Goal: Task Accomplishment & Management: Complete application form

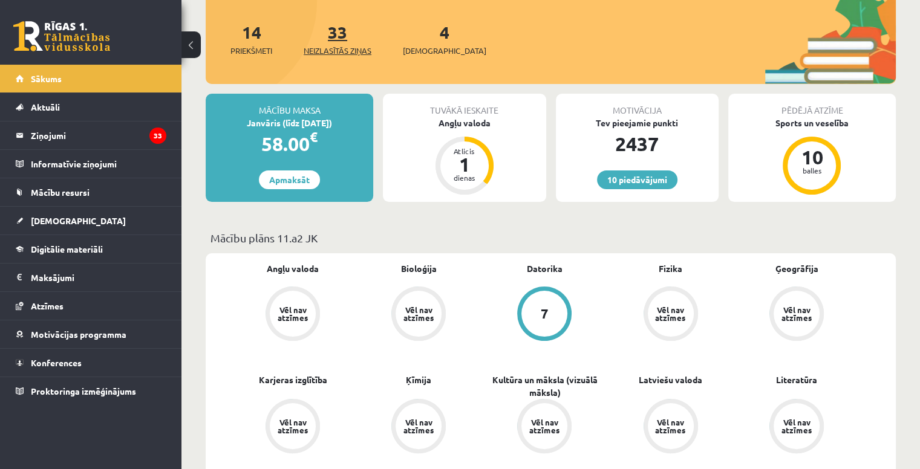
scroll to position [155, 0]
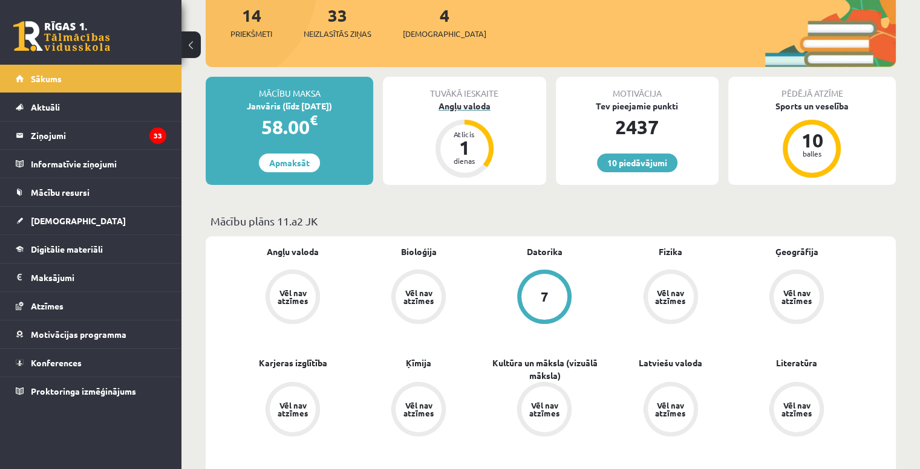
click at [453, 108] on div "Angļu valoda" at bounding box center [464, 106] width 163 height 13
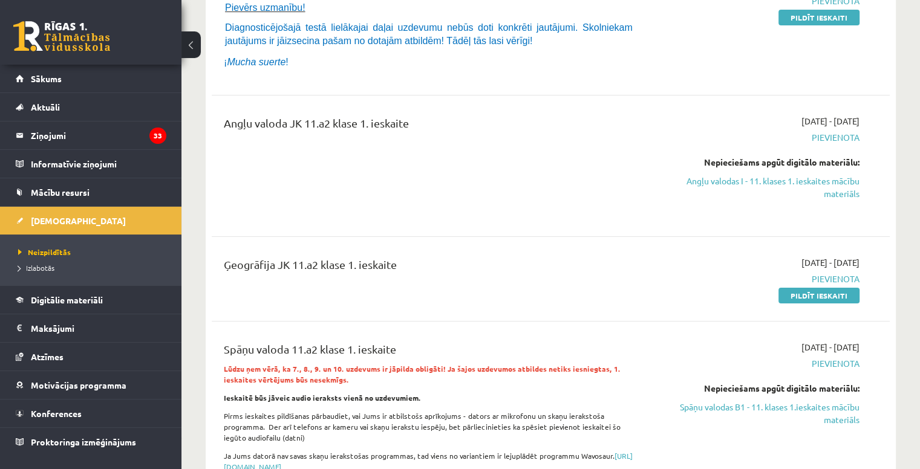
scroll to position [196, 0]
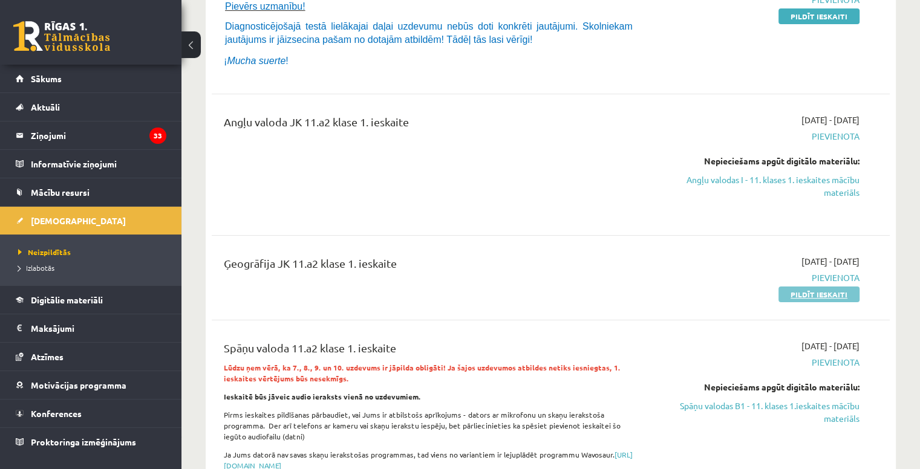
click at [836, 292] on link "Pildīt ieskaiti" at bounding box center [818, 295] width 81 height 16
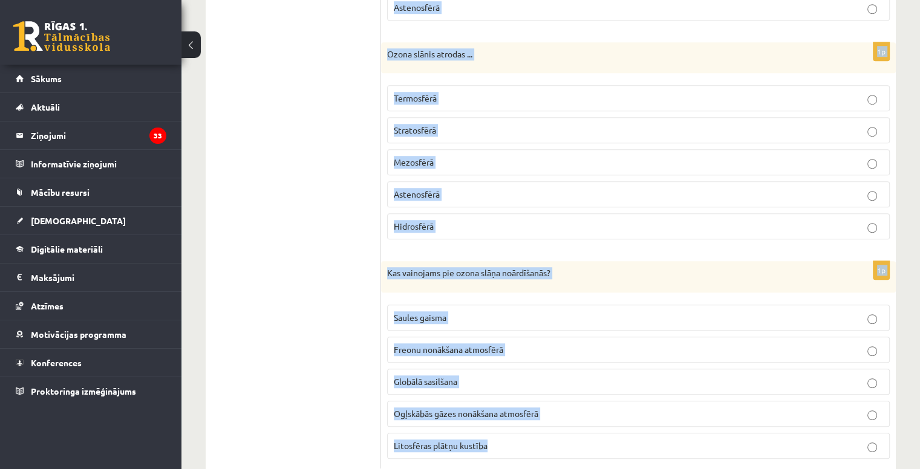
scroll to position [875, 0]
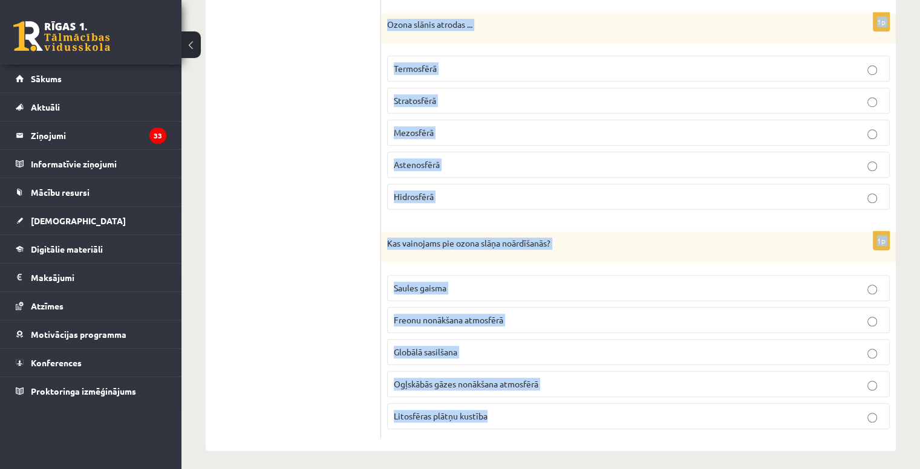
drag, startPoint x: 382, startPoint y: 129, endPoint x: 666, endPoint y: 409, distance: 399.3
type textarea "**********"
copy form "Gaisā esošās cietās un šķidrās daļiņas kopā sauc par ... gāzēm ozonu aerosoliem…"
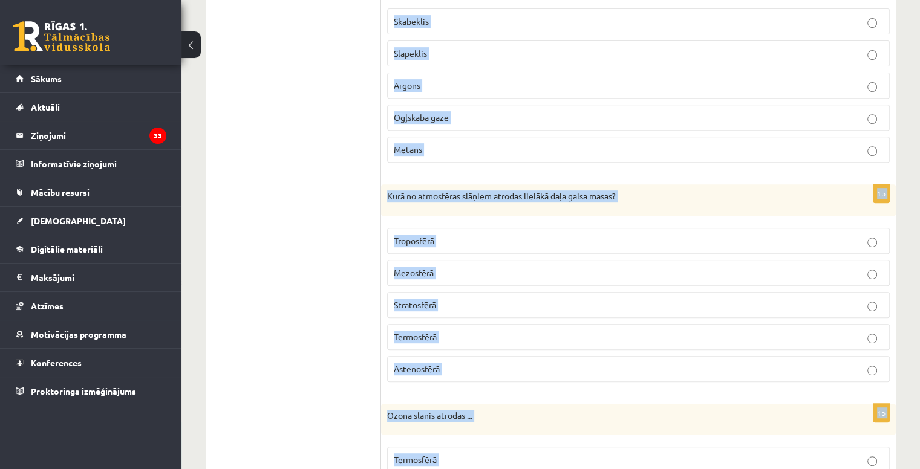
scroll to position [483, 0]
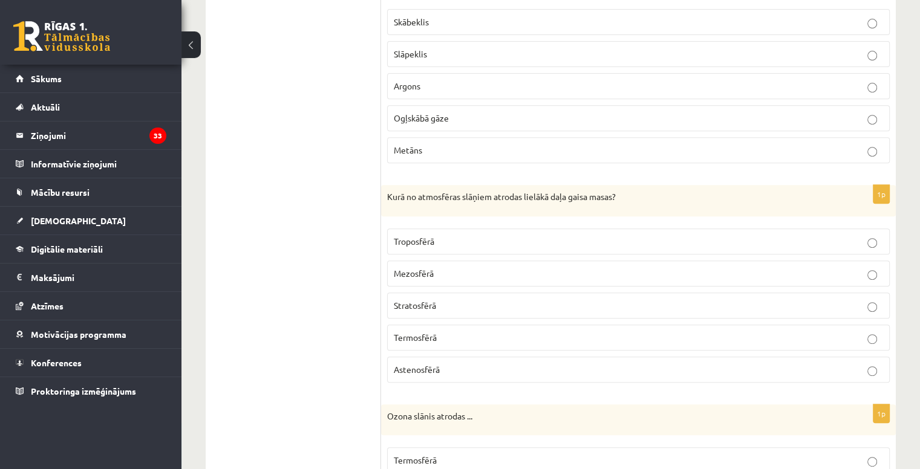
click at [289, 125] on ul "1. Atmosfēras sastāvs un uzbūve 2. Saules radiācija. 3. Klimata pārmaiņas 4. Ze…" at bounding box center [299, 282] width 163 height 1097
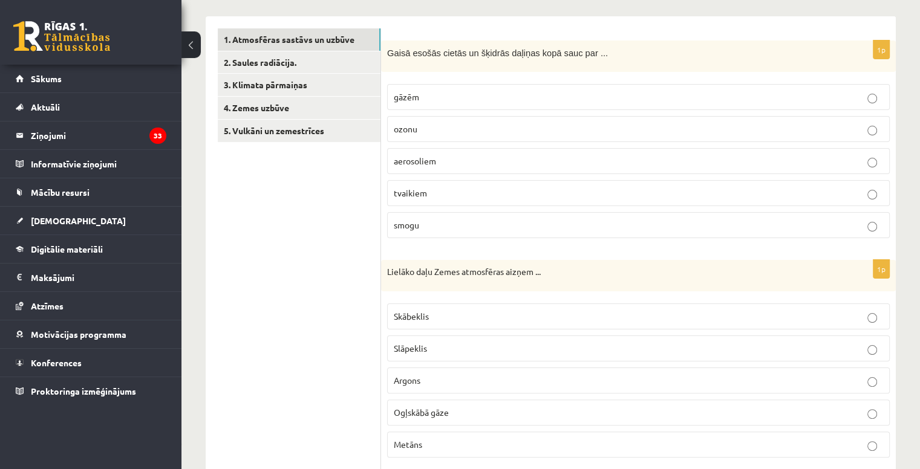
scroll to position [193, 0]
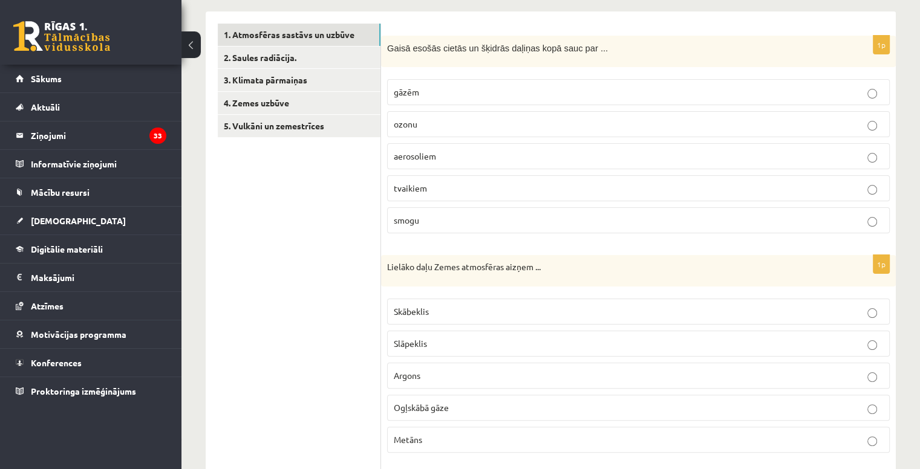
click at [426, 152] on span "aerosoliem" at bounding box center [415, 156] width 42 height 11
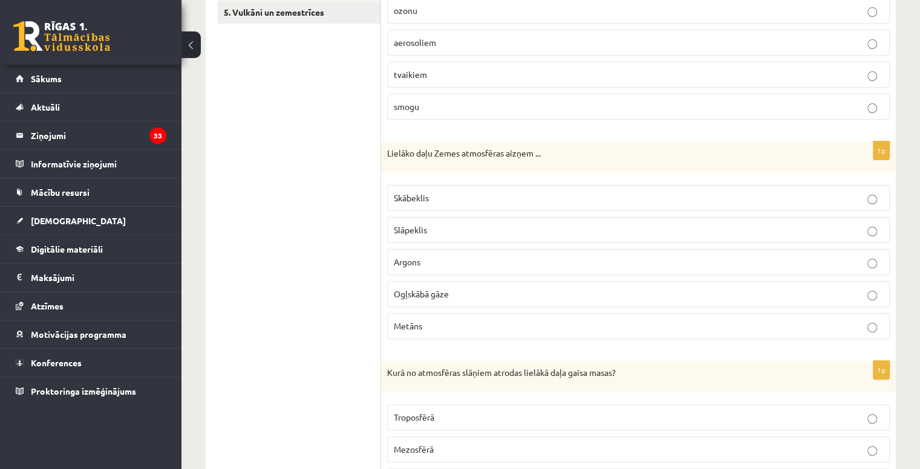
scroll to position [320, 0]
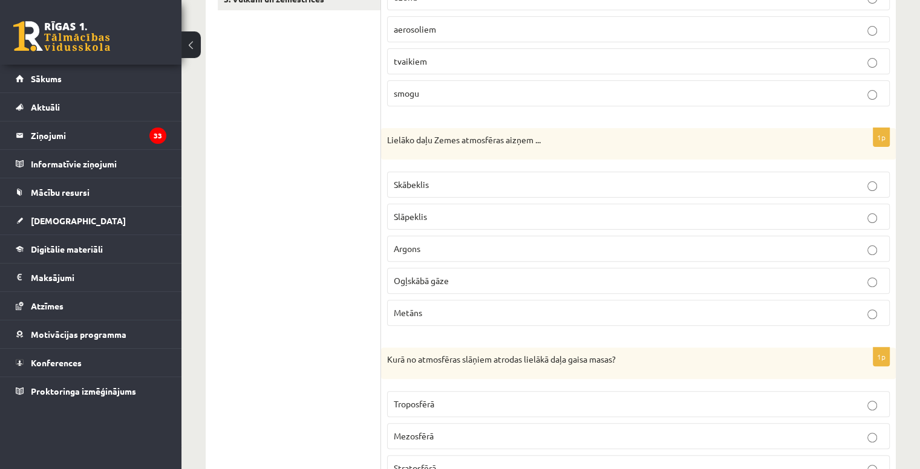
click at [430, 217] on p "Slāpeklis" at bounding box center [638, 216] width 489 height 13
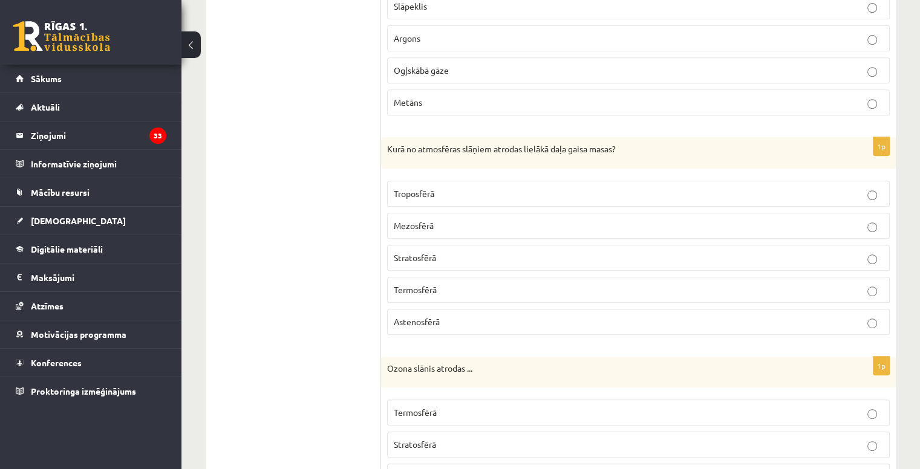
scroll to position [573, 0]
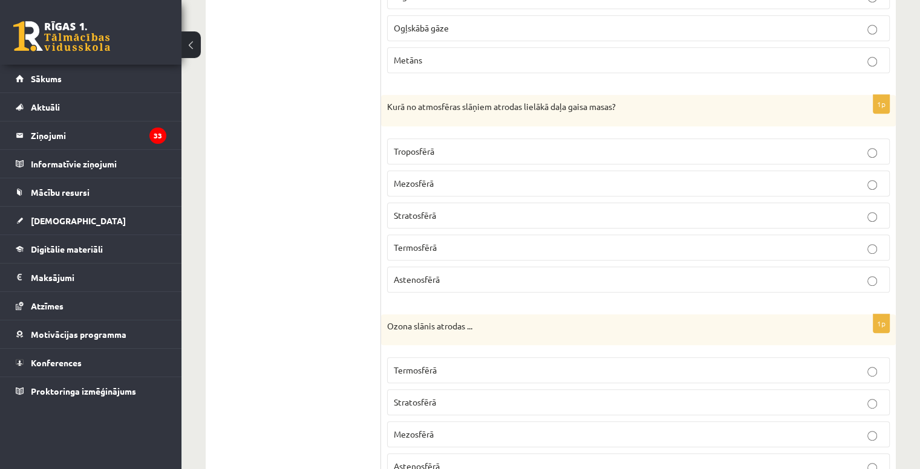
click at [447, 146] on p "Troposfērā" at bounding box center [638, 151] width 489 height 13
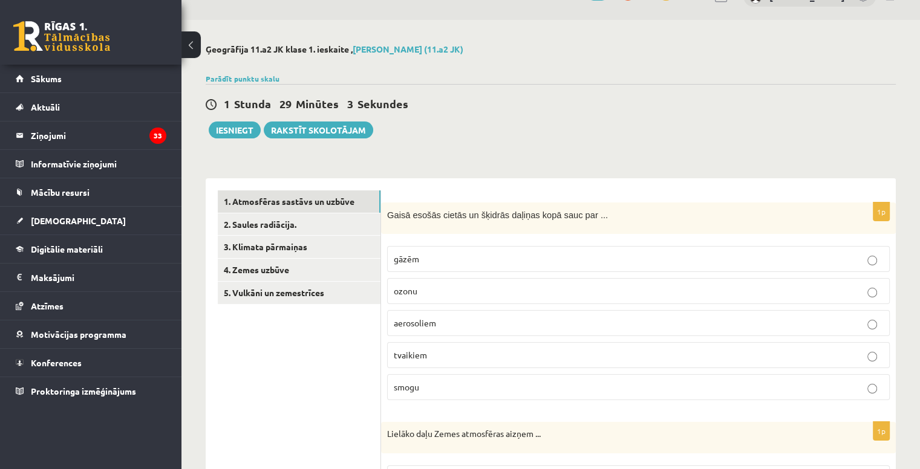
scroll to position [0, 0]
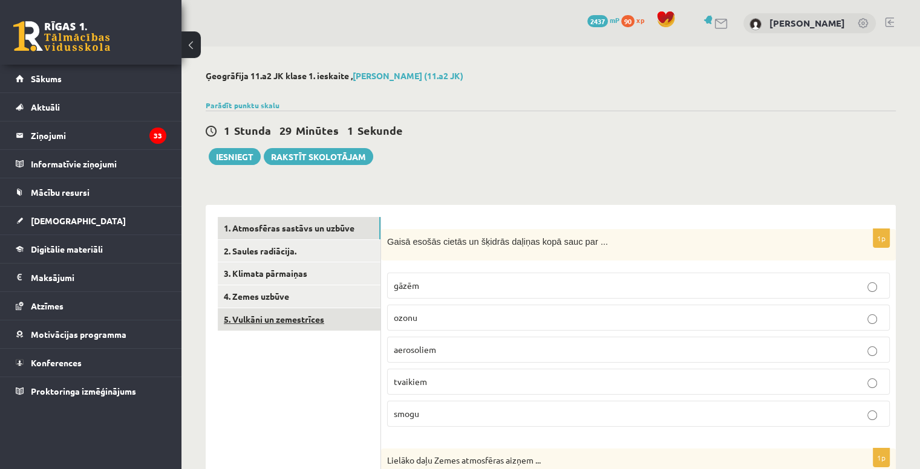
click at [306, 315] on link "5. Vulkāni un zemestrīces" at bounding box center [299, 319] width 163 height 22
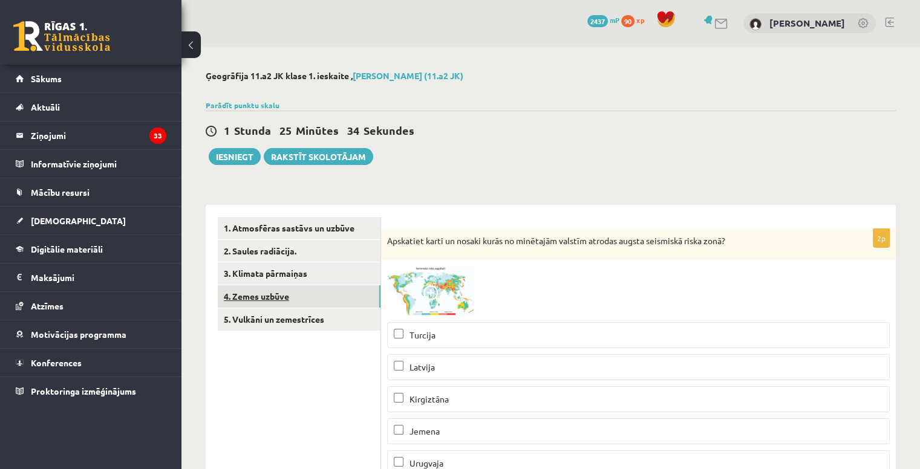
click at [342, 292] on link "4. Zemes uzbūve" at bounding box center [299, 296] width 163 height 22
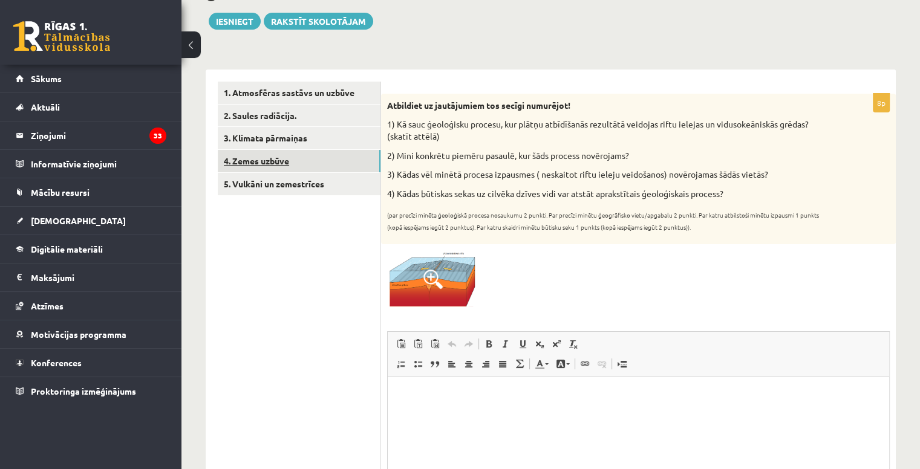
scroll to position [135, 0]
click at [322, 89] on link "1. Atmosfēras sastāvs un uzbūve" at bounding box center [299, 93] width 163 height 22
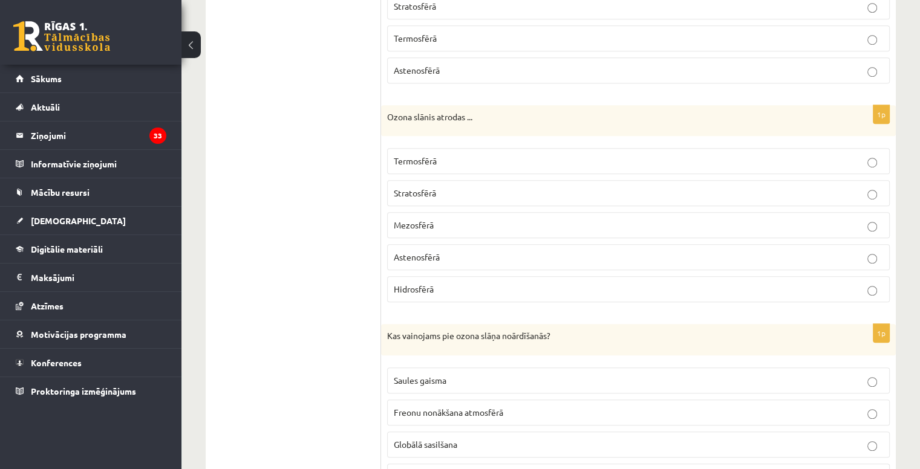
scroll to position [781, 0]
click at [446, 189] on p "Stratosfērā" at bounding box center [638, 194] width 489 height 13
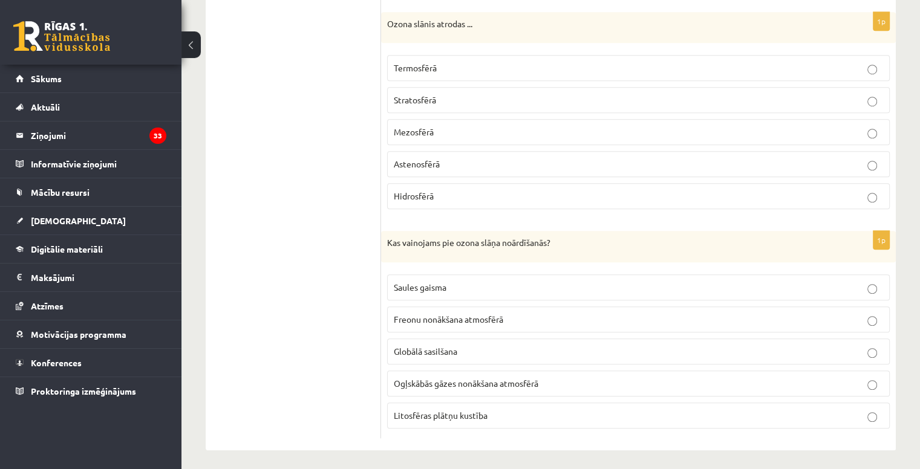
click at [448, 314] on span "Freonu nonākšana atmosfērā" at bounding box center [448, 319] width 109 height 11
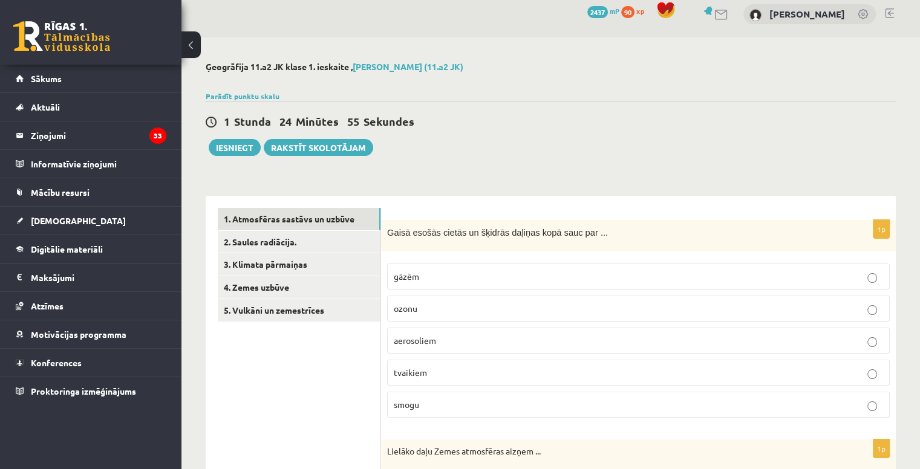
scroll to position [0, 0]
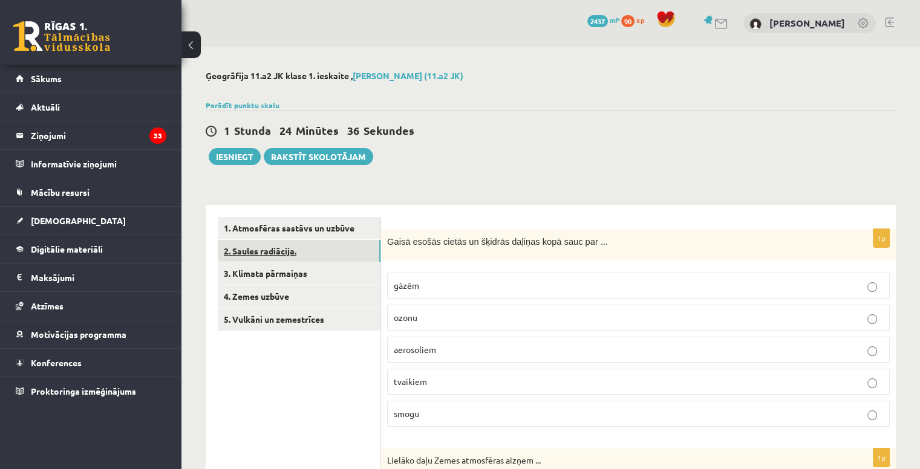
click at [311, 253] on link "2. Saules radiācija." at bounding box center [299, 251] width 163 height 22
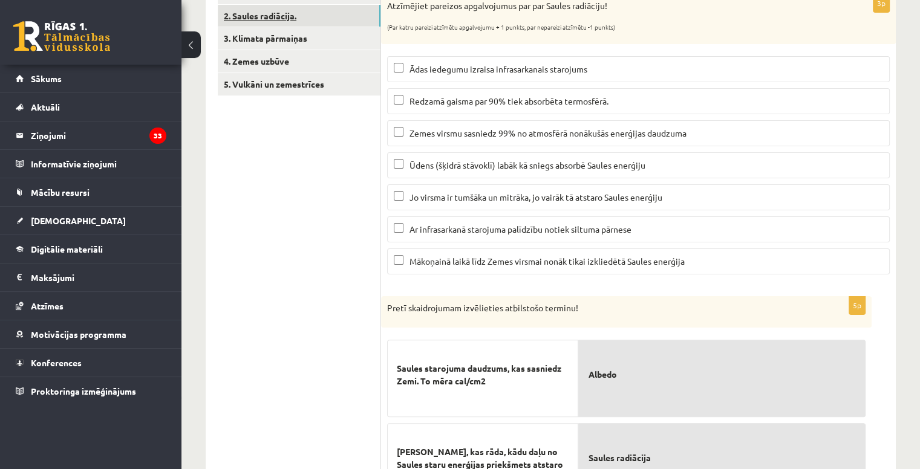
scroll to position [213, 0]
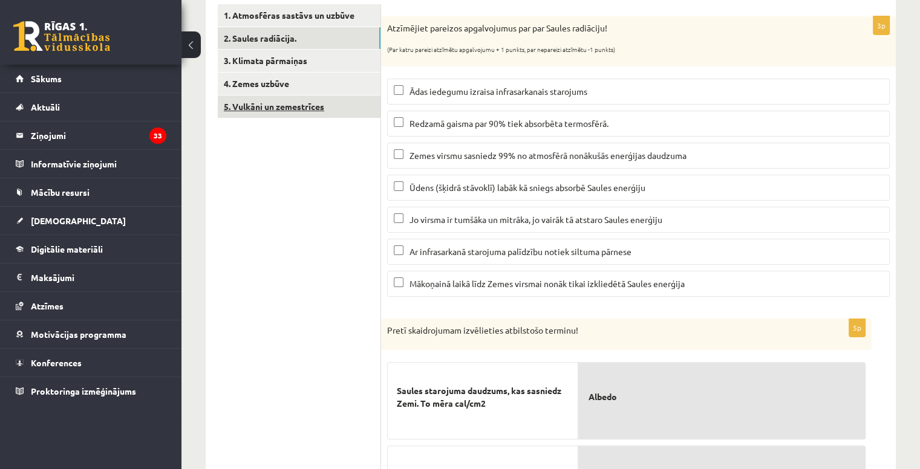
click at [300, 114] on link "5. Vulkāni un zemestrīces" at bounding box center [299, 107] width 163 height 22
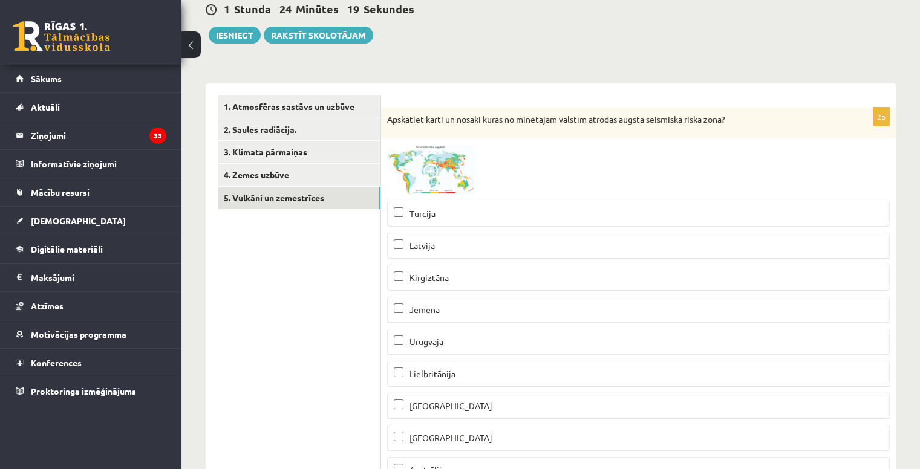
scroll to position [122, 0]
click at [406, 164] on img at bounding box center [432, 169] width 91 height 50
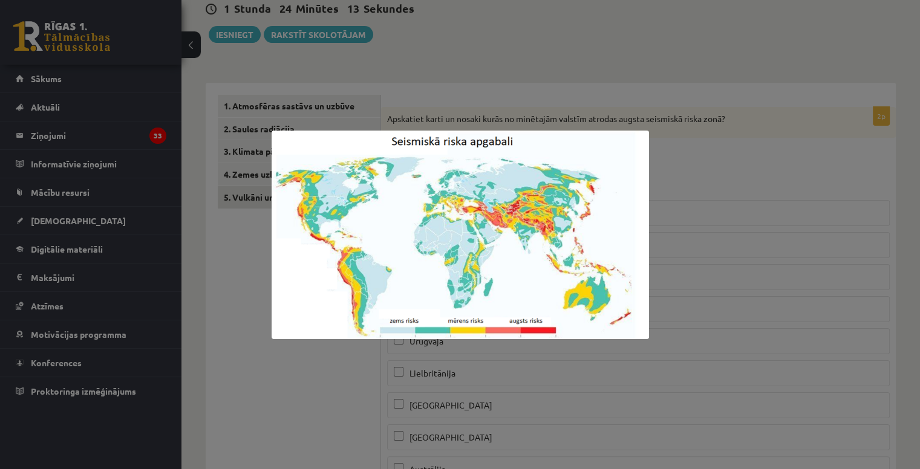
click at [690, 39] on div at bounding box center [460, 234] width 920 height 469
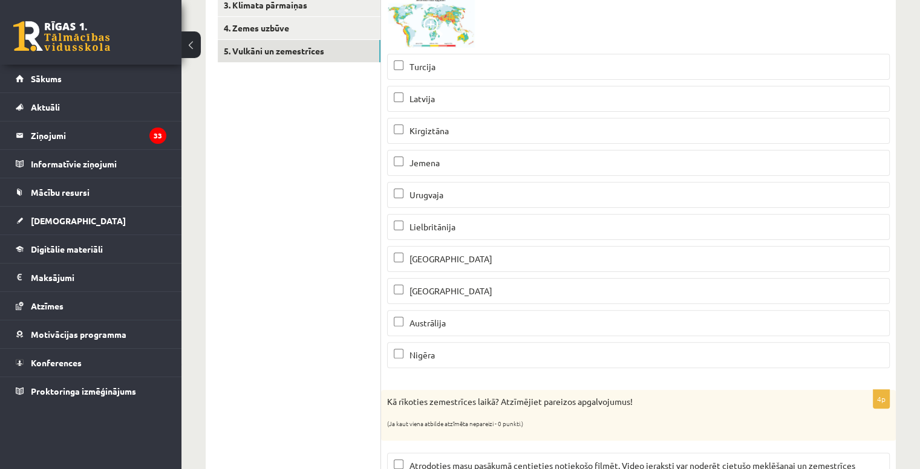
scroll to position [267, 0]
click at [422, 18] on img at bounding box center [432, 24] width 91 height 50
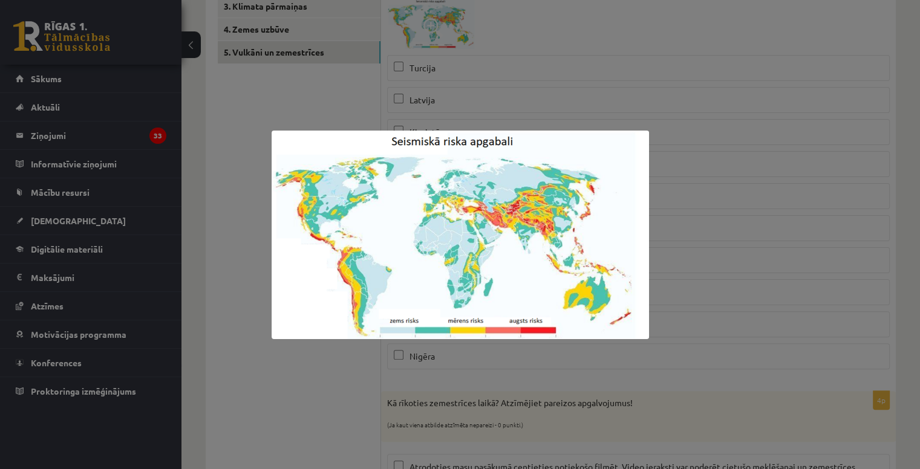
click at [605, 51] on div at bounding box center [460, 234] width 920 height 469
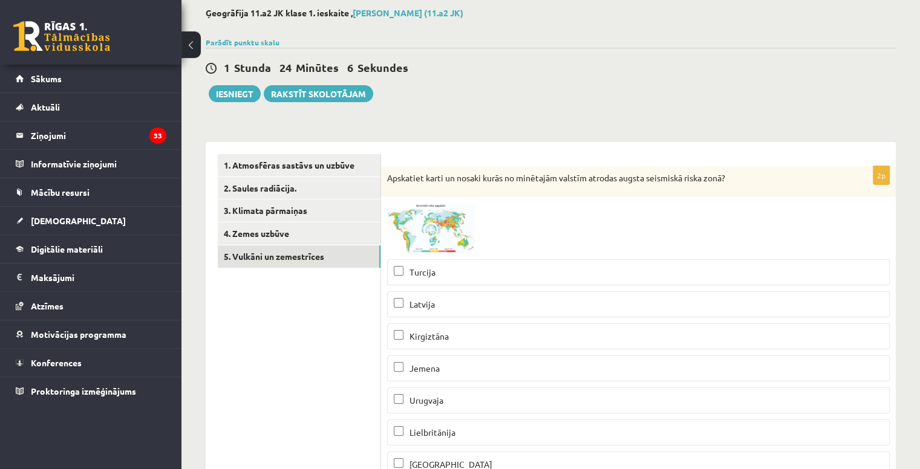
scroll to position [50, 0]
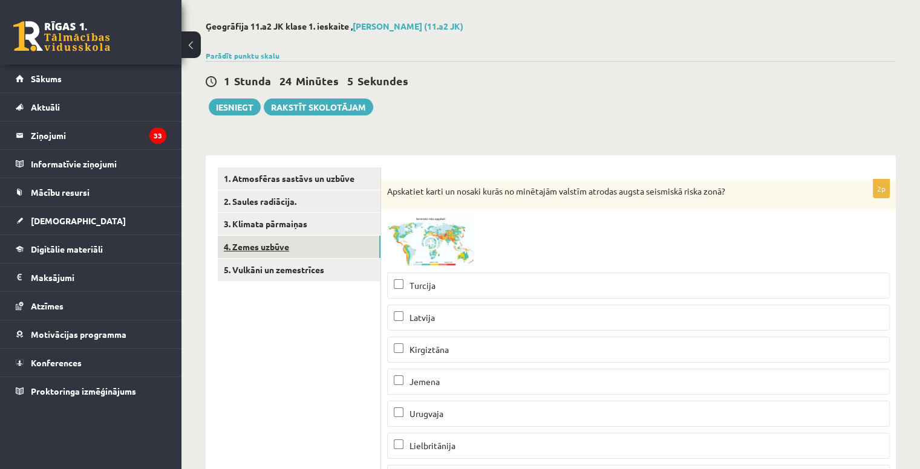
click at [339, 248] on link "4. Zemes uzbūve" at bounding box center [299, 247] width 163 height 22
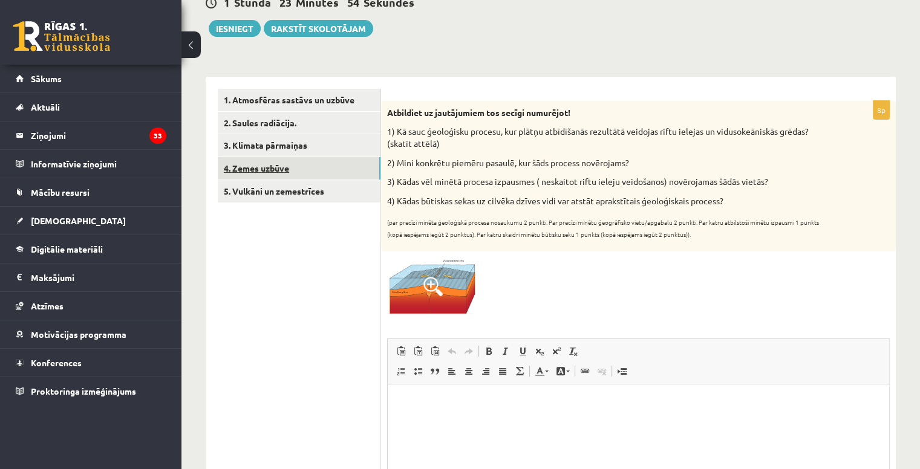
scroll to position [129, 0]
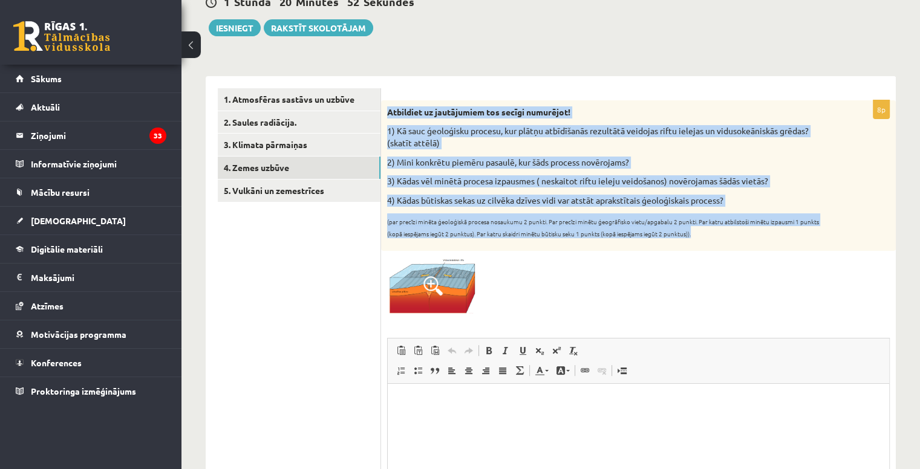
drag, startPoint x: 385, startPoint y: 110, endPoint x: 813, endPoint y: 240, distance: 447.4
click at [813, 240] on div "Atbildiet uz jautājumiem tos secīgi numurējot! 1) Kā sauc ģeoloģisku procesu, k…" at bounding box center [638, 175] width 515 height 151
copy div "Atbildiet uz jautājumiem tos secīgi numurējot! 1) Kā sauc ģeoloģisku procesu, k…"
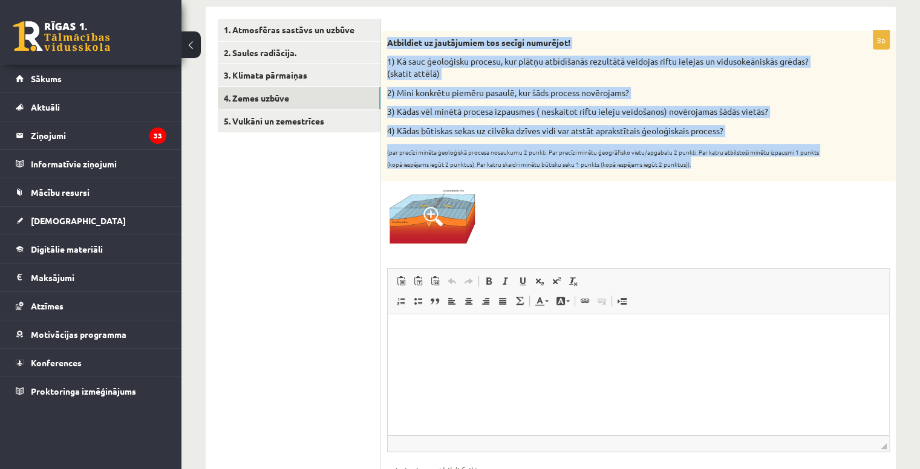
scroll to position [199, 0]
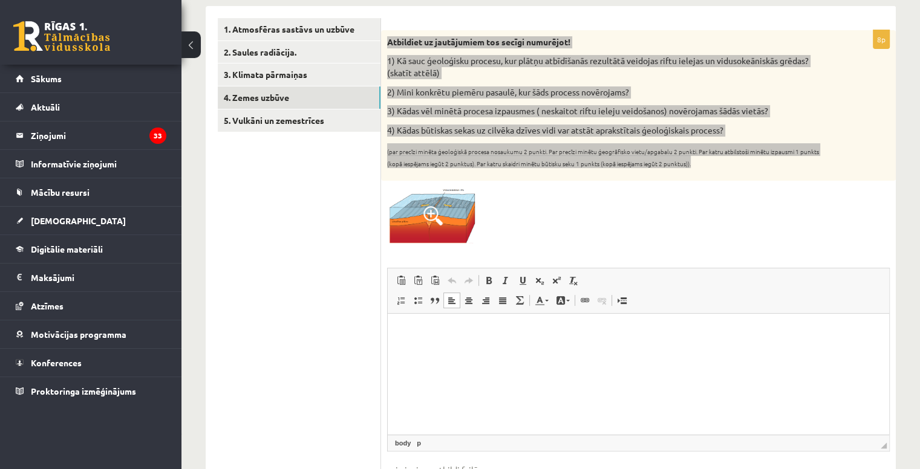
click at [436, 328] on p "Bagātinātā teksta redaktors, wiswyg-editor-user-answer-47024899689400" at bounding box center [638, 331] width 477 height 13
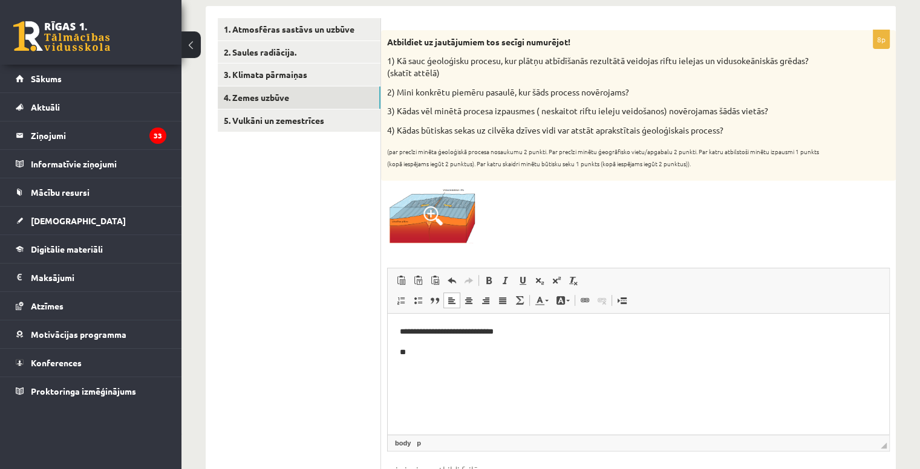
click at [314, 245] on ul "1. Atmosfēras sastāvs un uzbūve 2. Saules radiācija. 3. Klimata pārmaiņas 4. Ze…" at bounding box center [299, 435] width 163 height 835
click at [435, 350] on p "**" at bounding box center [639, 352] width 478 height 13
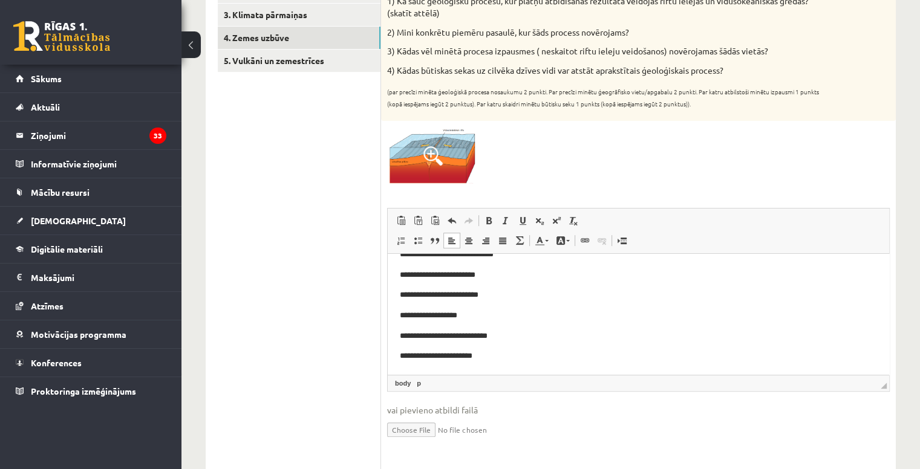
scroll to position [0, 0]
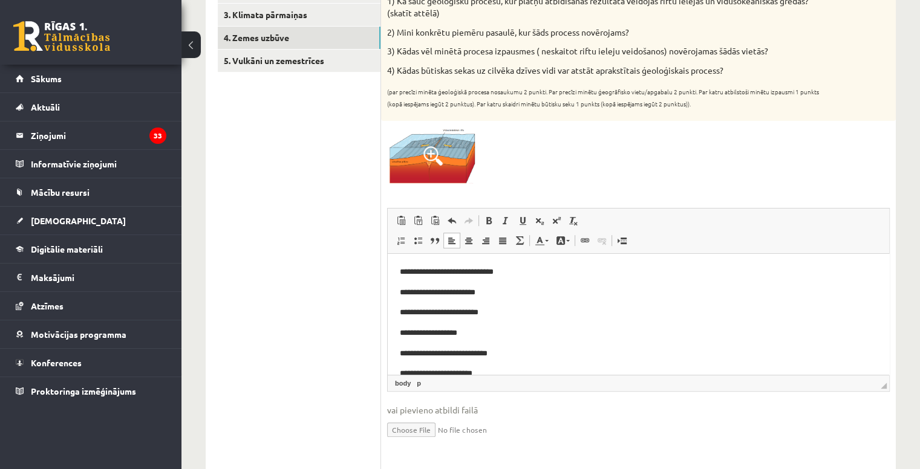
click at [487, 300] on body "**********" at bounding box center [638, 322] width 477 height 114
click at [487, 288] on p "**********" at bounding box center [634, 292] width 468 height 13
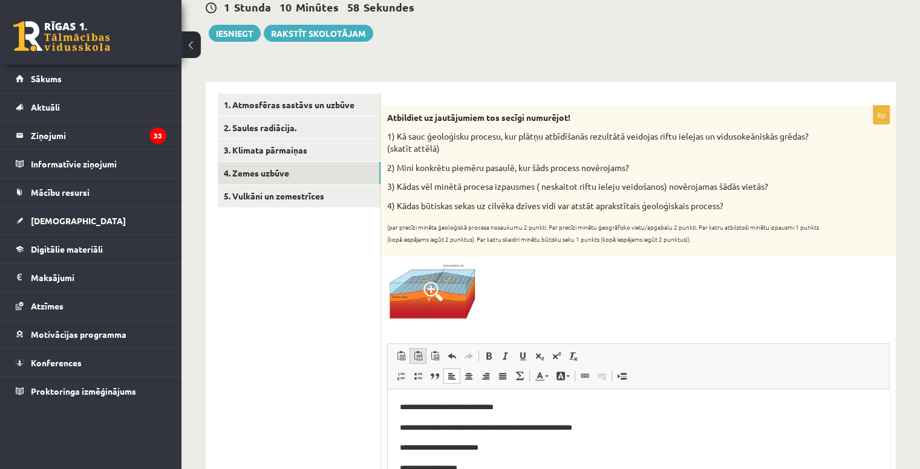
scroll to position [122, 0]
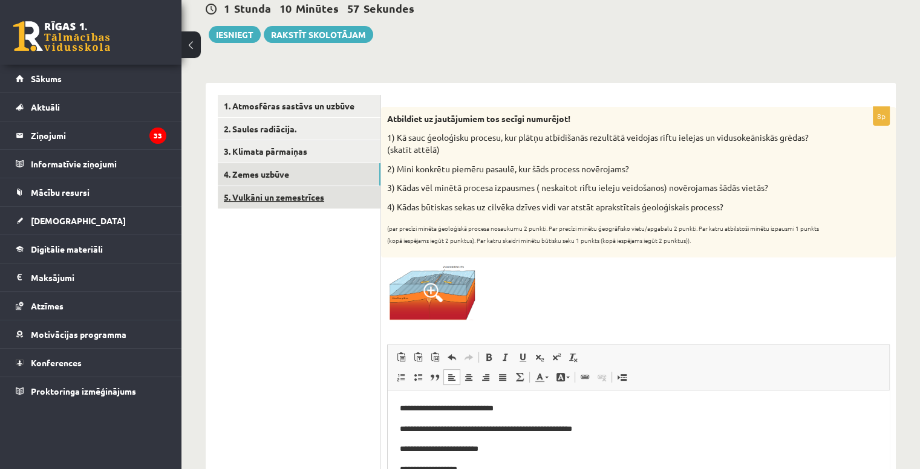
click at [307, 193] on link "5. Vulkāni un zemestrīces" at bounding box center [299, 197] width 163 height 22
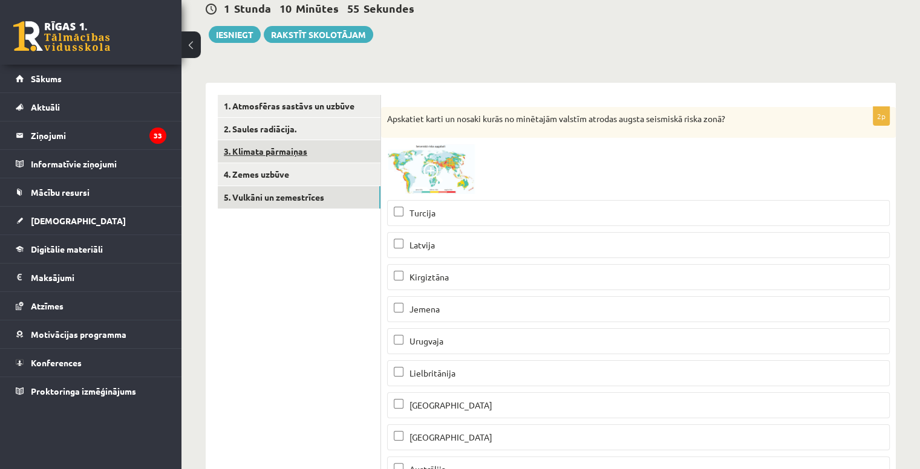
scroll to position [0, 0]
click at [317, 156] on link "3. Klimata pārmaiņas" at bounding box center [299, 151] width 163 height 22
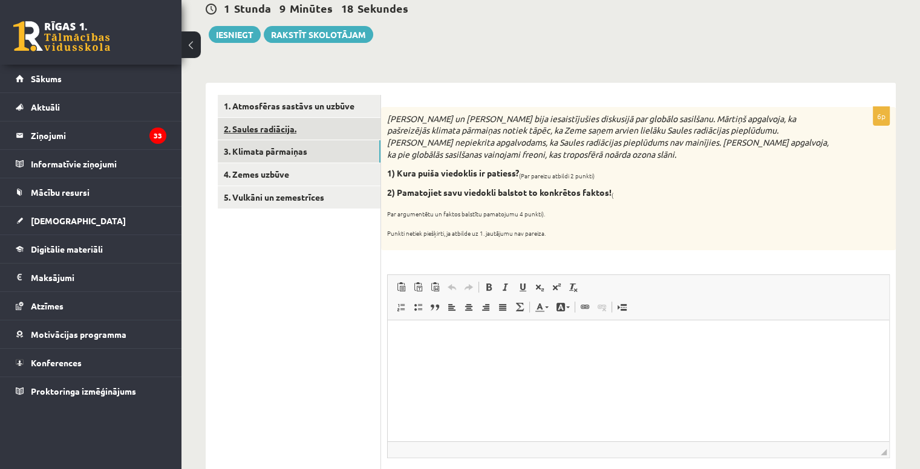
click at [328, 134] on link "2. Saules radiācija." at bounding box center [299, 129] width 163 height 22
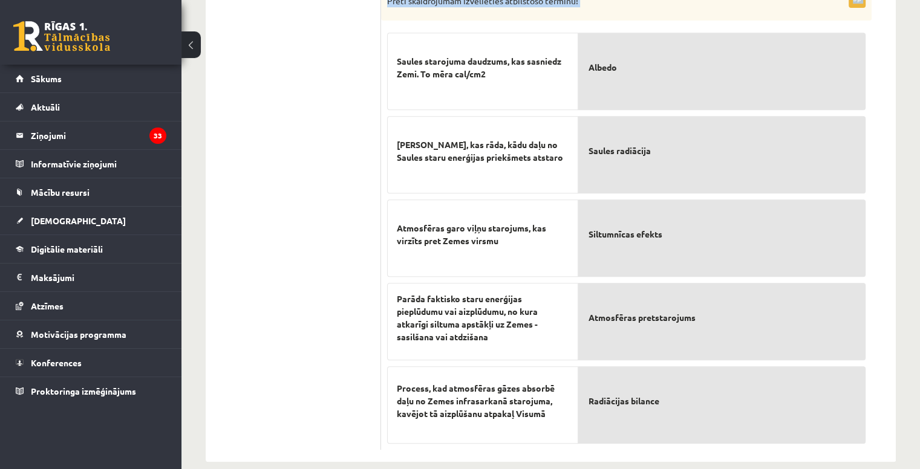
scroll to position [556, 0]
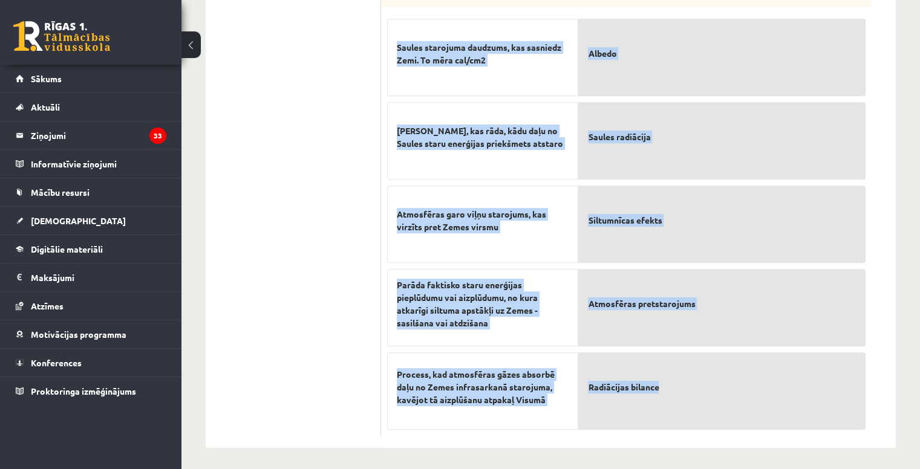
drag, startPoint x: 383, startPoint y: 181, endPoint x: 821, endPoint y: 401, distance: 490.5
click at [821, 401] on form "3p Atzīmējiet pareizos apgalvojumus par par Saules radiāciju! (Par katru pareiz…" at bounding box center [638, 48] width 490 height 775
copy form "Atzīmējiet pareizos apgalvojumus par par Saules radiāciju! (Par katru pareizi a…"
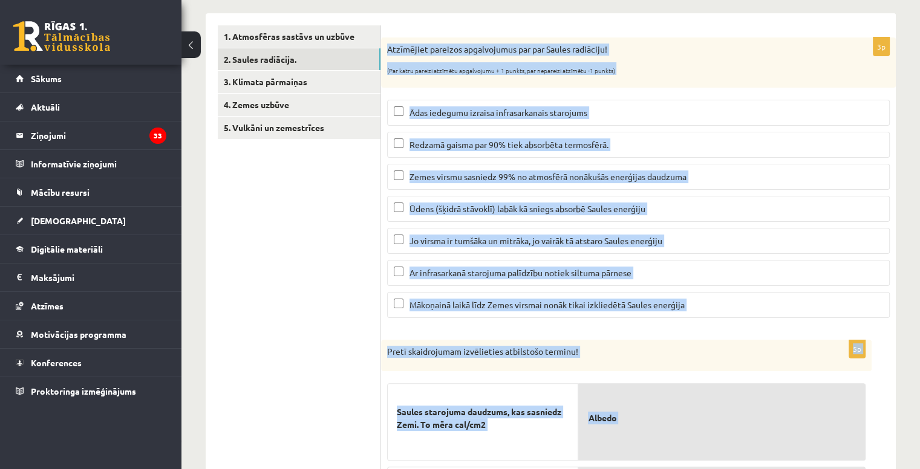
scroll to position [191, 0]
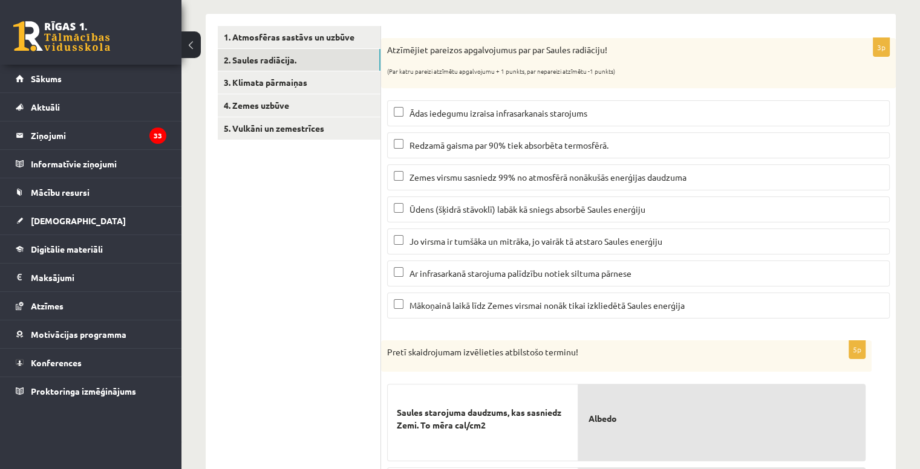
click at [342, 234] on ul "1. Atmosfēras sastāvs un uzbūve 2. Saules radiācija. 3. Klimata pārmaiņas 4. Ze…" at bounding box center [299, 413] width 163 height 775
click at [411, 271] on span "Ar infrasarkanā starojuma palīdzību notiek siltuma pārnese" at bounding box center [520, 273] width 222 height 11
click at [454, 295] on label "Mākoņainā laikā līdz Zemes virsmai nonāk tikai izkliedētā Saules enerģija" at bounding box center [638, 306] width 502 height 26
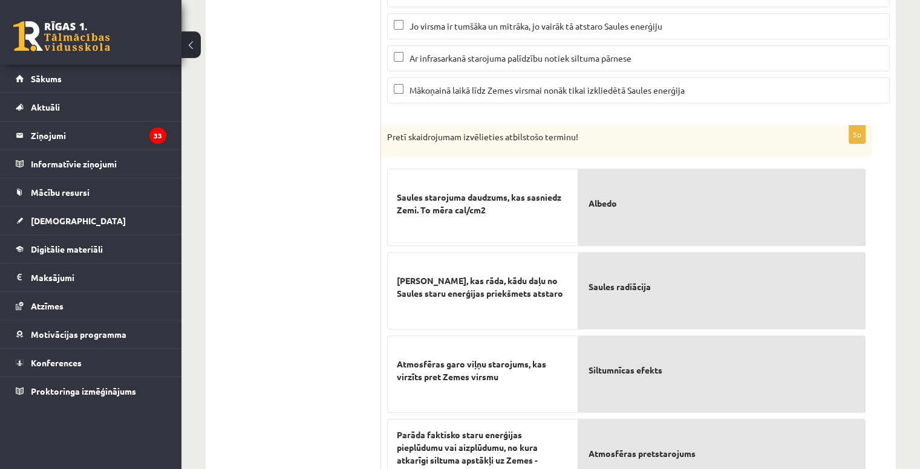
scroll to position [556, 0]
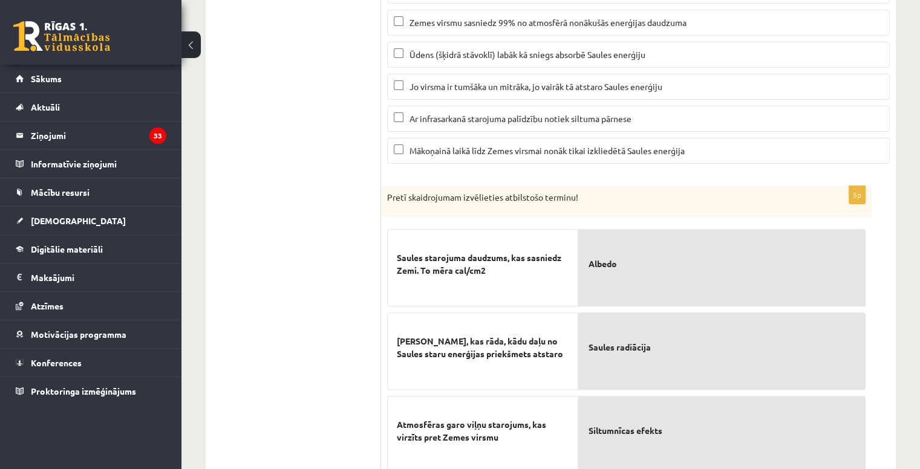
click at [334, 205] on ul "1. Atmosfēras sastāvs un uzbūve 2. Saules radiācija. 3. Klimata pārmaiņas 4. Ze…" at bounding box center [299, 258] width 163 height 775
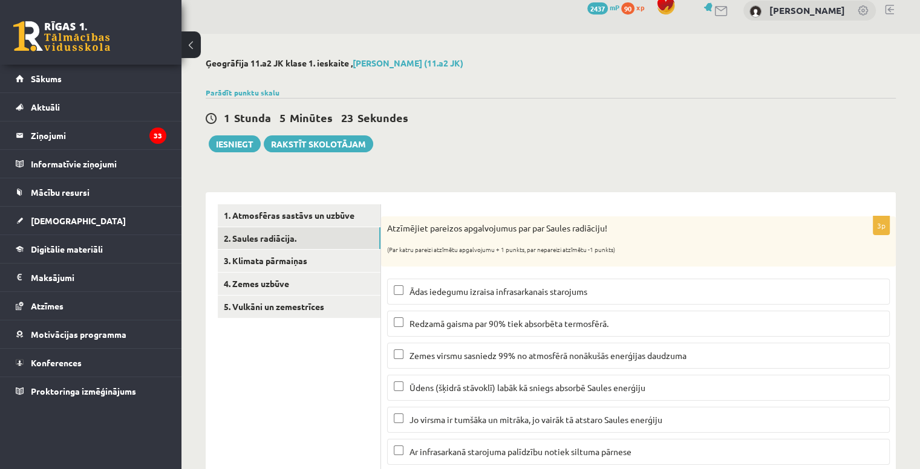
scroll to position [3, 0]
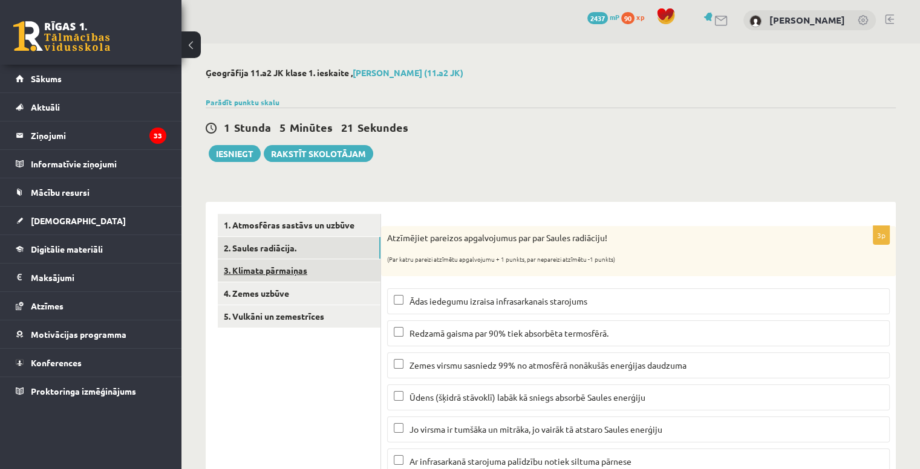
click at [307, 267] on link "3. Klimata pārmaiņas" at bounding box center [299, 270] width 163 height 22
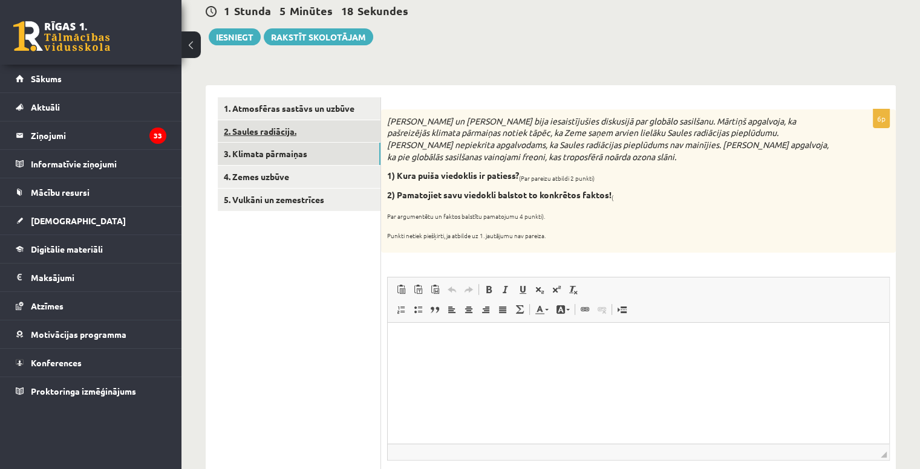
scroll to position [120, 0]
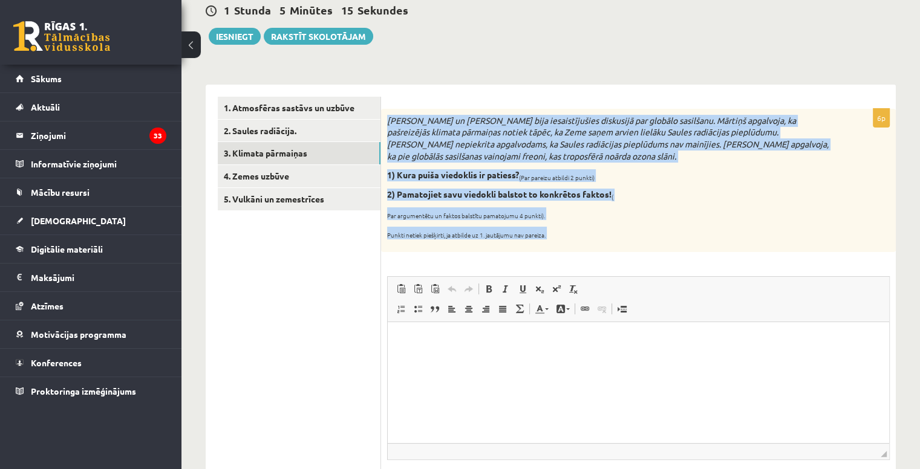
drag, startPoint x: 387, startPoint y: 114, endPoint x: 673, endPoint y: 279, distance: 330.2
click at [673, 279] on div "6p Mārtiņš un Jānis bija iesaistījušies diskusijā par globālo sasilšanu. Mārtiņ…" at bounding box center [638, 318] width 515 height 419
copy div "Mārtiņš un Jānis bija iesaistījušies diskusijā par globālo sasilšanu. Mārtiņš a…"
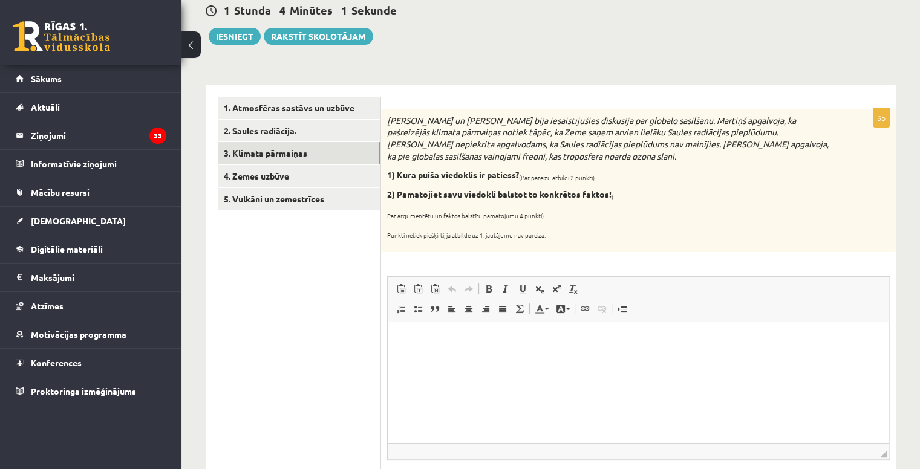
click at [349, 297] on ul "1. Atmosfēras sastāvs un uzbūve 2. Saules radiācija. 3. Klimata pārmaiņas 4. Ze…" at bounding box center [299, 447] width 163 height 701
click at [467, 346] on p "Bagātinātā teksta redaktors, wiswyg-editor-user-answer-47024872083240" at bounding box center [638, 340] width 477 height 13
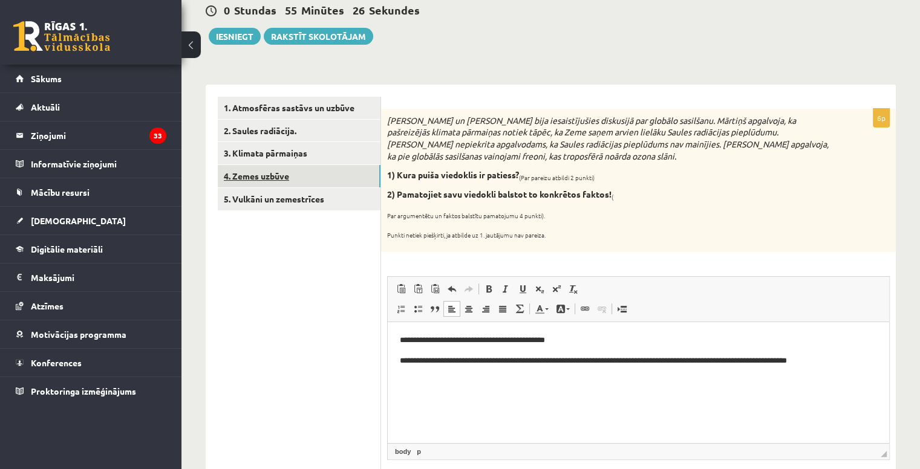
click at [353, 167] on link "4. Zemes uzbūve" at bounding box center [299, 176] width 163 height 22
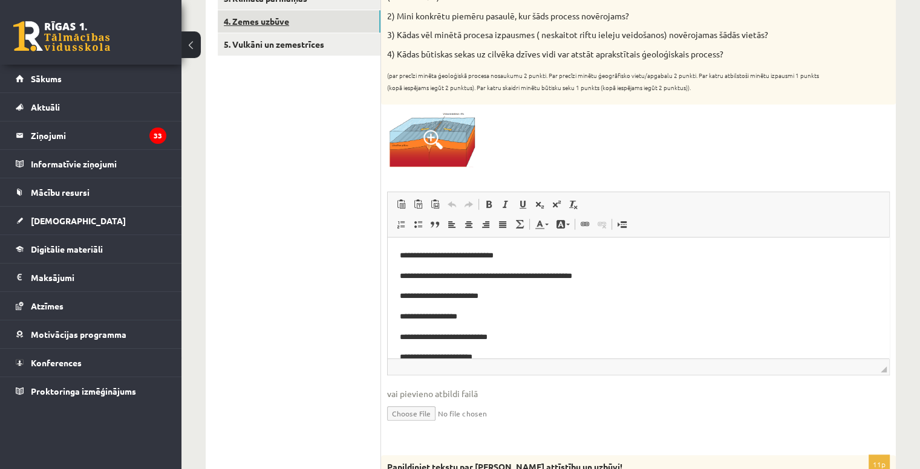
scroll to position [302, 0]
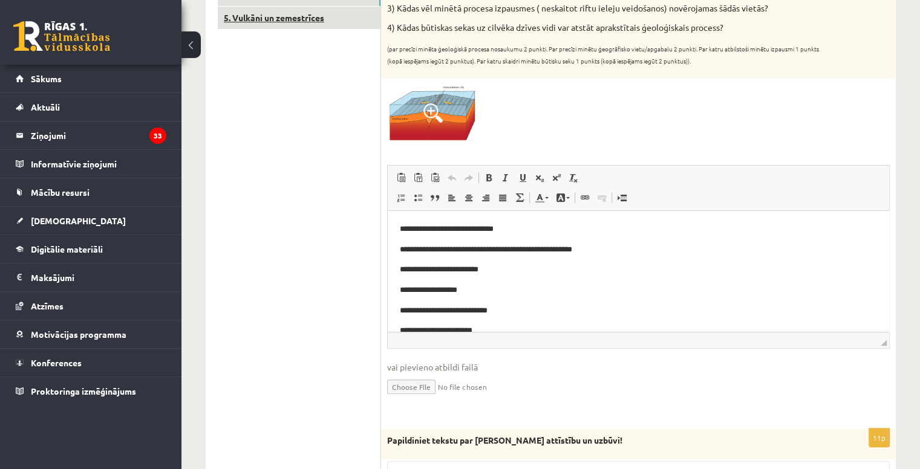
click at [298, 25] on link "5. Vulkāni un zemestrīces" at bounding box center [299, 18] width 163 height 22
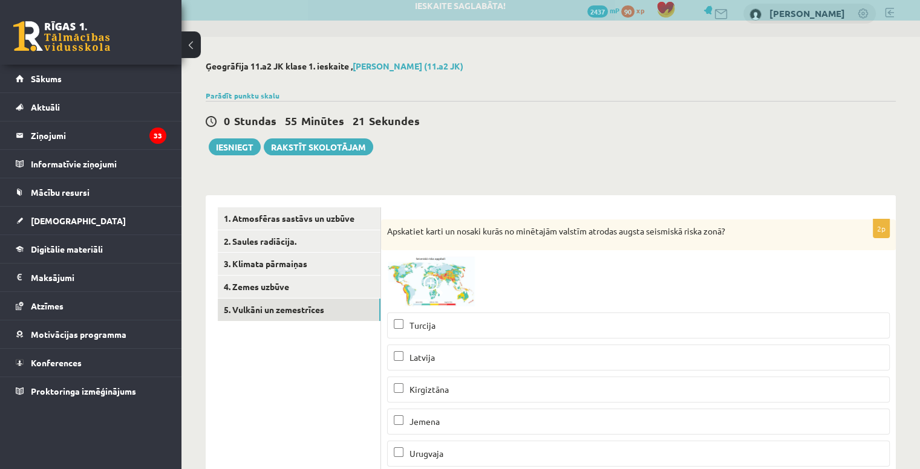
scroll to position [0, 0]
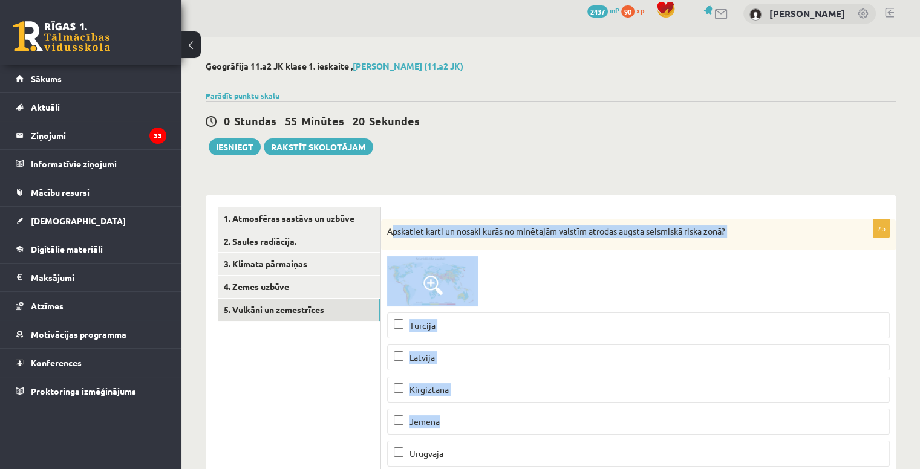
drag, startPoint x: 389, startPoint y: 223, endPoint x: 706, endPoint y: 411, distance: 368.1
click at [706, 411] on div "2p Apskatiet karti un nosaki kurās no minētajām valstīm atrodas augsta seismisk…" at bounding box center [638, 428] width 515 height 418
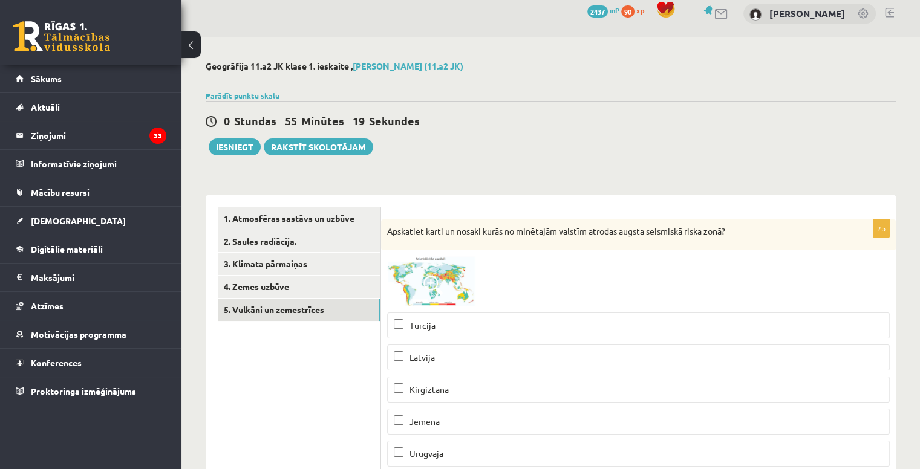
click at [443, 149] on div "0 Stundas 55 Minūtes 19 Sekundes Ieskaite saglabāta! Iesniegt Rakstīt skolotājam" at bounding box center [551, 128] width 690 height 54
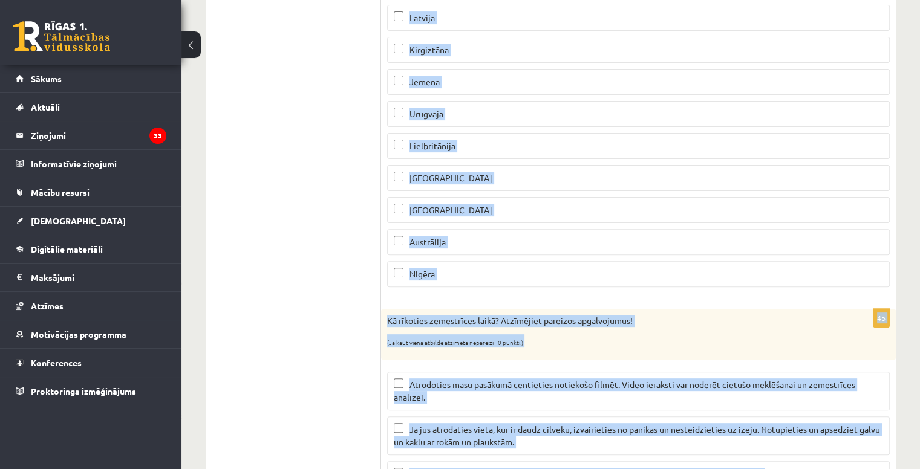
scroll to position [411, 0]
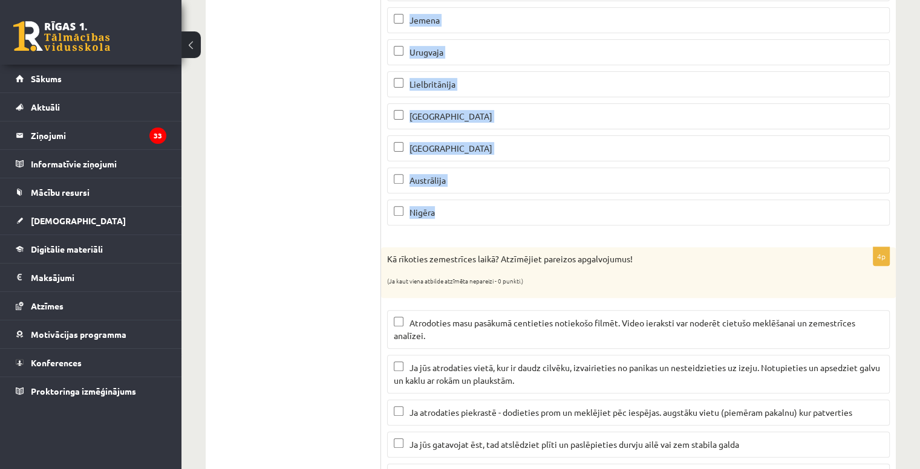
drag, startPoint x: 385, startPoint y: 231, endPoint x: 735, endPoint y: 216, distance: 351.0
click at [735, 216] on div "2p Apskatiet karti un nosaki kurās no minētajām valstīm atrodas augsta seismisk…" at bounding box center [638, 27] width 515 height 418
copy div "Apskatiet karti un nosaki kurās no minētajām valstīm atrodas augsta seismiskā r…"
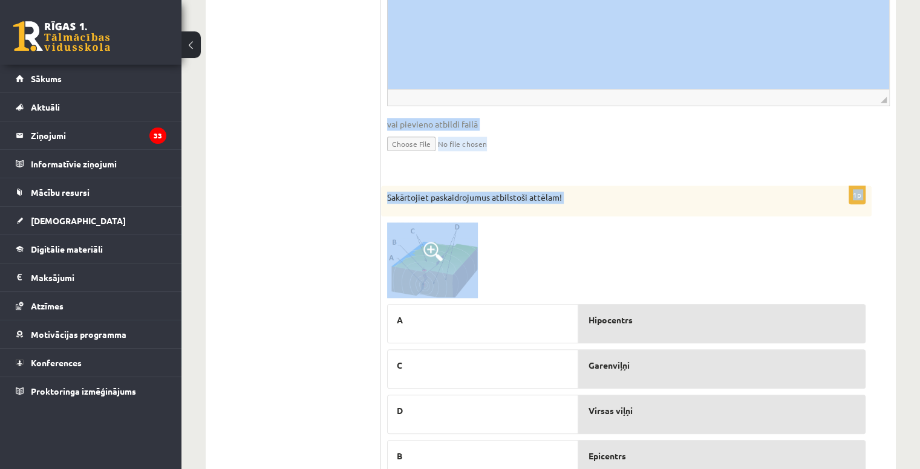
scroll to position [1319, 0]
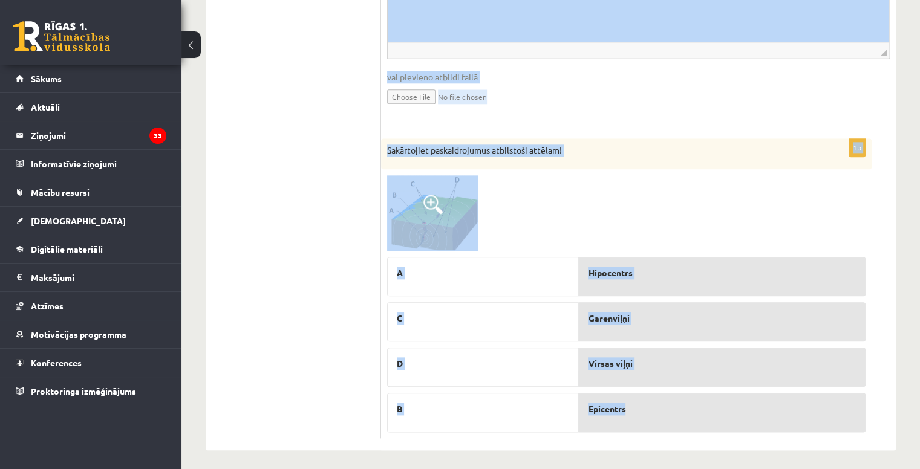
drag, startPoint x: 383, startPoint y: 118, endPoint x: 773, endPoint y: 423, distance: 495.4
copy form "Apskatiet karti un nosaki kurās no minētajām valstīm atrodas augsta seismiskā r…"
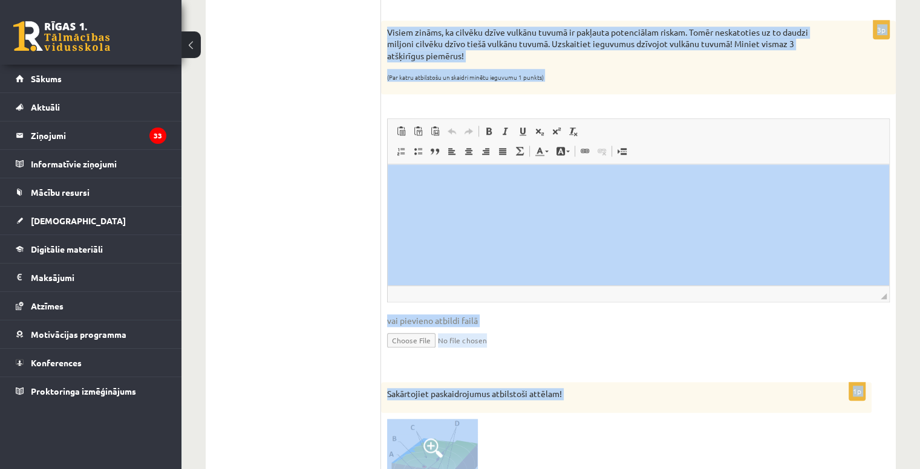
scroll to position [1065, 0]
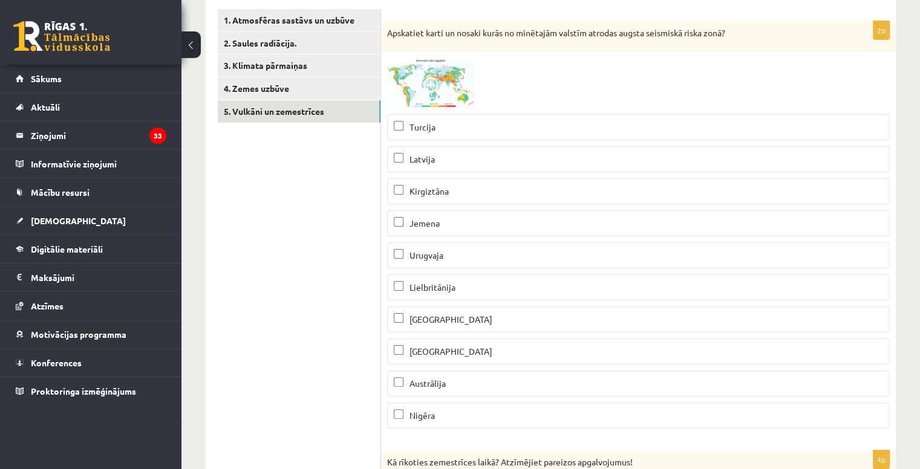
scroll to position [216, 0]
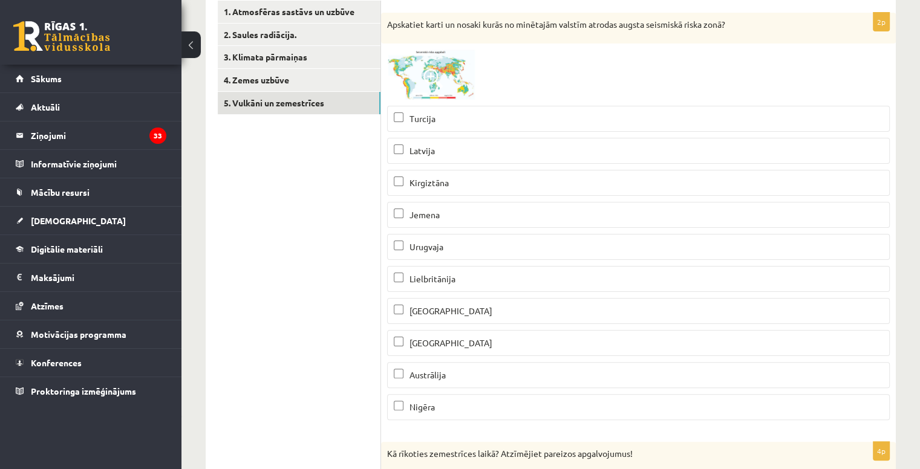
click at [418, 116] on span "Turcija" at bounding box center [422, 118] width 26 height 11
click at [415, 177] on p "Kirgiztāna" at bounding box center [638, 183] width 489 height 13
click at [434, 307] on p "Peru" at bounding box center [638, 311] width 489 height 13
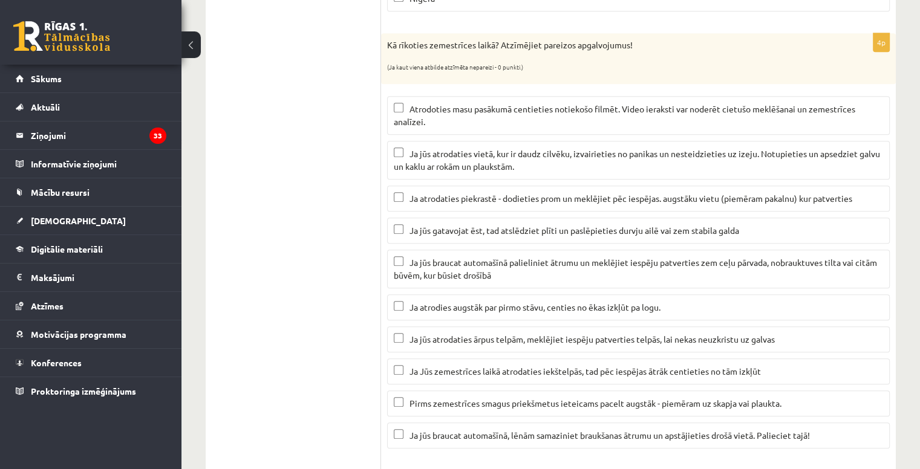
scroll to position [626, 0]
click at [435, 163] on span "Ja jūs atrodaties vietā, kur ir daudz cilvēku, izvairieties no panikas un neste…" at bounding box center [637, 160] width 486 height 24
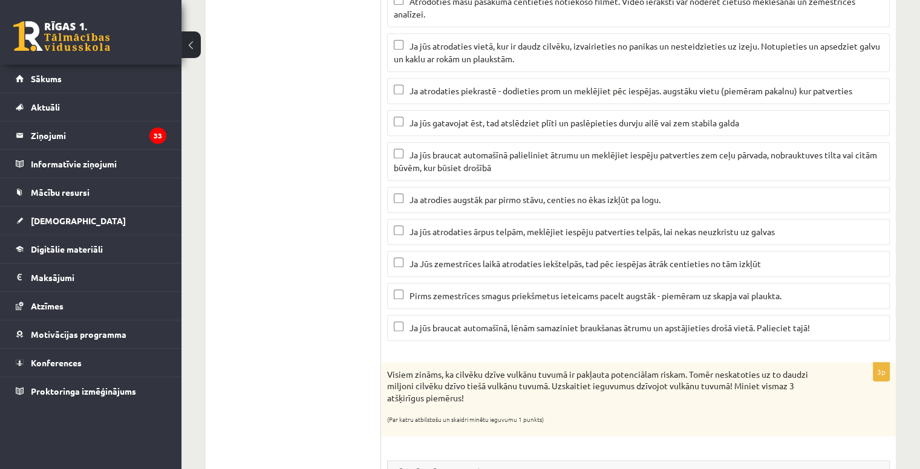
scroll to position [735, 0]
click at [452, 86] on span "Ja atrodaties piekrastē - dodieties prom un meklējiet pēc iespējas. augstāku vi…" at bounding box center [630, 88] width 443 height 11
click at [423, 134] on fieldset "Atrodoties masu pasākumā centieties notiekošo filmēt. Video ieraksti var noderē…" at bounding box center [638, 162] width 502 height 362
click at [419, 124] on label "Ja jūs gatavojat ēst, tad atslēdziet plīti un paslēpieties durvju ailē vai zem …" at bounding box center [638, 121] width 502 height 26
click at [442, 157] on span "Ja jūs braucat automašīnā palieliniet ātrumu un meklējiet iespēju patverties ze…" at bounding box center [635, 160] width 483 height 24
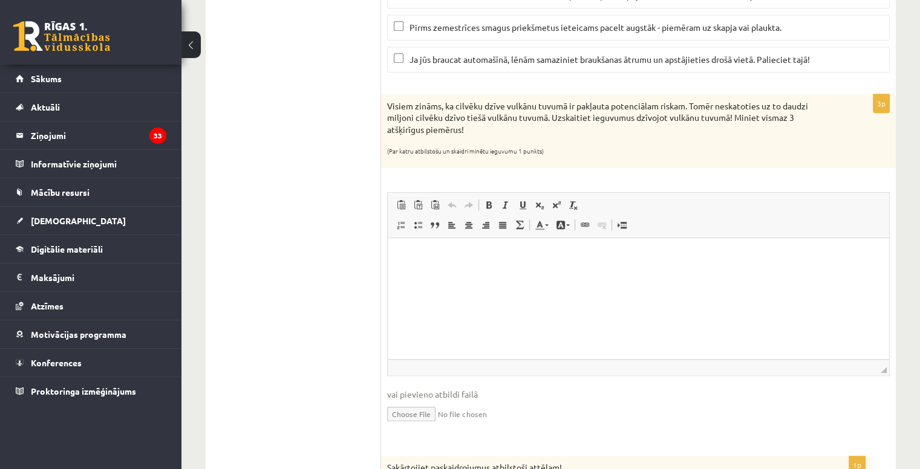
scroll to position [1001, 0]
click at [448, 257] on p "Bagātinātā teksta redaktors, wiswyg-editor-user-answer-47024752546060" at bounding box center [638, 256] width 477 height 13
click at [472, 254] on p "**********" at bounding box center [639, 256] width 478 height 13
click at [558, 257] on p "**********" at bounding box center [639, 256] width 478 height 13
click at [636, 255] on p "**********" at bounding box center [639, 256] width 478 height 13
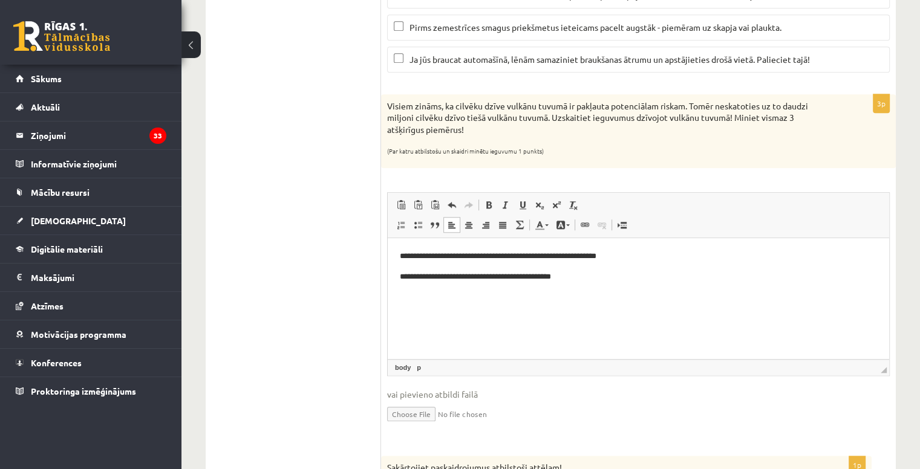
click at [472, 278] on p "**********" at bounding box center [639, 276] width 478 height 13
click at [582, 280] on p "**********" at bounding box center [639, 276] width 478 height 13
click at [464, 279] on p "**********" at bounding box center [639, 276] width 478 height 13
click at [469, 259] on p "**********" at bounding box center [639, 256] width 478 height 13
click at [420, 288] on html "**********" at bounding box center [638, 266] width 501 height 57
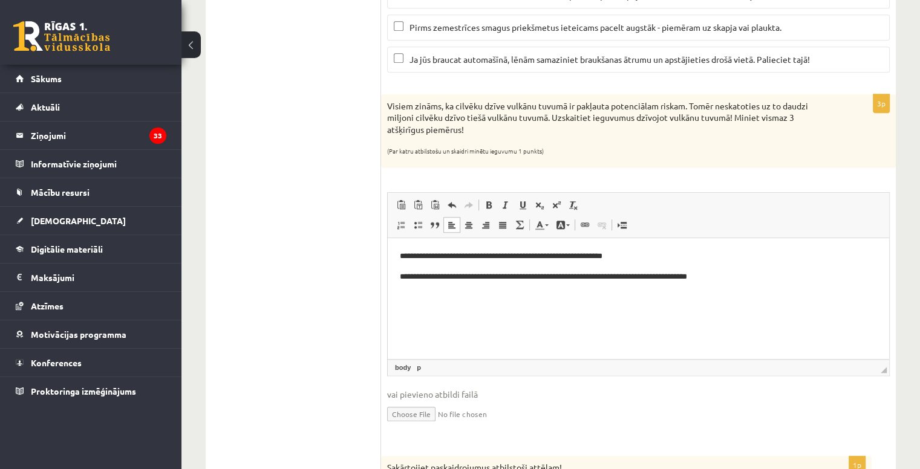
click at [407, 294] on html "**********" at bounding box center [638, 266] width 501 height 57
click at [727, 273] on p "**********" at bounding box center [639, 276] width 478 height 13
click at [639, 255] on p "**********" at bounding box center [639, 256] width 478 height 13
click at [576, 255] on p "**********" at bounding box center [639, 256] width 478 height 13
click at [620, 256] on p "**********" at bounding box center [639, 256] width 478 height 13
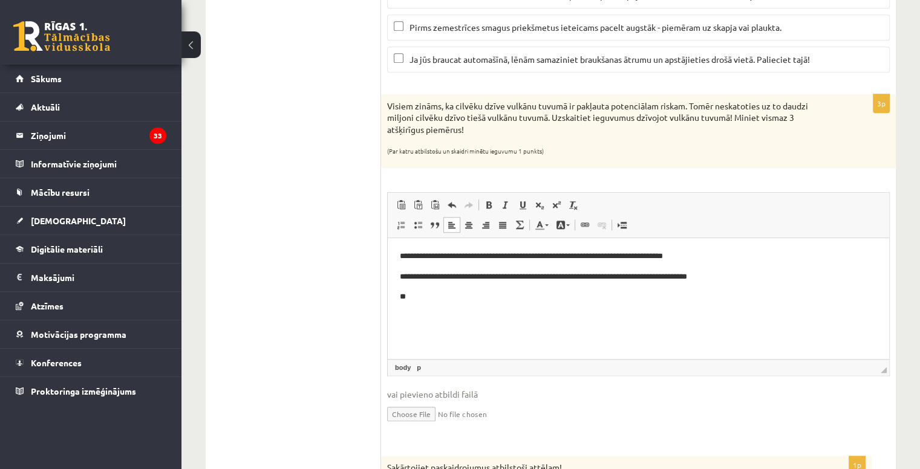
click at [678, 257] on p "**********" at bounding box center [639, 256] width 478 height 13
click at [464, 301] on p "**" at bounding box center [639, 296] width 478 height 13
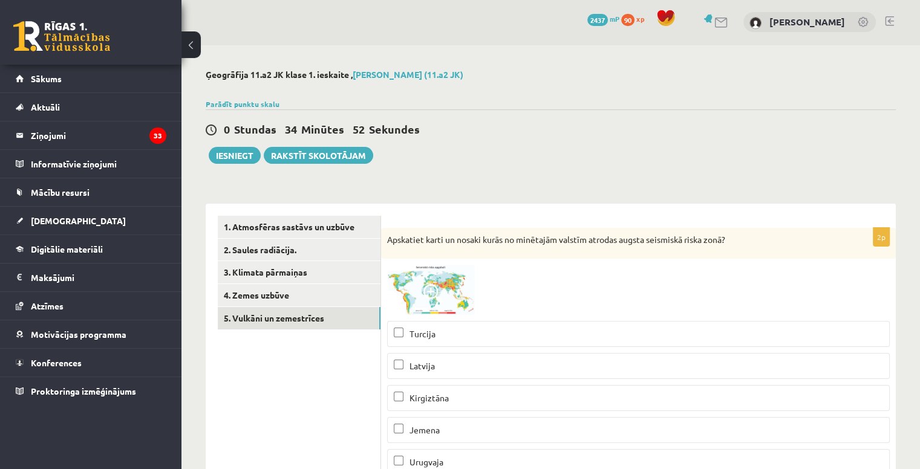
scroll to position [0, 0]
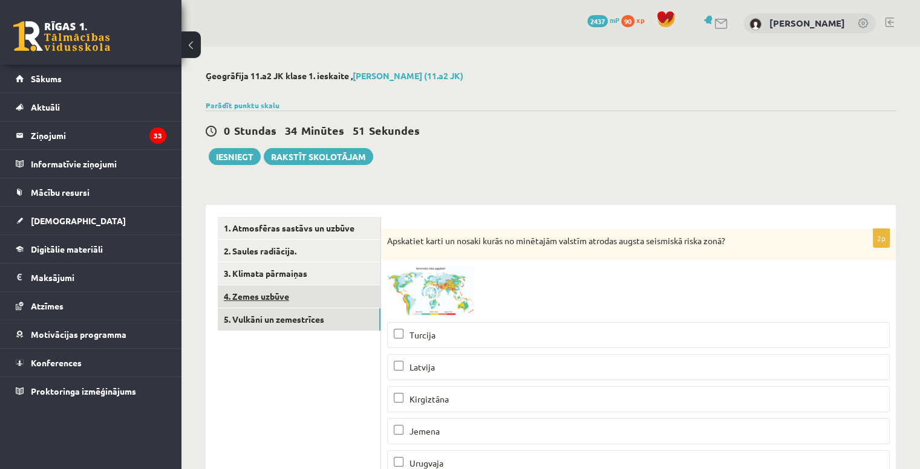
click at [313, 289] on link "4. Zemes uzbūve" at bounding box center [299, 296] width 163 height 22
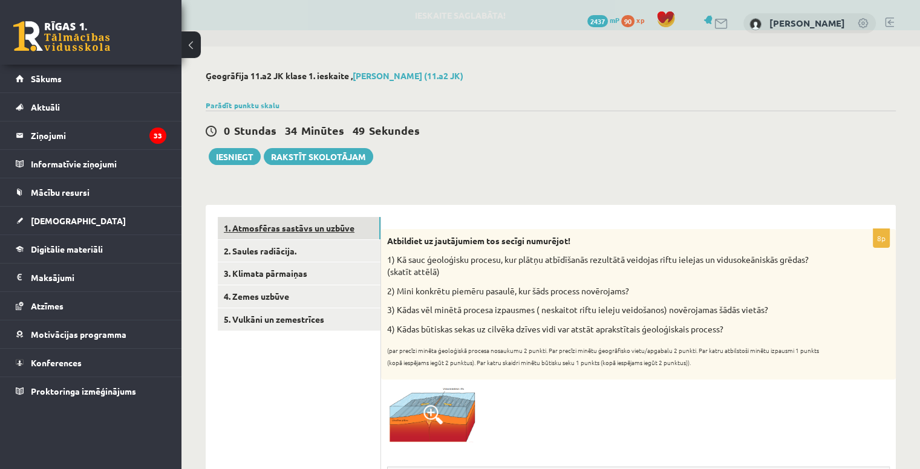
click at [273, 235] on link "1. Atmosfēras sastāvs un uzbūve" at bounding box center [299, 228] width 163 height 22
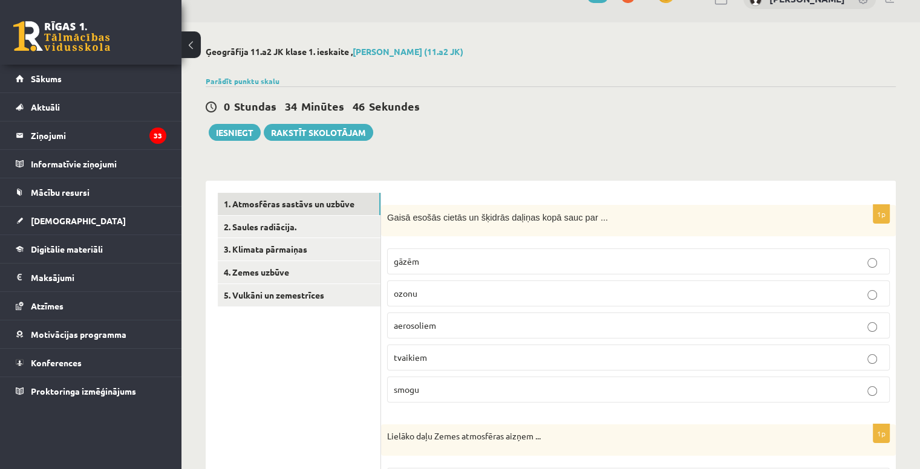
scroll to position [21, 0]
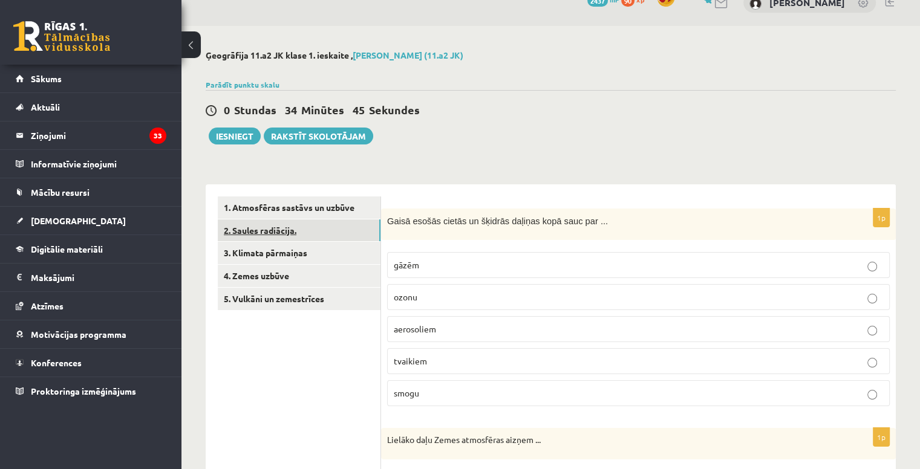
click at [318, 238] on link "2. Saules radiācija." at bounding box center [299, 230] width 163 height 22
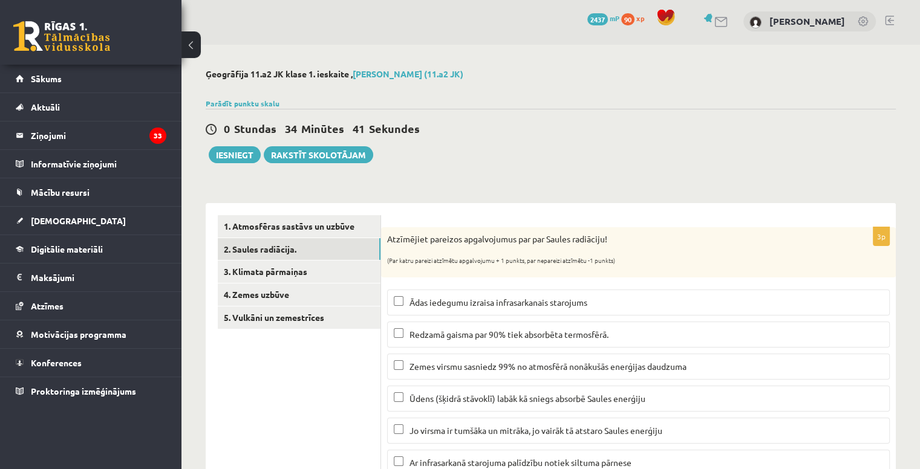
scroll to position [0, 0]
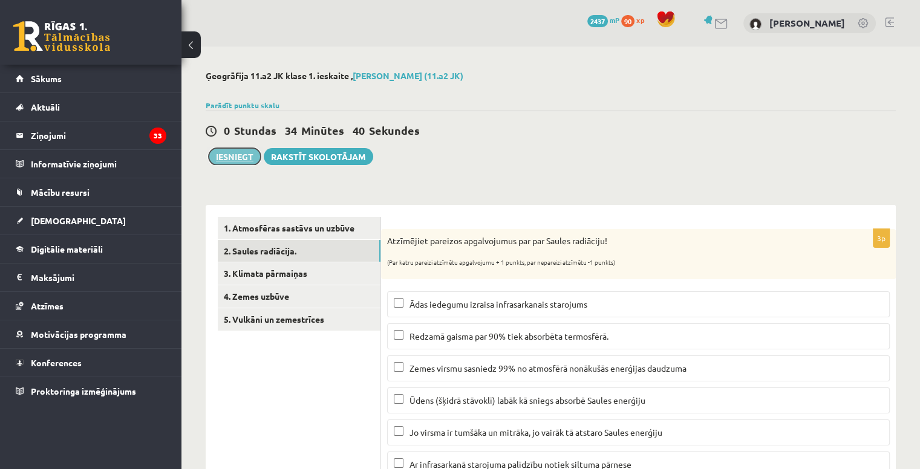
click at [236, 160] on button "Iesniegt" at bounding box center [235, 156] width 52 height 17
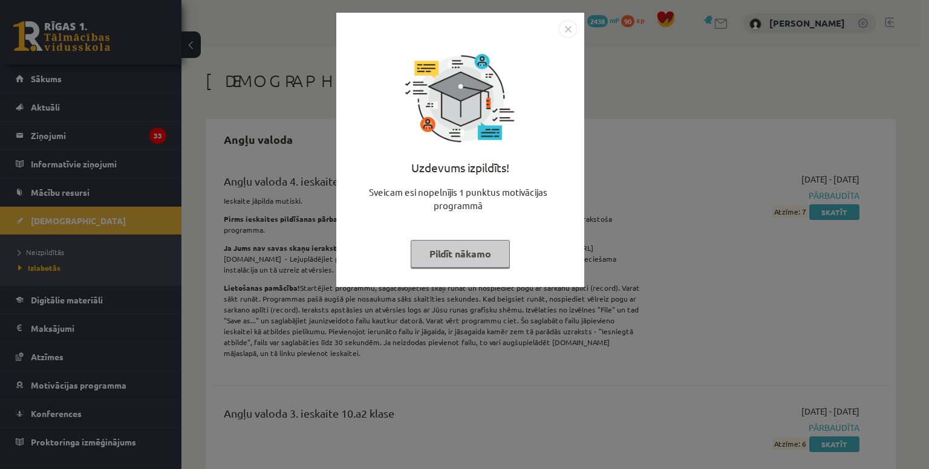
scroll to position [1329, 0]
click at [460, 252] on button "Pildīt nākamo" at bounding box center [460, 254] width 99 height 28
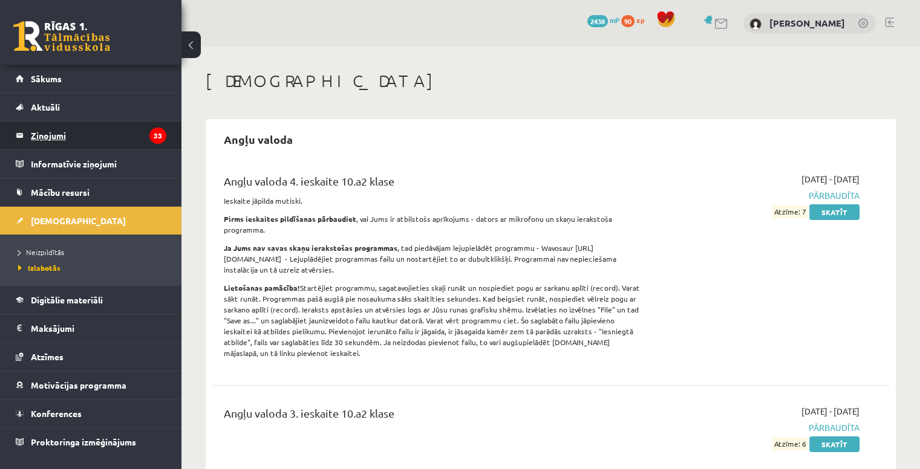
click at [102, 137] on legend "Ziņojumi 33" at bounding box center [98, 136] width 135 height 28
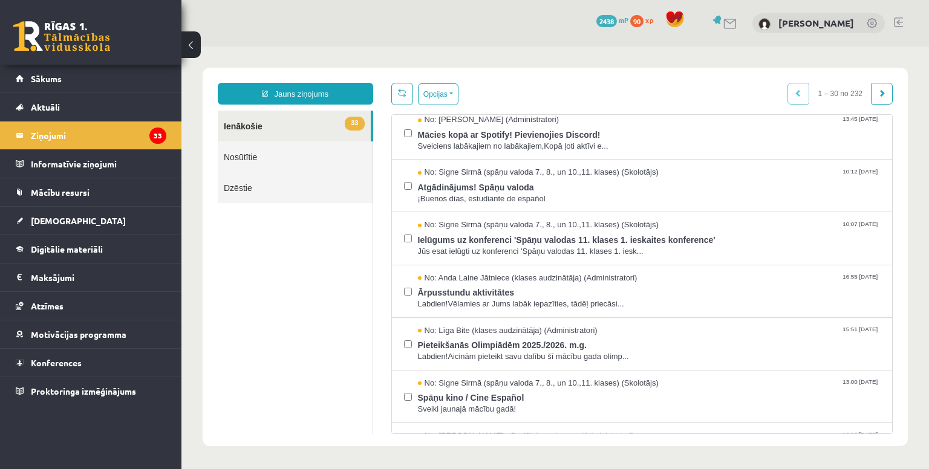
scroll to position [60, 0]
click at [459, 144] on span "Sveiciens labākajiem no labākajiem,Kopā ļoti aktīvi e..." at bounding box center [649, 146] width 463 height 11
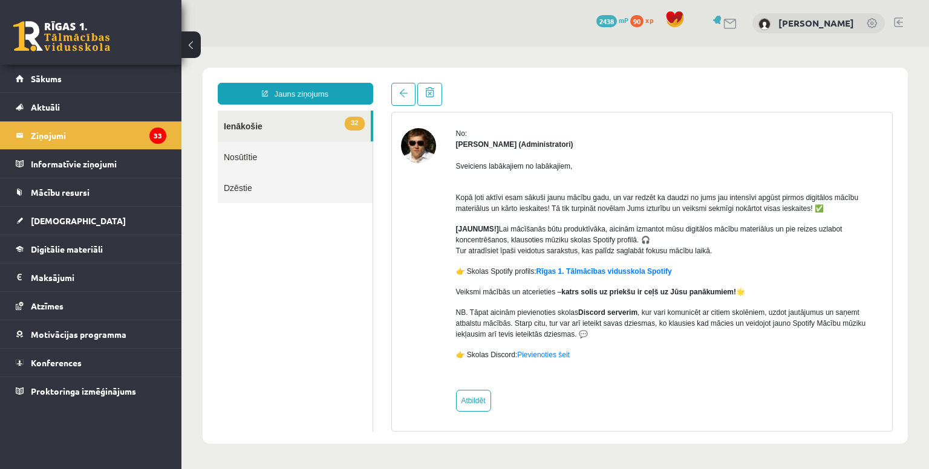
scroll to position [39, 0]
click at [586, 271] on link "Rīgas 1. Tālmācības vidusskola Spotify" at bounding box center [603, 271] width 135 height 8
click at [299, 116] on link "32 Ienākošie" at bounding box center [294, 126] width 153 height 31
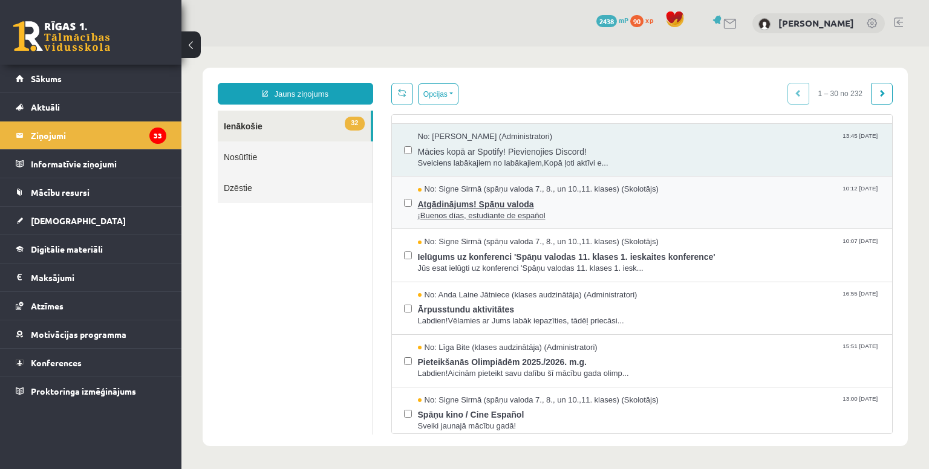
scroll to position [46, 0]
click at [536, 193] on span "Atgādinājums! Spāņu valoda" at bounding box center [649, 200] width 463 height 15
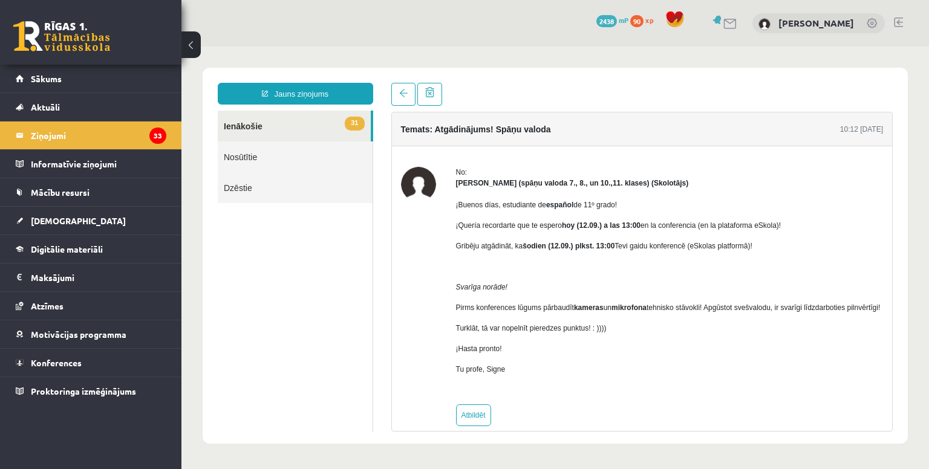
scroll to position [0, 0]
click at [399, 92] on span at bounding box center [403, 93] width 8 height 8
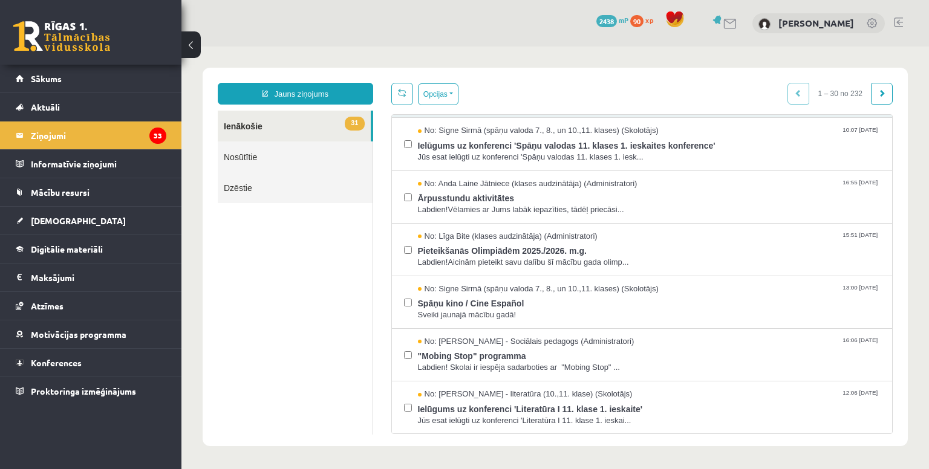
scroll to position [155, 0]
click at [501, 199] on span "Ārpusstundu aktivitātes" at bounding box center [649, 196] width 463 height 15
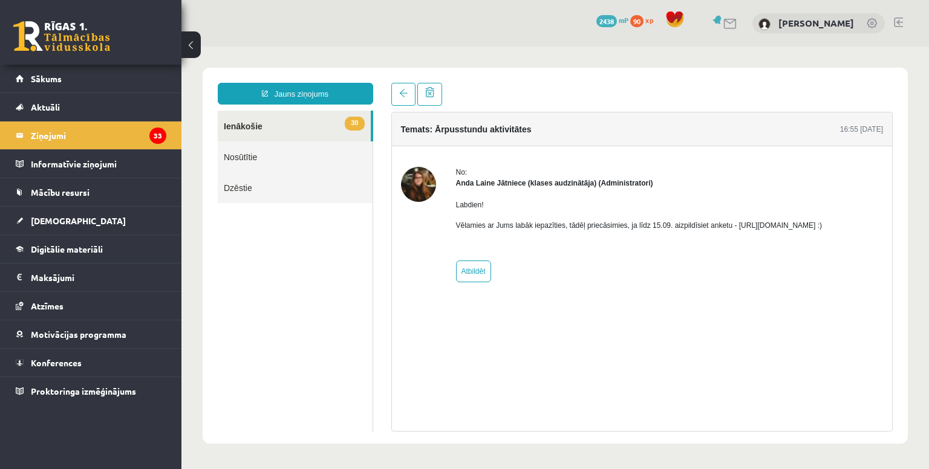
scroll to position [0, 0]
click at [409, 94] on link at bounding box center [403, 94] width 24 height 23
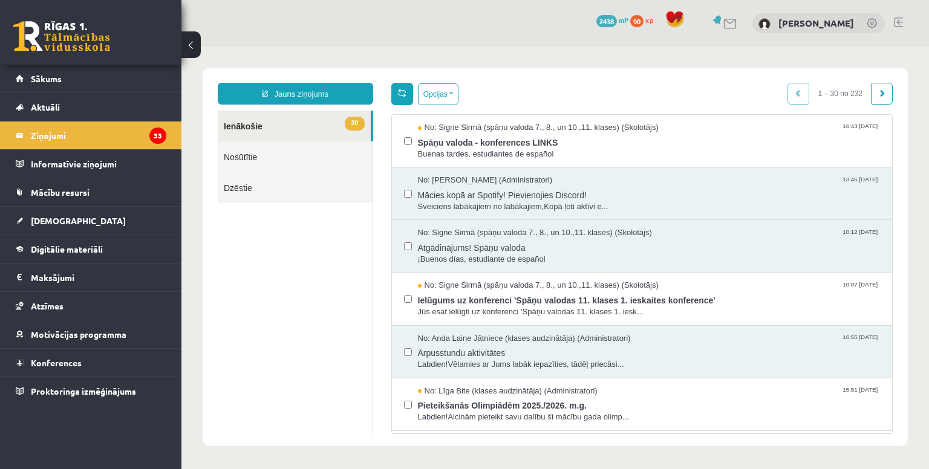
click at [404, 95] on html "Jauns ziņojums 30 Ienākošie Nosūtītie Dzēstie ** ********* ********* ******* Op…" at bounding box center [554, 257] width 747 height 421
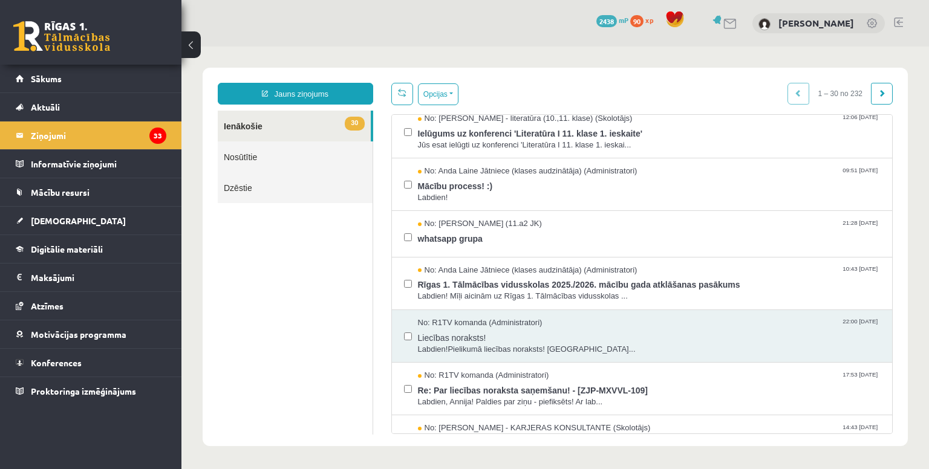
scroll to position [433, 0]
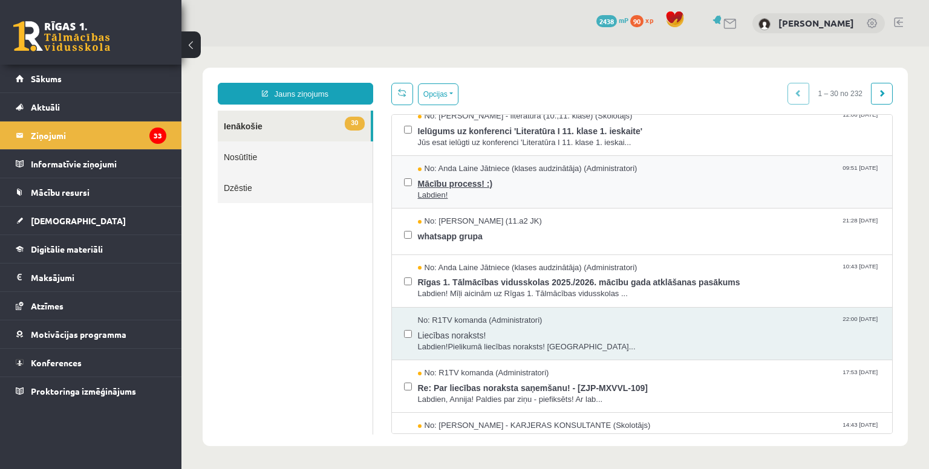
click at [478, 187] on span "Mācību process! :)" at bounding box center [649, 182] width 463 height 15
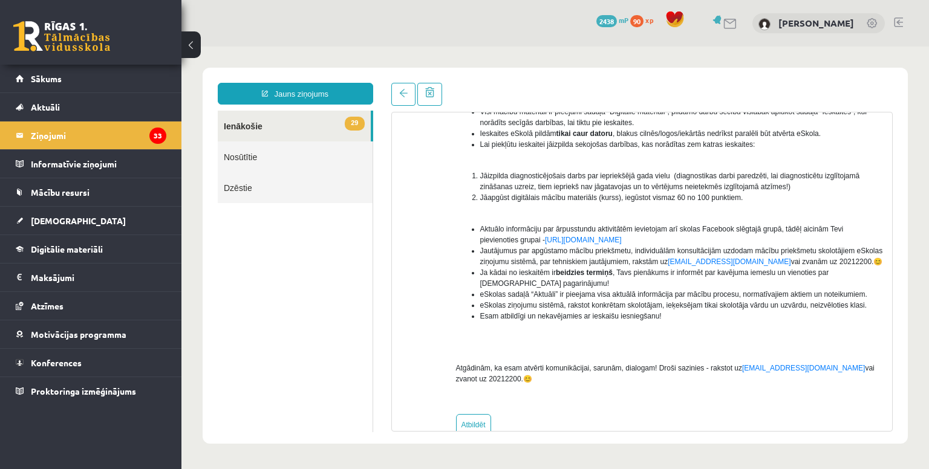
scroll to position [169, 0]
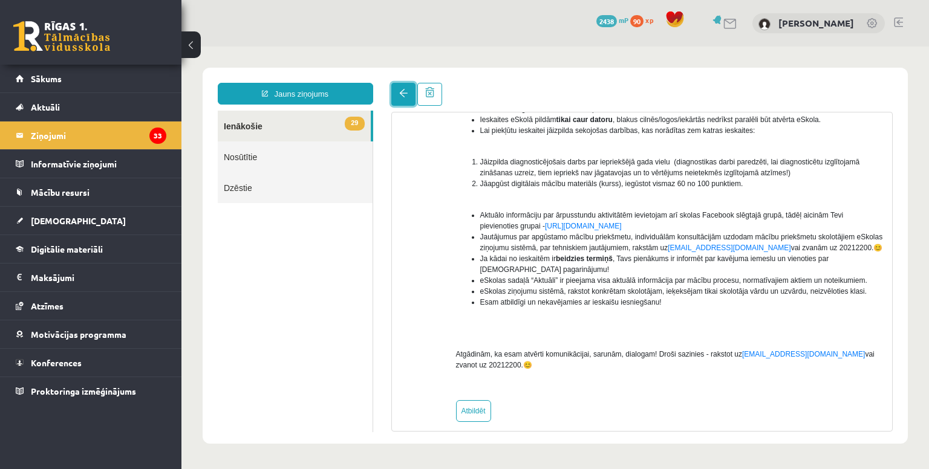
click at [401, 102] on link at bounding box center [403, 94] width 24 height 23
click at [401, 90] on span at bounding box center [403, 93] width 8 height 8
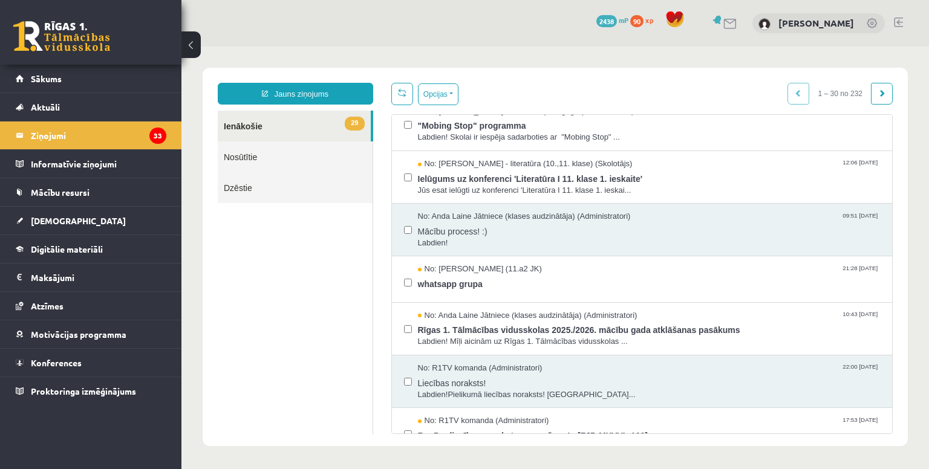
scroll to position [376, 0]
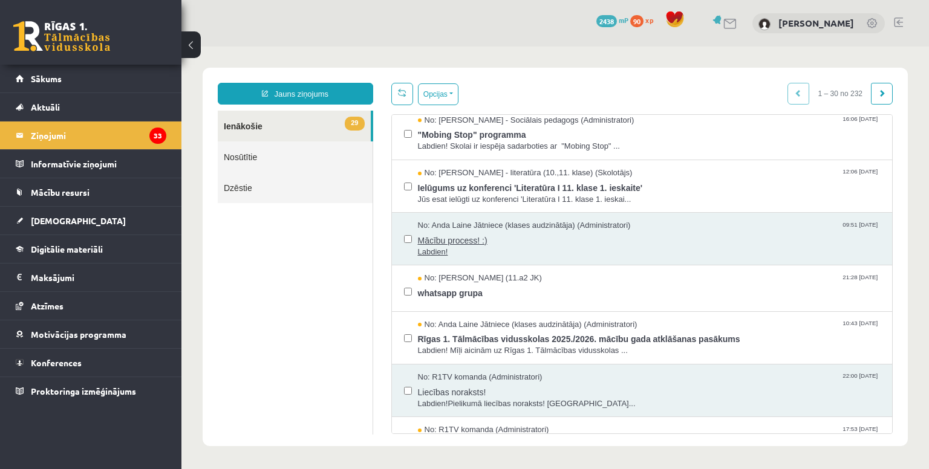
click at [467, 235] on span "Mācību process! :)" at bounding box center [649, 239] width 463 height 15
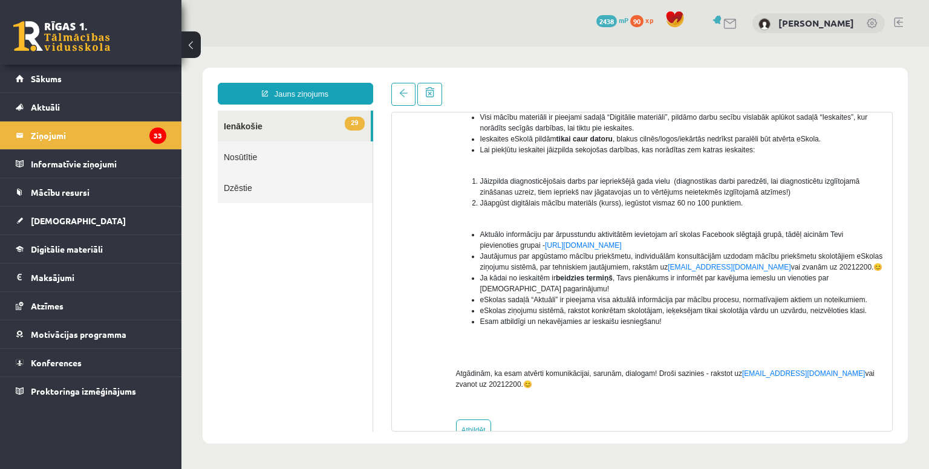
scroll to position [169, 0]
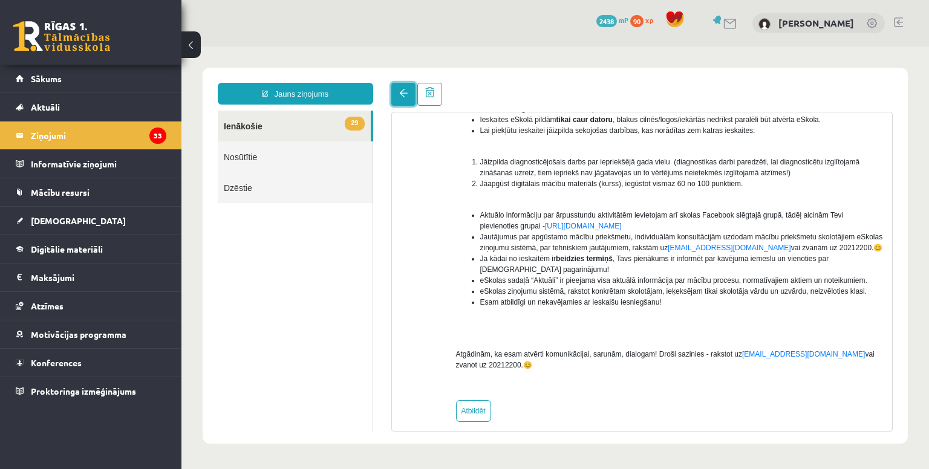
click at [399, 96] on span at bounding box center [403, 93] width 8 height 8
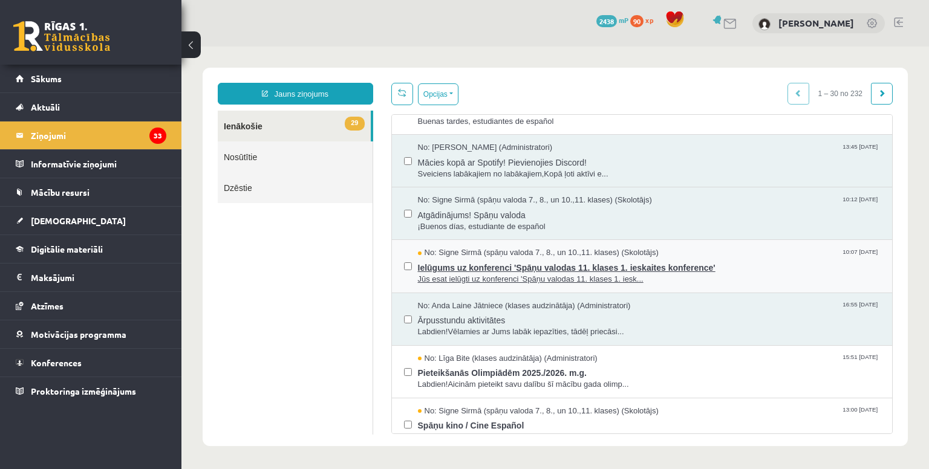
scroll to position [0, 0]
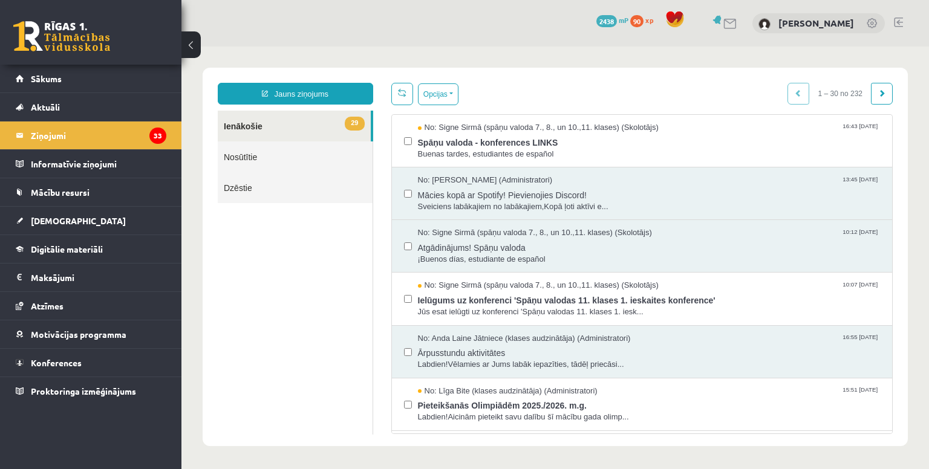
click at [327, 126] on link "29 Ienākošie" at bounding box center [294, 126] width 153 height 31
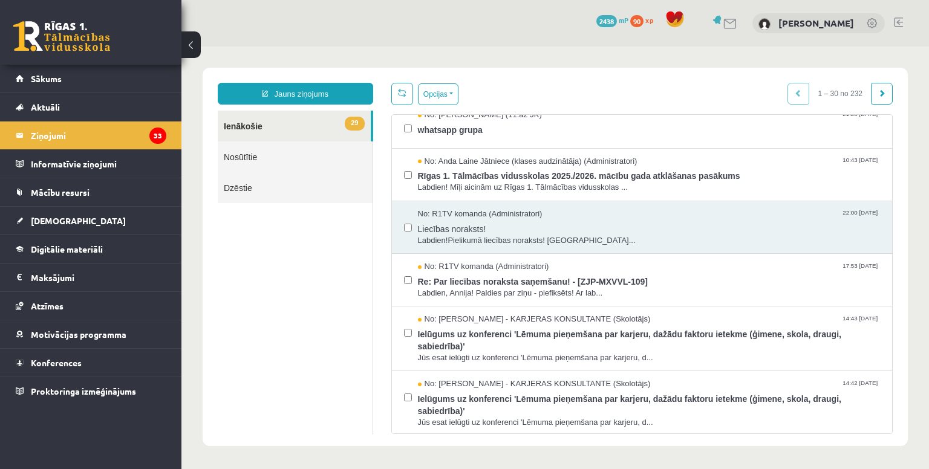
scroll to position [542, 0]
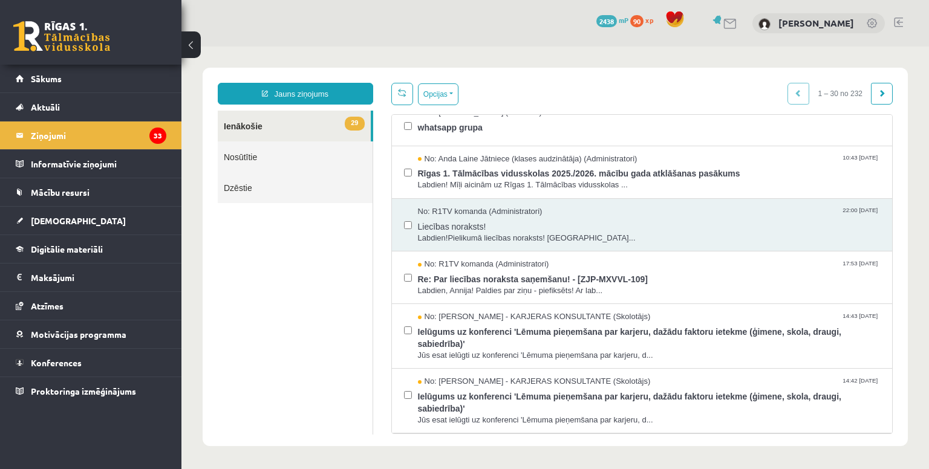
click at [336, 122] on link "29 Ienākošie" at bounding box center [294, 126] width 153 height 31
click at [427, 96] on button "Opcijas" at bounding box center [438, 94] width 41 height 22
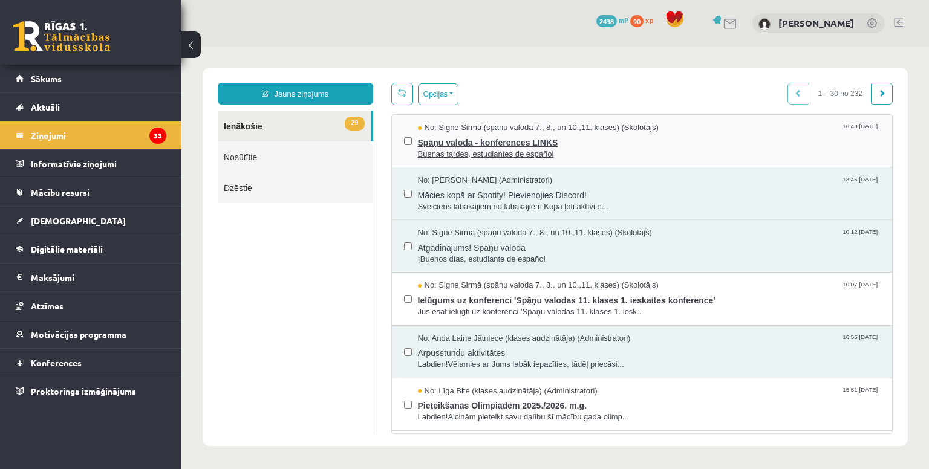
scroll to position [0, 0]
click at [438, 97] on button "Opcijas" at bounding box center [438, 94] width 41 height 22
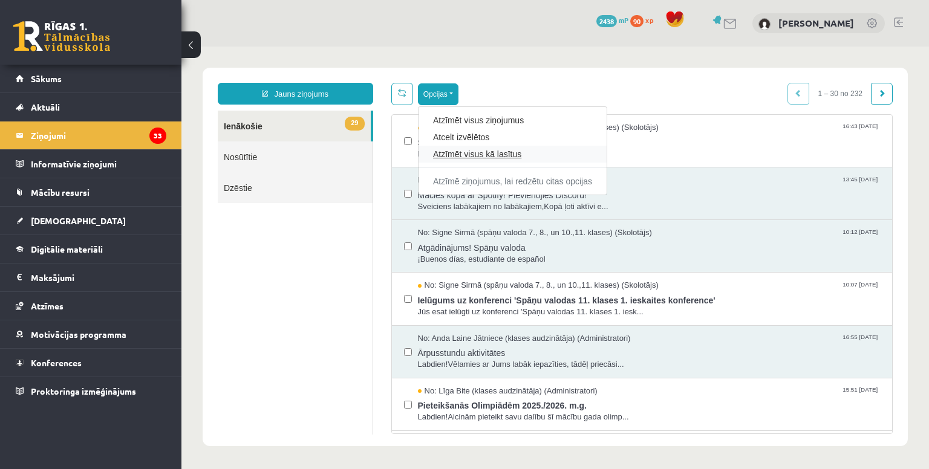
click at [468, 152] on link "Atzīmēt visus kā lasītus" at bounding box center [512, 154] width 159 height 12
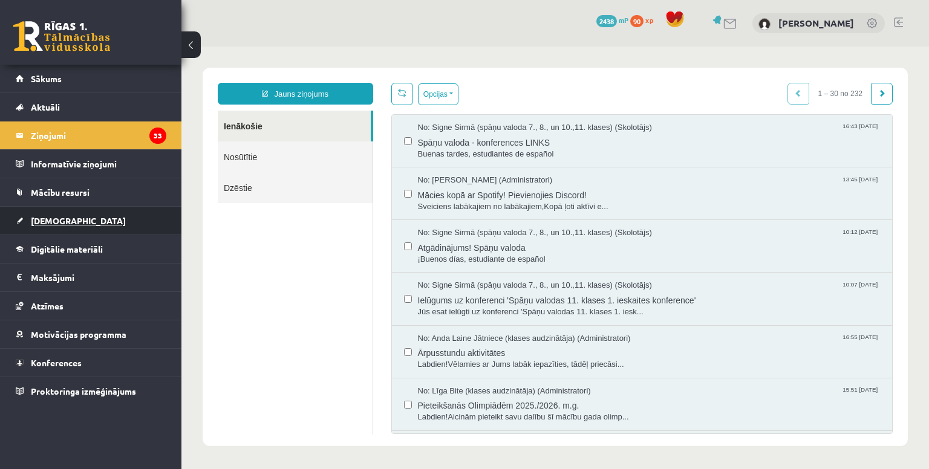
click at [105, 216] on link "[DEMOGRAPHIC_DATA]" at bounding box center [91, 221] width 151 height 28
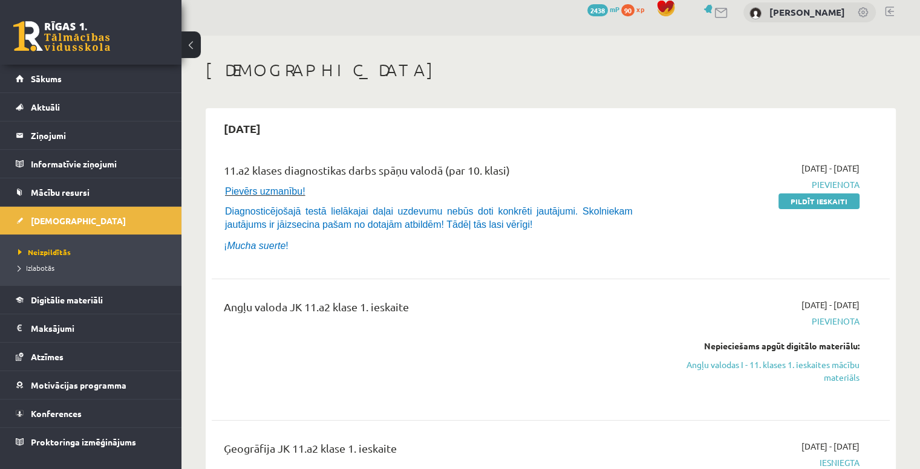
scroll to position [10, 0]
click at [831, 203] on link "Pildīt ieskaiti" at bounding box center [818, 203] width 81 height 16
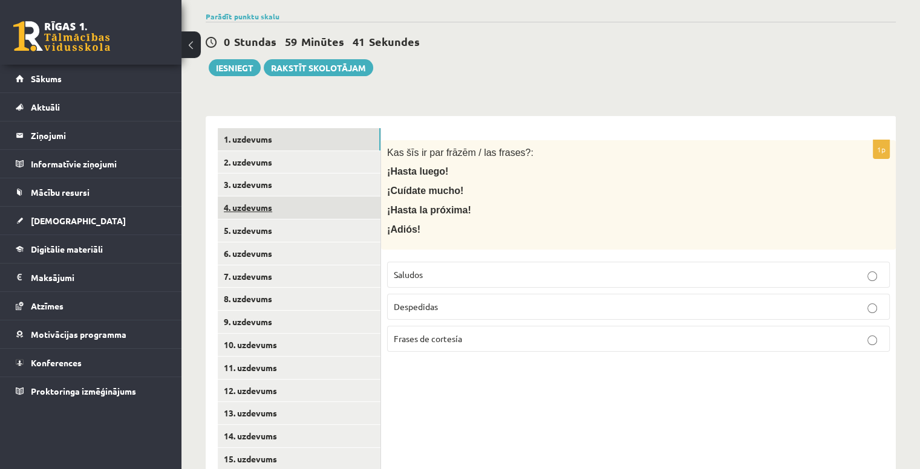
scroll to position [158, 0]
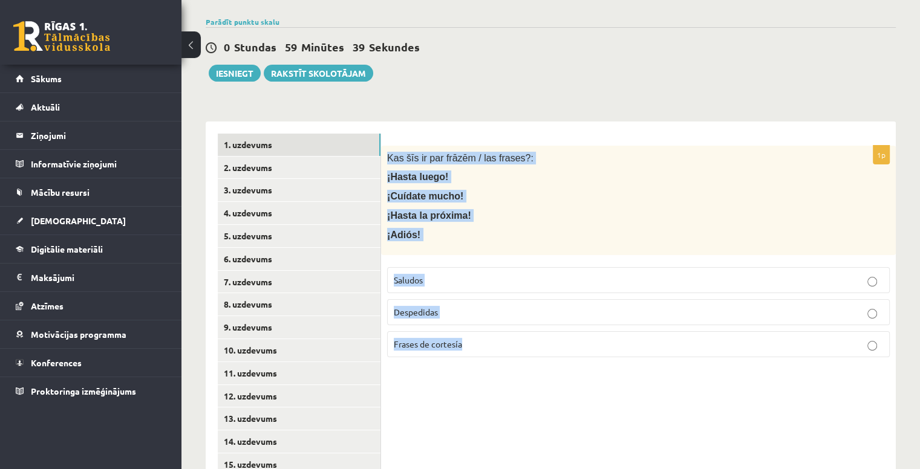
drag, startPoint x: 383, startPoint y: 136, endPoint x: 581, endPoint y: 367, distance: 304.4
type textarea "**********"
click at [581, 367] on div "1p Kas šīs ir par frāzēm / las frases?: ¡Hasta luego! ¡Cuídate mucho! ¡Hasta la…" at bounding box center [638, 477] width 515 height 710
copy div "Kas šīs ir par frāzēm / las frases?: ¡Hasta luego! ¡Cuídate mucho! ¡Hasta la pr…"
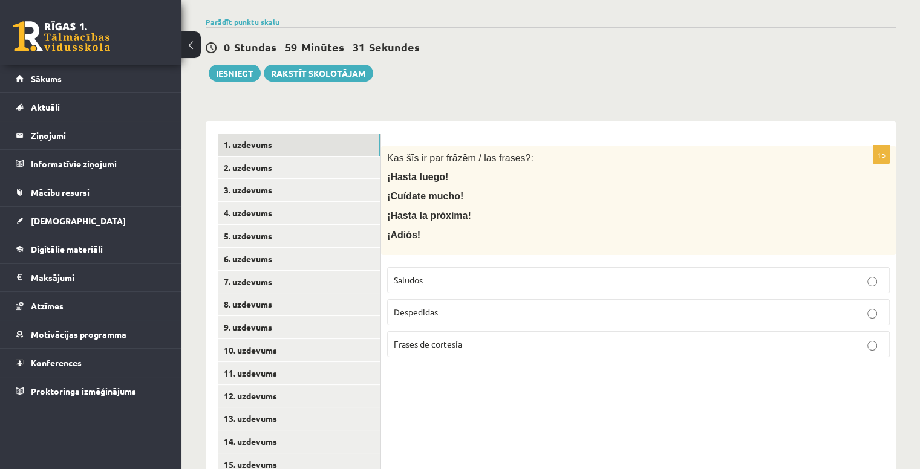
click at [438, 58] on div "0 Stundas 59 Minūtes 31 Sekundes Iesniegt Rakstīt skolotājam" at bounding box center [551, 54] width 690 height 54
click at [459, 306] on p "Despedidas" at bounding box center [638, 312] width 489 height 13
click at [339, 157] on link "2. uzdevums" at bounding box center [299, 168] width 163 height 22
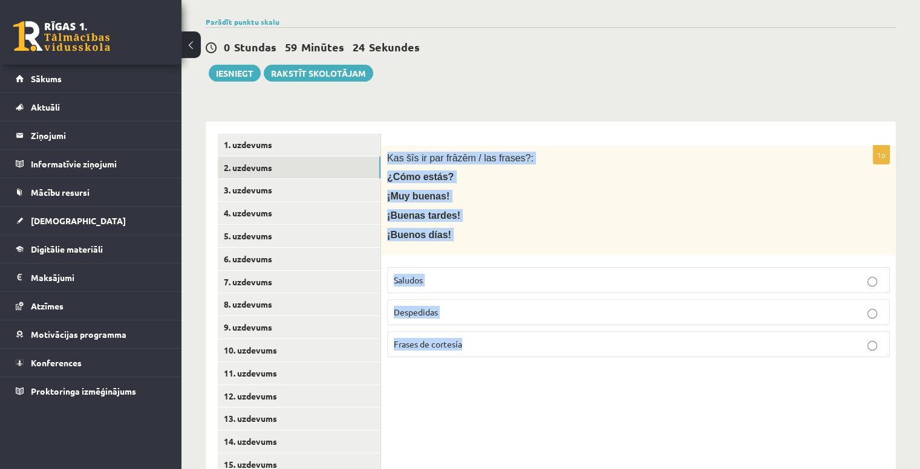
drag, startPoint x: 386, startPoint y: 141, endPoint x: 585, endPoint y: 366, distance: 300.7
click at [585, 366] on div "1p Kas šīs ir par frāzēm / las frases?: ¿Cómo estás? ¡Muy buenas! ¡Buenas tarde…" at bounding box center [638, 477] width 515 height 710
copy div "Kas šīs ir par frāzēm / las frases?: ¿Cómo estás? ¡Muy buenas! ¡Buenas tardes! …"
click at [521, 401] on div "1p Kas šīs ir par frāzēm / las frases?: ¿Cómo estás? ¡Muy buenas! ¡Buenas tarde…" at bounding box center [638, 477] width 515 height 710
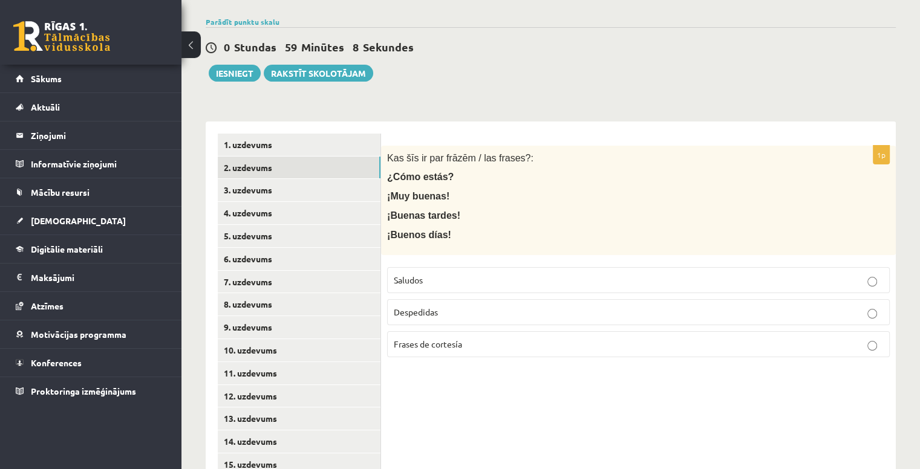
click at [442, 274] on p "Saludos" at bounding box center [638, 280] width 489 height 13
click at [343, 179] on link "3. uzdevums" at bounding box center [299, 190] width 163 height 22
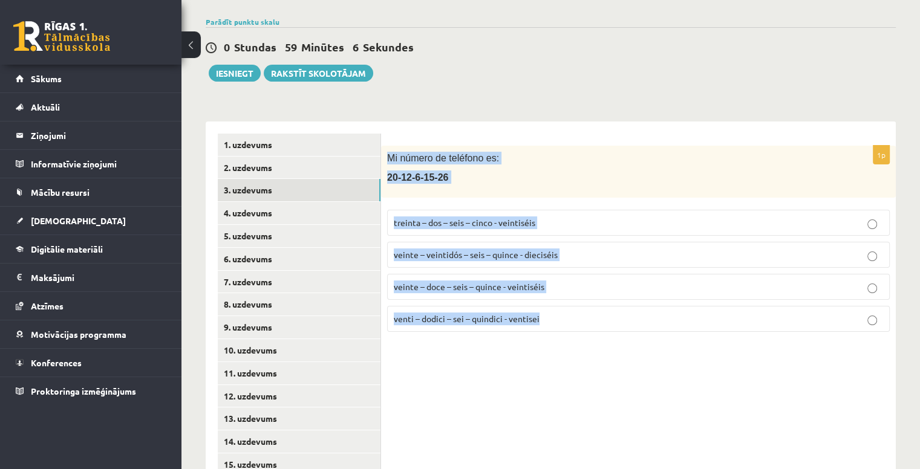
drag, startPoint x: 382, startPoint y: 138, endPoint x: 629, endPoint y: 362, distance: 333.5
click at [629, 362] on div "1p Mi número de teléfono es: 20-12-6-15-26 treinta – dos – seis – cinco - veint…" at bounding box center [638, 477] width 515 height 710
copy div "Mi número de teléfono es: 20-12-6-15-26 treinta – dos – seis – cinco - veintisé…"
click at [459, 366] on div "1p Mi número de teléfono es: 20-12-6-15-26 treinta – dos – seis – cinco - veint…" at bounding box center [638, 477] width 515 height 710
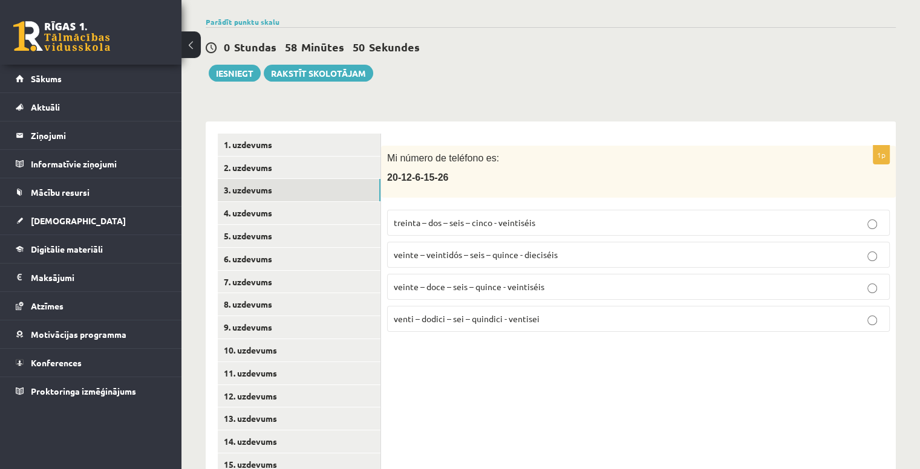
click at [458, 281] on p "veinte – doce – seis – quince - veintiséis" at bounding box center [638, 287] width 489 height 13
click at [315, 202] on link "4. uzdevums" at bounding box center [299, 213] width 163 height 22
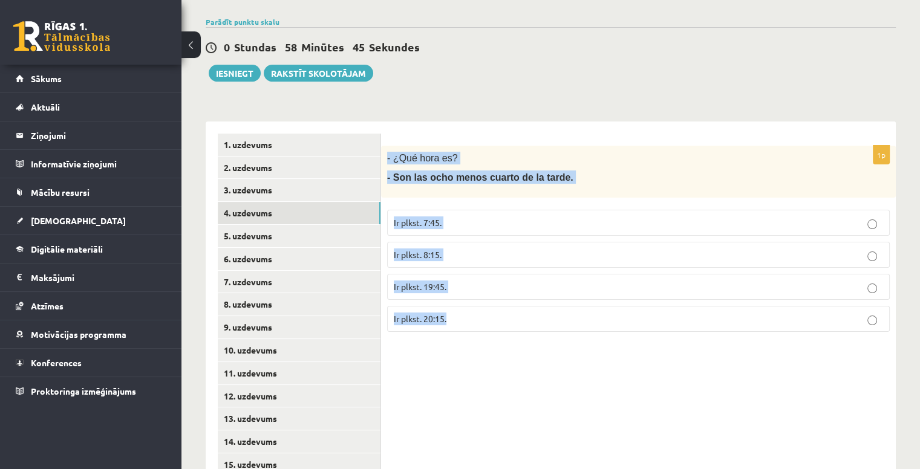
drag, startPoint x: 383, startPoint y: 138, endPoint x: 562, endPoint y: 361, distance: 285.5
click at [562, 361] on div "1p - ¿Qué hora es? - Son las ocho menos cuarto de la tarde. Ir plkst. 7:45. Ir …" at bounding box center [638, 477] width 515 height 710
copy div "- ¿Qué hora es? - Son las ocho menos cuarto de la tarde. Ir plkst. 7:45. Ir plk…"
click at [435, 355] on div "1p - ¿Qué hora es? - Son las ocho menos cuarto de la tarde. Ir plkst. 7:45. Ir …" at bounding box center [638, 477] width 515 height 710
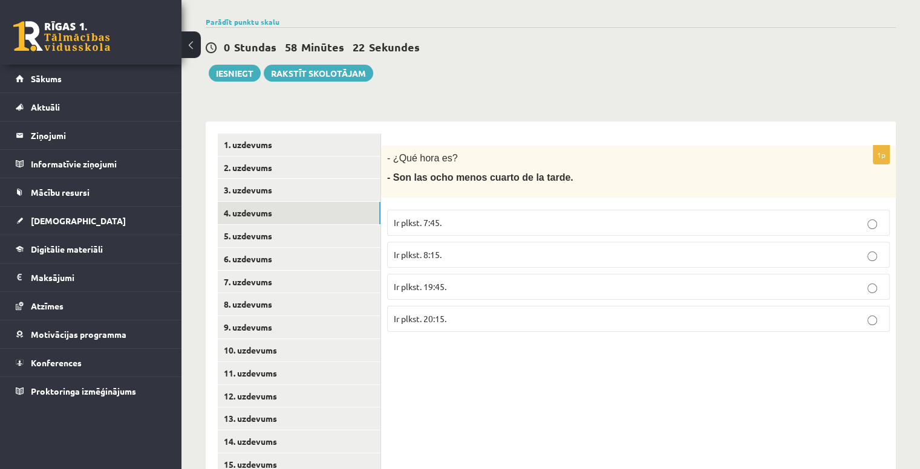
click at [427, 248] on p "Ir plkst. 8:15." at bounding box center [638, 254] width 489 height 13
click at [446, 313] on span "Ir plkst. 20:15." at bounding box center [420, 318] width 53 height 11
click at [356, 226] on link "5. uzdevums" at bounding box center [299, 236] width 163 height 22
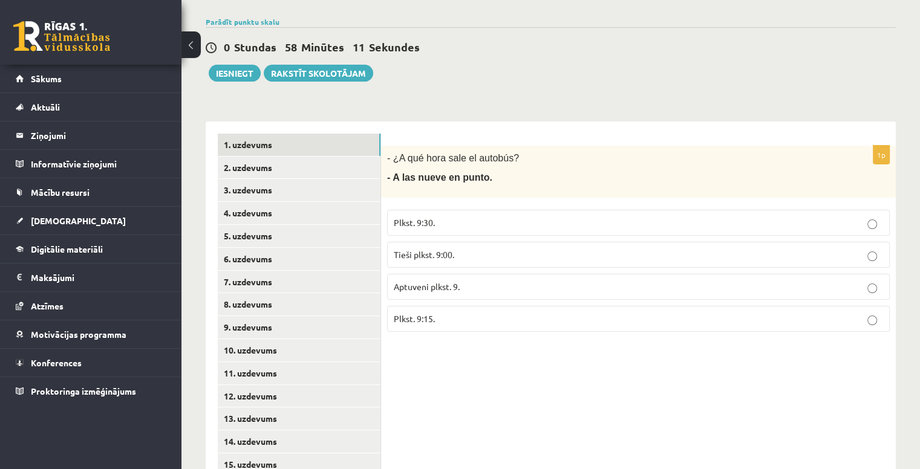
click at [463, 109] on div "**********" at bounding box center [551, 470] width 690 height 722
click at [452, 109] on div "**********" at bounding box center [551, 470] width 690 height 722
click at [323, 202] on link "4. uzdevums" at bounding box center [299, 213] width 163 height 22
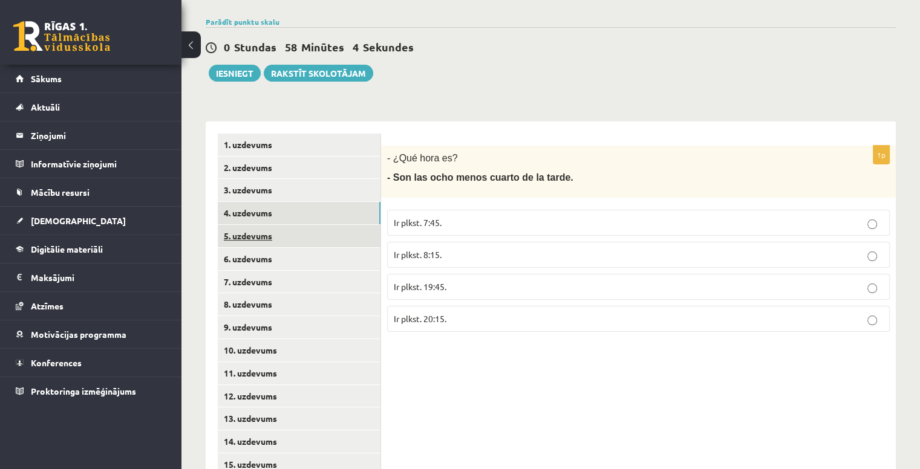
click at [317, 225] on link "5. uzdevums" at bounding box center [299, 236] width 163 height 22
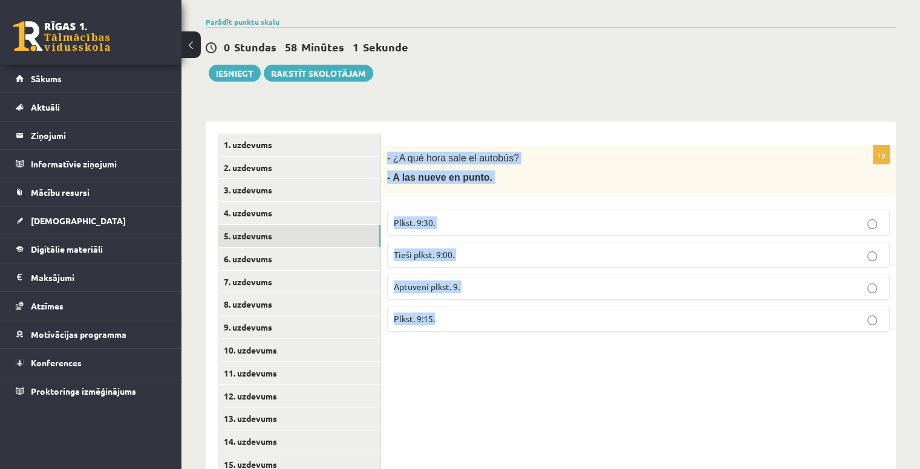
drag, startPoint x: 385, startPoint y: 144, endPoint x: 524, endPoint y: 332, distance: 233.4
click at [524, 332] on div "1p - ¿A qué hora sale el autobús? - A las nueve en punto. Plkst. 9:30. Tieši pl…" at bounding box center [638, 477] width 515 height 710
copy div "- ¿A qué hora sale el autobús? - A las nueve en punto. Plkst. 9:30. Tieši plkst…"
click at [456, 409] on div "1p - ¿A qué hora sale el autobús? - A las nueve en punto. Plkst. 9:30. Tieši pl…" at bounding box center [638, 477] width 515 height 710
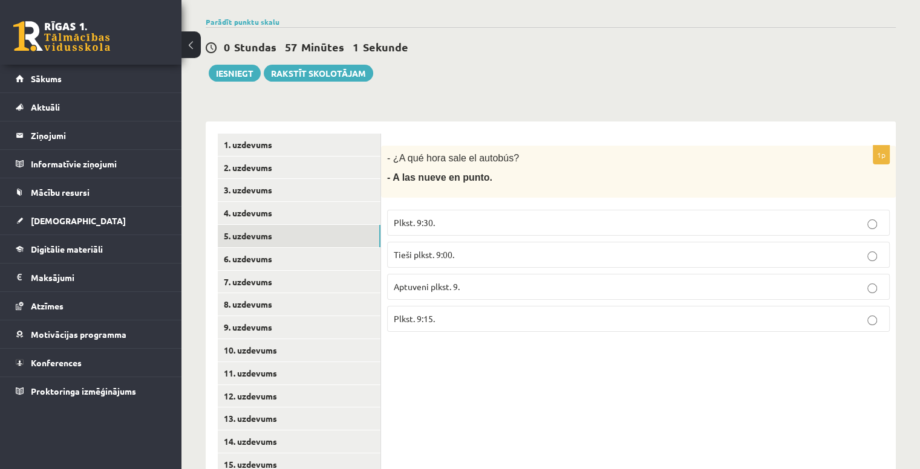
click at [450, 249] on span "Tieši plkst. 9:00." at bounding box center [424, 254] width 60 height 11
click at [317, 248] on link "6. uzdevums" at bounding box center [299, 259] width 163 height 22
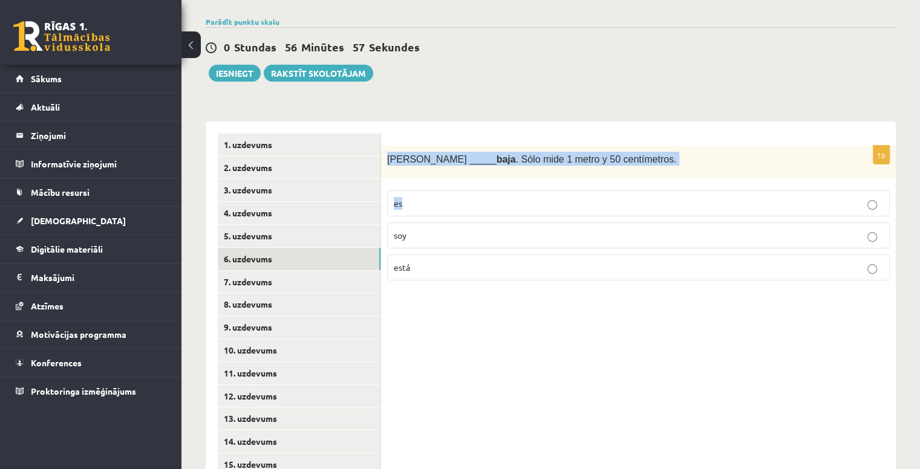
drag, startPoint x: 383, startPoint y: 137, endPoint x: 465, endPoint y: 197, distance: 101.2
click at [465, 197] on div "1p Sara _____ baja . Sólo mide 1 metro y 50 centímetros. es soy está" at bounding box center [638, 218] width 515 height 145
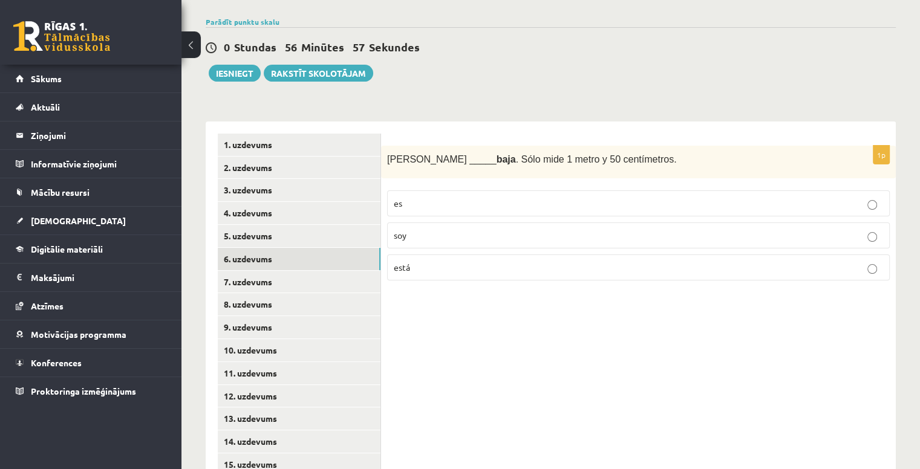
click at [458, 330] on div "1p Sara _____ baja . Sólo mide 1 metro y 50 centímetros. es soy está" at bounding box center [638, 477] width 515 height 710
click at [394, 230] on span "soy" at bounding box center [400, 235] width 13 height 11
click at [290, 271] on link "7. uzdevums" at bounding box center [299, 282] width 163 height 22
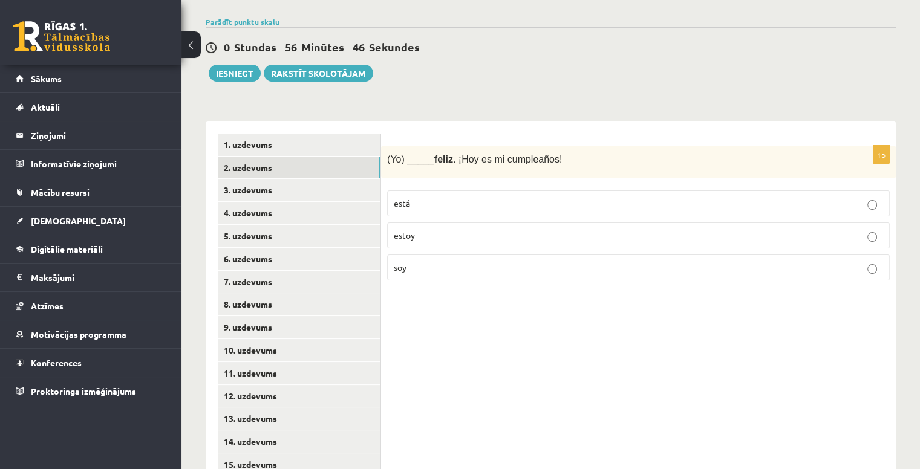
click at [447, 134] on form "1p (Yo) _____ feliz . ¡Hoy es mi cumpleaños! está estoy soy" at bounding box center [638, 212] width 490 height 157
click at [307, 271] on link "7. uzdevums" at bounding box center [299, 282] width 163 height 22
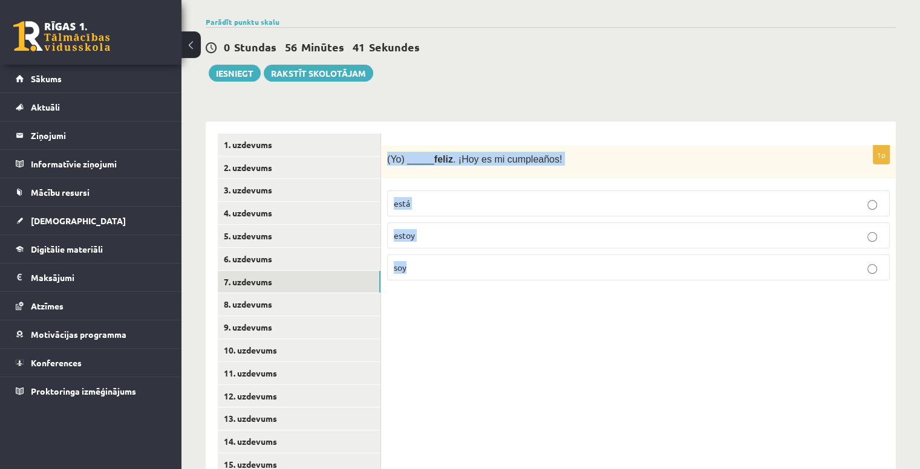
drag, startPoint x: 386, startPoint y: 140, endPoint x: 560, endPoint y: 270, distance: 217.3
click at [560, 270] on div "1p (Yo) _____ feliz . ¡Hoy es mi cumpleaños! está estoy soy" at bounding box center [638, 218] width 515 height 145
copy div "(Yo) _____ feliz . ¡Hoy es mi cumpleaños! está estoy soy"
click at [435, 229] on p "estoy" at bounding box center [638, 235] width 489 height 13
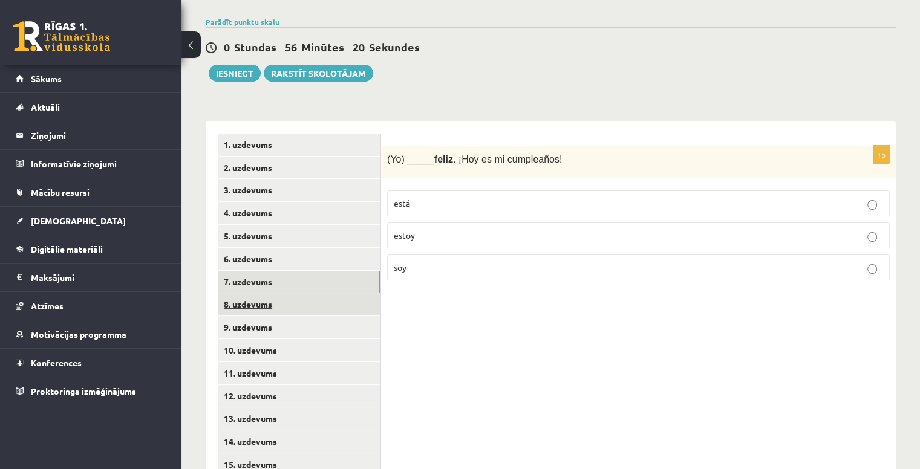
click at [295, 293] on link "8. uzdevums" at bounding box center [299, 304] width 163 height 22
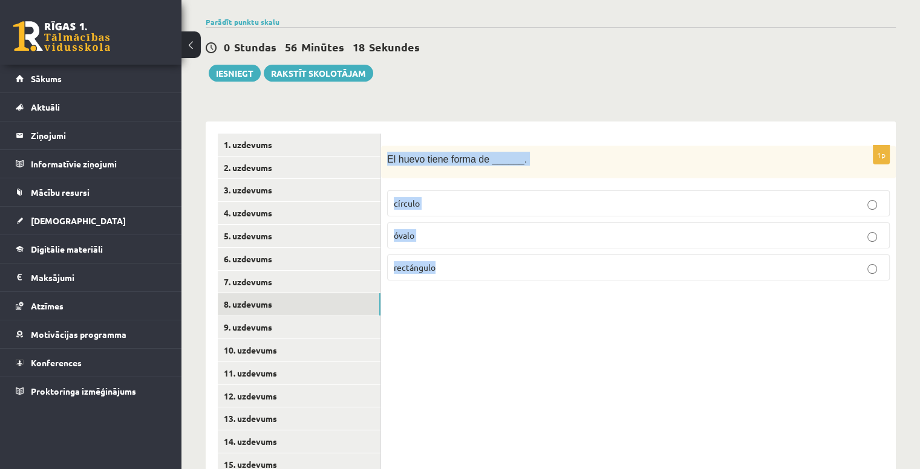
drag, startPoint x: 387, startPoint y: 143, endPoint x: 522, endPoint y: 271, distance: 186.4
click at [522, 271] on div "1p El huevo tiene forma de ______. círculo óvalo rectángulo" at bounding box center [638, 218] width 515 height 145
copy div "El huevo tiene forma de ______. círculo óvalo rectángulo"
click at [441, 300] on div "1p El huevo tiene forma de ______. círculo óvalo rectángulo" at bounding box center [638, 477] width 515 height 710
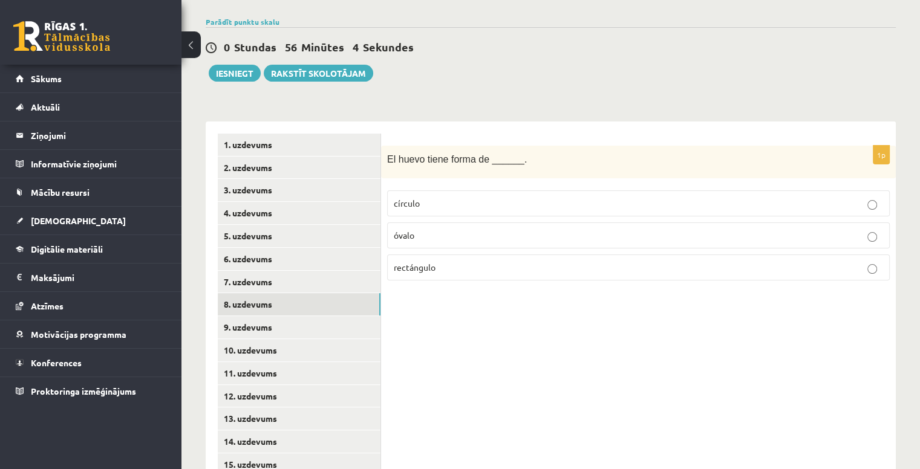
click at [464, 229] on p "óvalo" at bounding box center [638, 235] width 489 height 13
click at [337, 316] on link "9. uzdevums" at bounding box center [299, 327] width 163 height 22
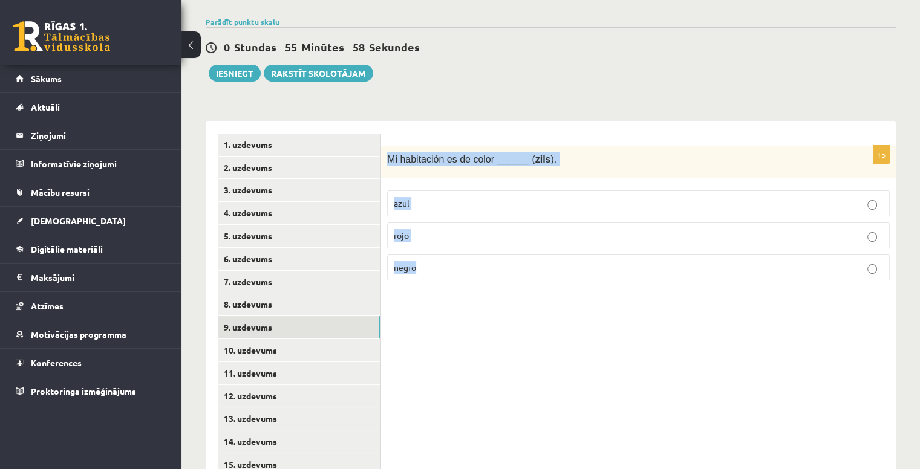
drag, startPoint x: 386, startPoint y: 141, endPoint x: 553, endPoint y: 261, distance: 205.4
click at [553, 261] on div "1p Mi habitación es de color ______ ( zils ). azul rojo negro" at bounding box center [638, 218] width 515 height 145
copy div "Mi habitación es de color ______ ( zils ). azul rojo negro"
click at [421, 197] on p "azul" at bounding box center [638, 203] width 489 height 13
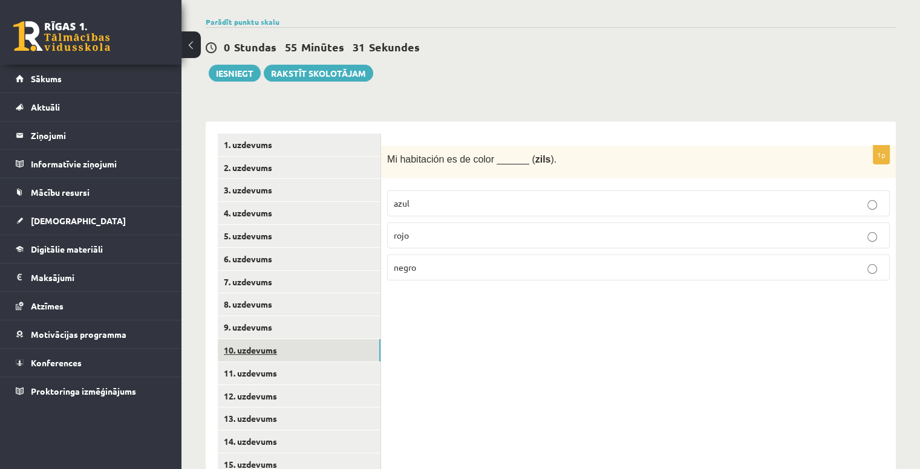
click at [345, 339] on link "10. uzdevums" at bounding box center [299, 350] width 163 height 22
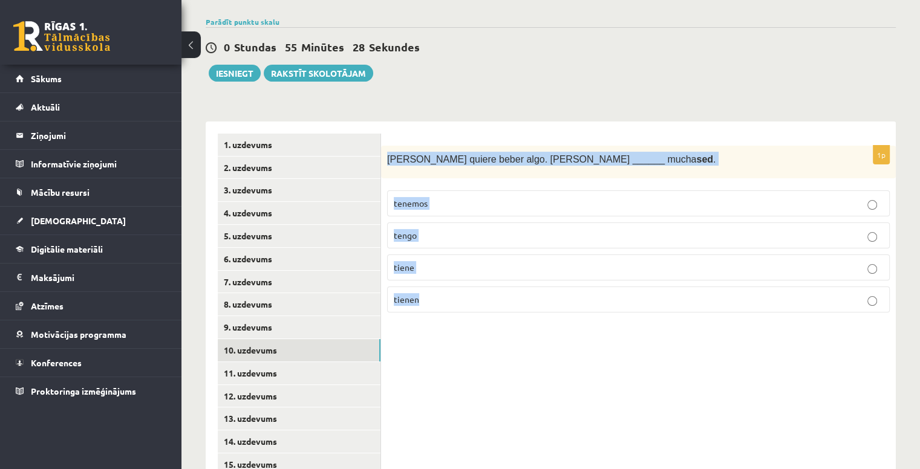
drag, startPoint x: 385, startPoint y: 141, endPoint x: 559, endPoint y: 304, distance: 238.3
click at [559, 304] on div "1p Ana quiere beber algo. Ana ______ mucha sed . tenemos tengo tiene tienen" at bounding box center [638, 234] width 515 height 177
copy div "Ana quiere beber algo. Ana ______ mucha sed . tenemos tengo tiene tienen"
click at [453, 261] on p "tiene" at bounding box center [638, 267] width 489 height 13
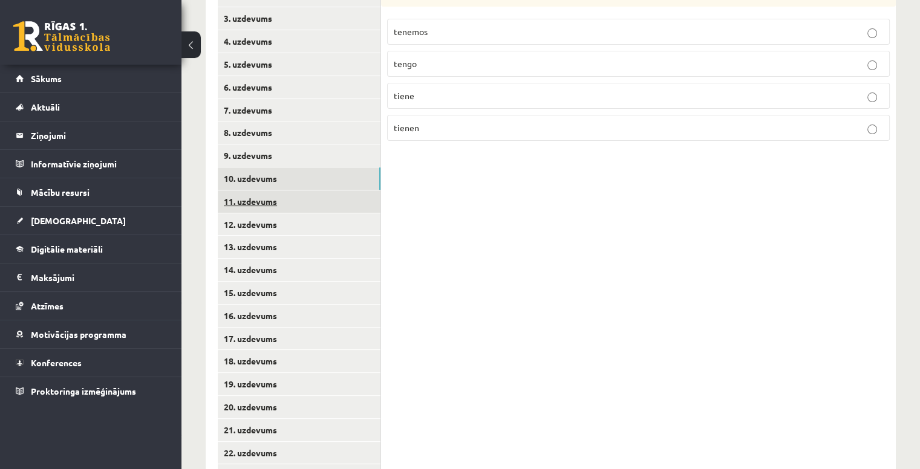
scroll to position [330, 0]
click at [326, 193] on link "11. uzdevums" at bounding box center [299, 202] width 163 height 22
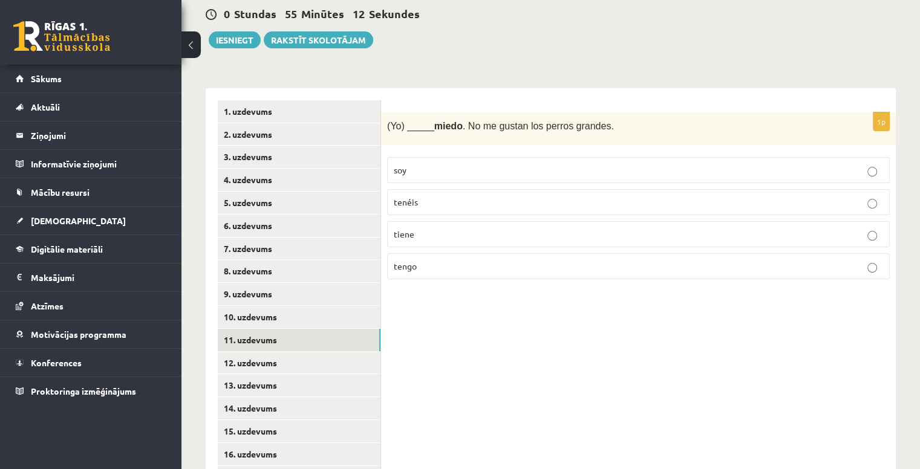
scroll to position [190, 0]
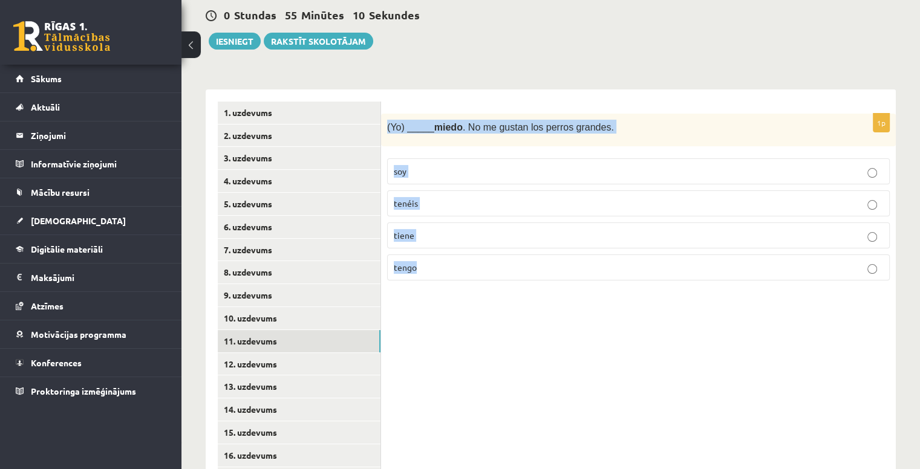
drag, startPoint x: 387, startPoint y: 105, endPoint x: 566, endPoint y: 268, distance: 242.6
click at [566, 268] on div "1p (Yo) _____ miedo . No me gustan los perros grandes. soy tenéis tiene tengo" at bounding box center [638, 202] width 515 height 177
copy div "(Yo) _____ miedo . No me gustan los perros grandes. soy tenéis tiene tengo"
click at [446, 255] on label "tengo" at bounding box center [638, 268] width 502 height 26
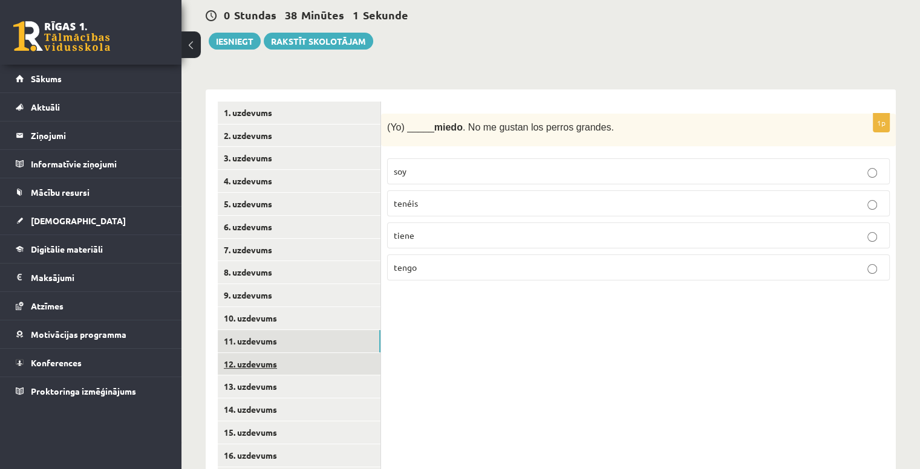
click at [283, 353] on link "12. uzdevums" at bounding box center [299, 364] width 163 height 22
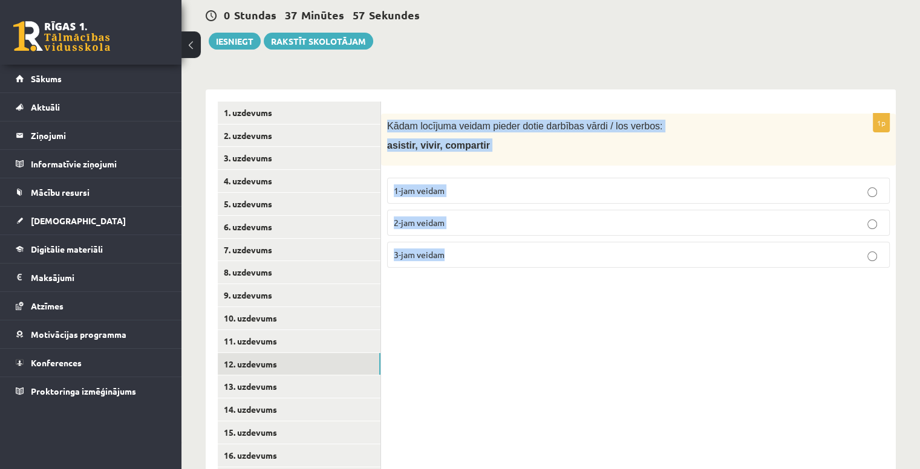
drag, startPoint x: 381, startPoint y: 109, endPoint x: 571, endPoint y: 240, distance: 230.4
click at [571, 240] on div "1p Kādam locījuma veidam pieder dotie darbības vārdi / los verbos: asistir, viv…" at bounding box center [638, 196] width 515 height 164
click at [493, 242] on label "3-jam veidam" at bounding box center [638, 255] width 502 height 26
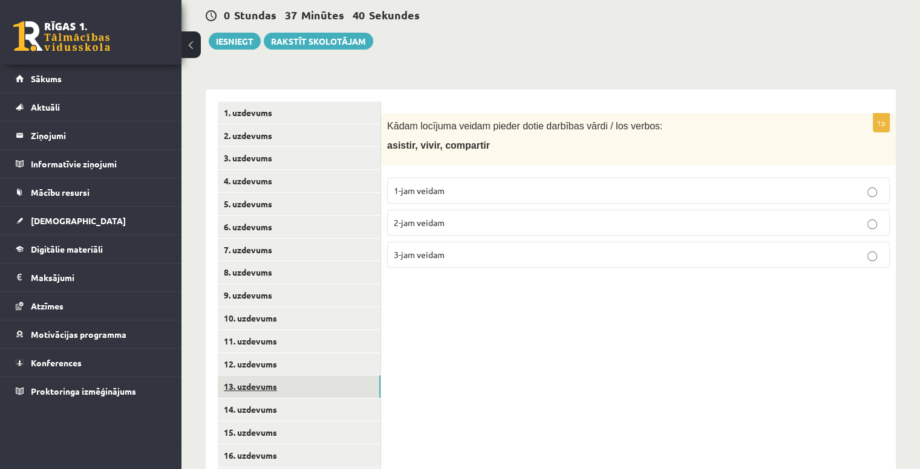
click at [268, 376] on link "13. uzdevums" at bounding box center [299, 386] width 163 height 22
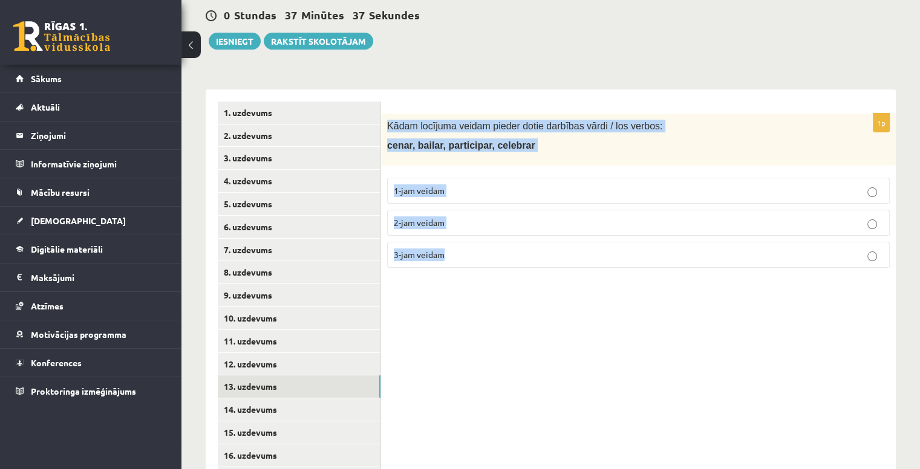
drag, startPoint x: 385, startPoint y: 110, endPoint x: 569, endPoint y: 252, distance: 232.8
click at [569, 252] on div "1p Kādam locījuma veidam pieder dotie darbības vārdi / los verbos: cenar, baila…" at bounding box center [638, 196] width 515 height 164
click at [489, 184] on p "1-jam veidam" at bounding box center [638, 190] width 489 height 13
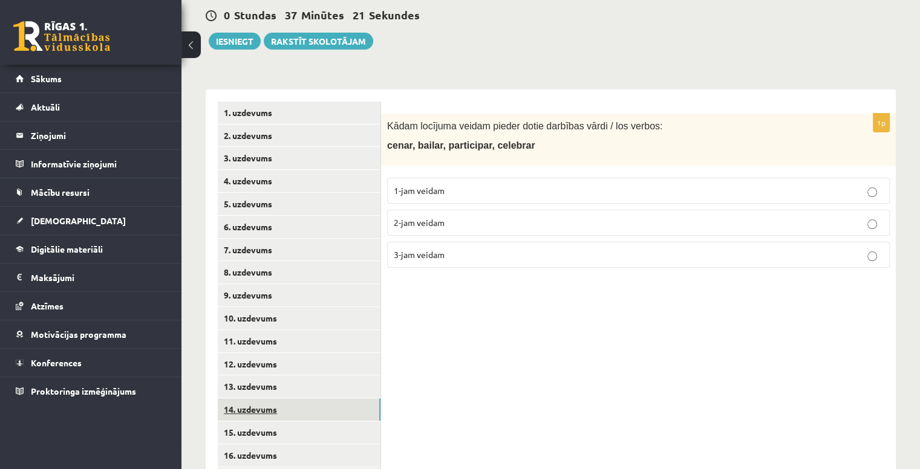
click at [264, 398] on link "14. uzdevums" at bounding box center [299, 409] width 163 height 22
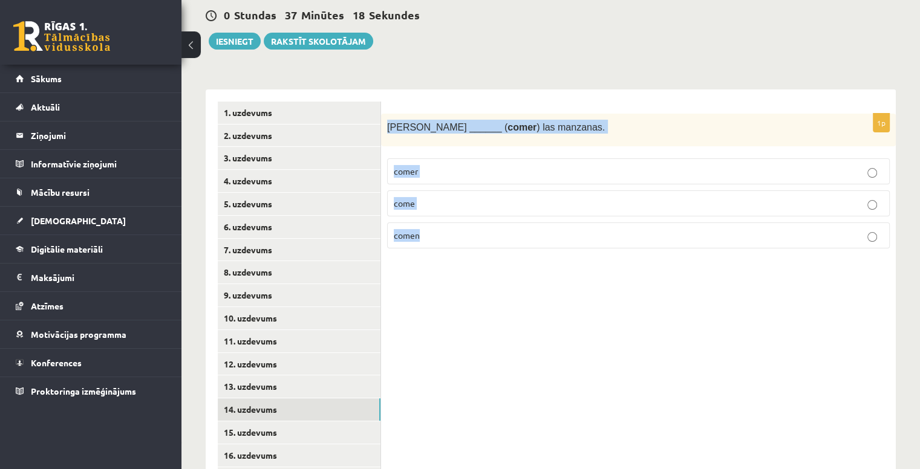
drag, startPoint x: 388, startPoint y: 112, endPoint x: 565, endPoint y: 238, distance: 217.2
click at [565, 238] on div "1p Susana ______ ( comer ) las manzanas. comer come comen" at bounding box center [638, 186] width 515 height 145
click at [457, 197] on p "come" at bounding box center [638, 203] width 489 height 13
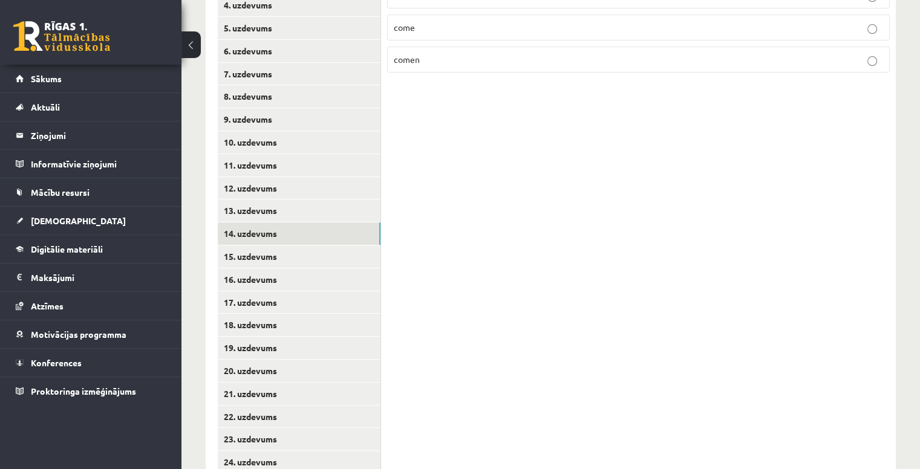
scroll to position [368, 0]
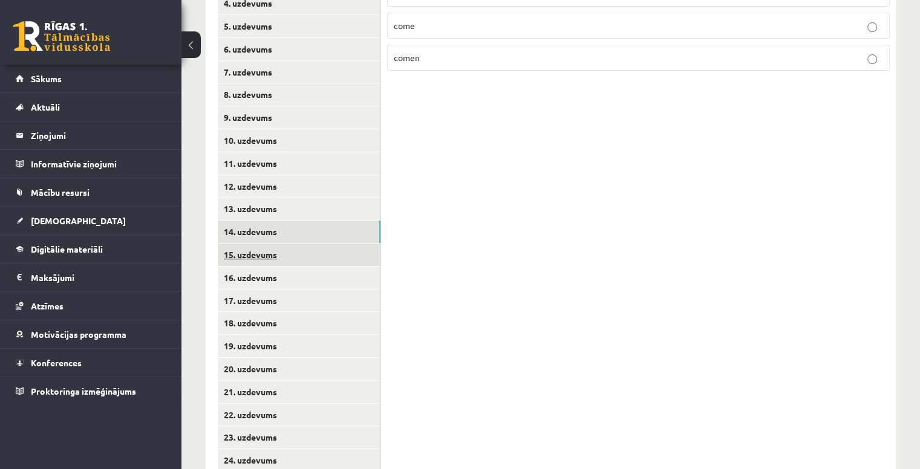
click at [300, 245] on link "15. uzdevums" at bounding box center [299, 255] width 163 height 22
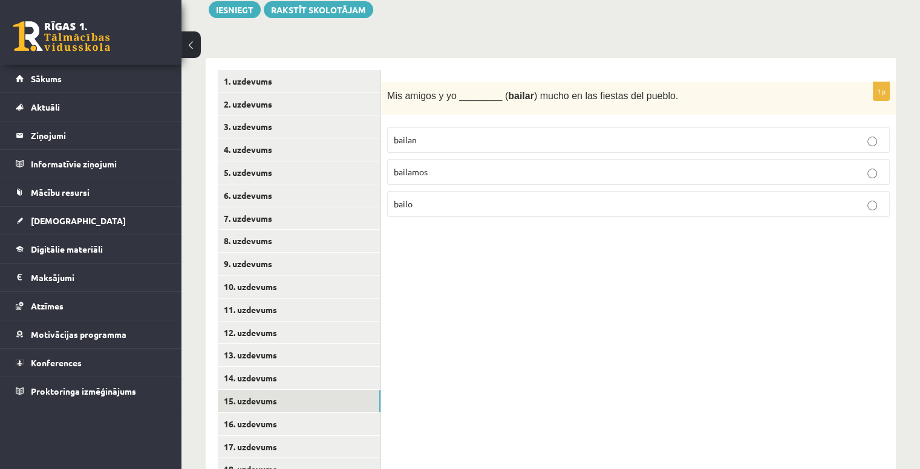
scroll to position [221, 0]
click at [456, 128] on label "bailan" at bounding box center [638, 141] width 502 height 26
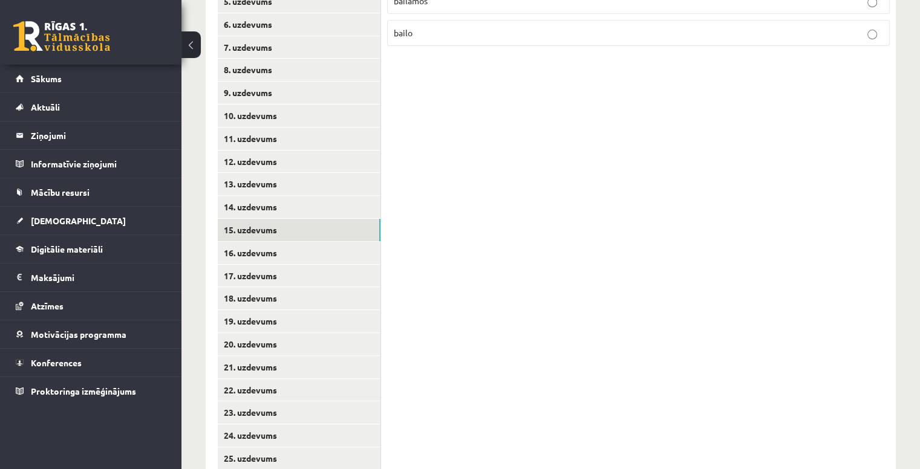
scroll to position [394, 0]
click at [285, 241] on link "16. uzdevums" at bounding box center [299, 252] width 163 height 22
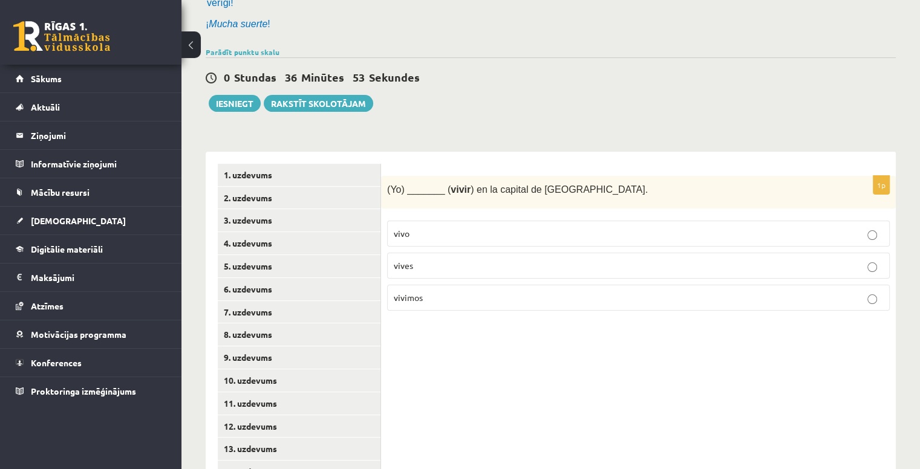
scroll to position [124, 0]
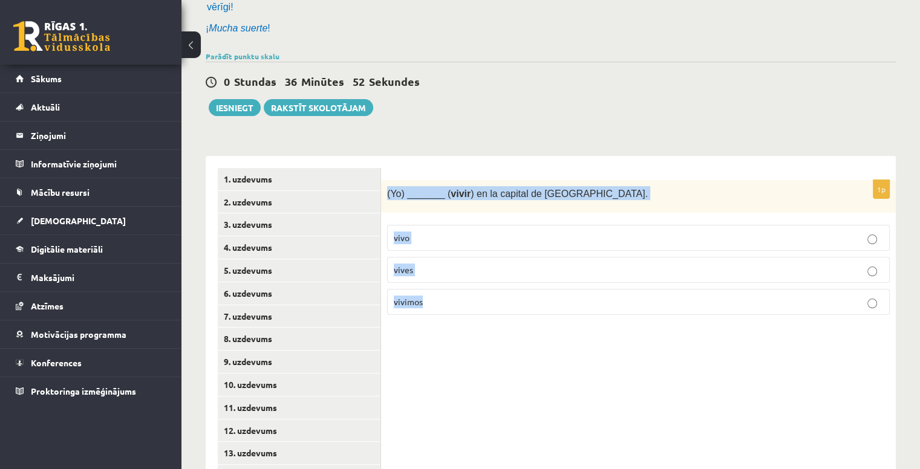
drag, startPoint x: 381, startPoint y: 175, endPoint x: 544, endPoint y: 326, distance: 222.5
click at [421, 230] on label "vivo" at bounding box center [638, 238] width 502 height 26
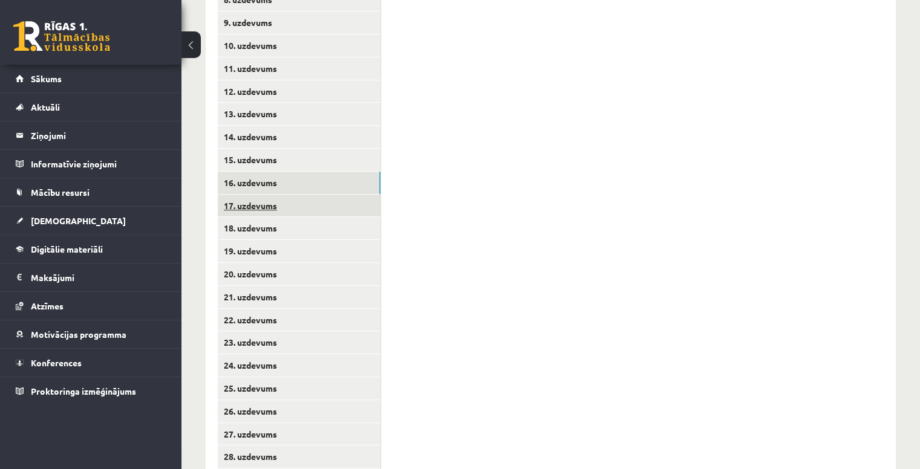
scroll to position [471, 0]
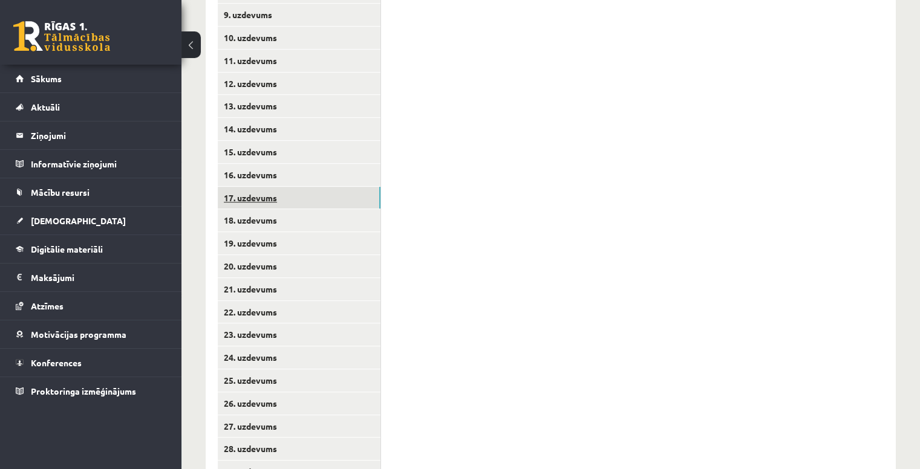
click at [300, 187] on link "17. uzdevums" at bounding box center [299, 198] width 163 height 22
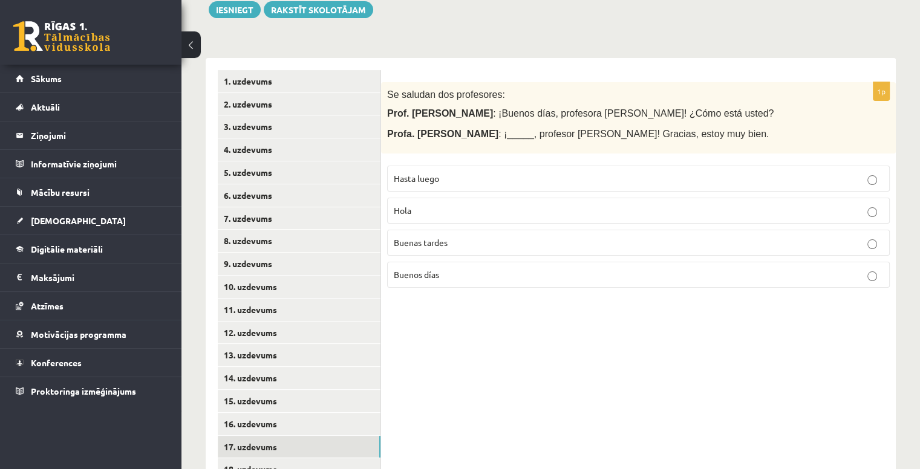
scroll to position [216, 0]
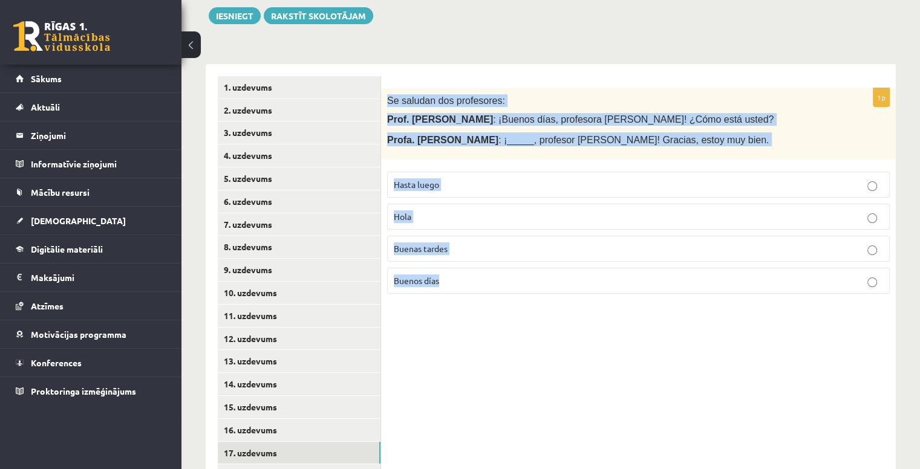
drag, startPoint x: 385, startPoint y: 84, endPoint x: 649, endPoint y: 332, distance: 362.7
click at [649, 332] on div "1p Se saludan dos profesores: Prof. Juan Pérez : ¡Buenos días, profesora Gómez!…" at bounding box center [638, 419] width 515 height 710
click at [456, 300] on div "1p Se saludan dos profesores: Prof. Juan Pérez : ¡Buenos días, profesora Gómez!…" at bounding box center [638, 419] width 515 height 710
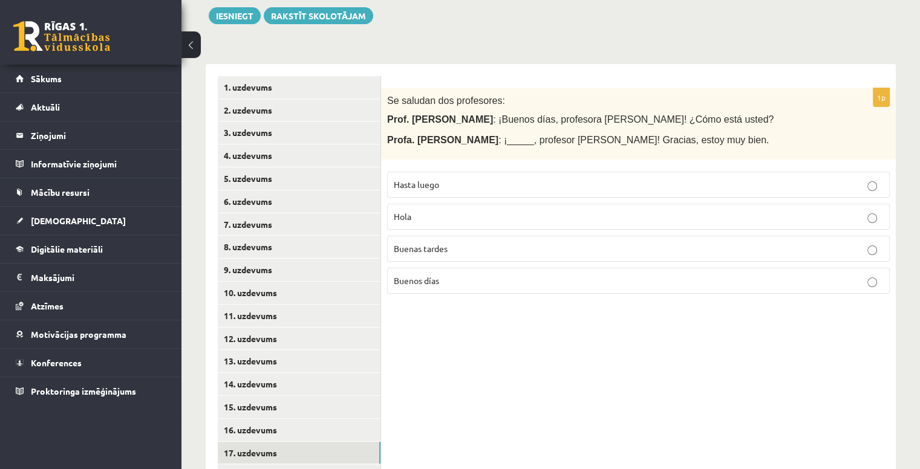
click at [473, 274] on p "Buenos días" at bounding box center [638, 280] width 489 height 13
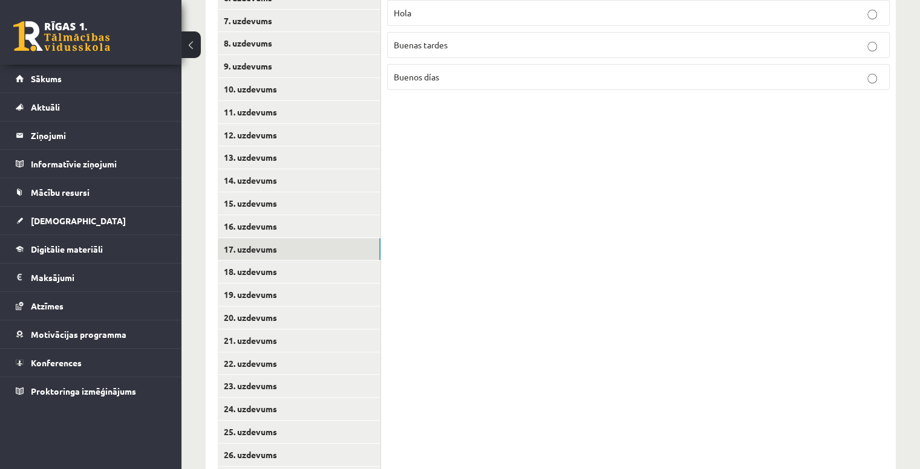
scroll to position [531, 0]
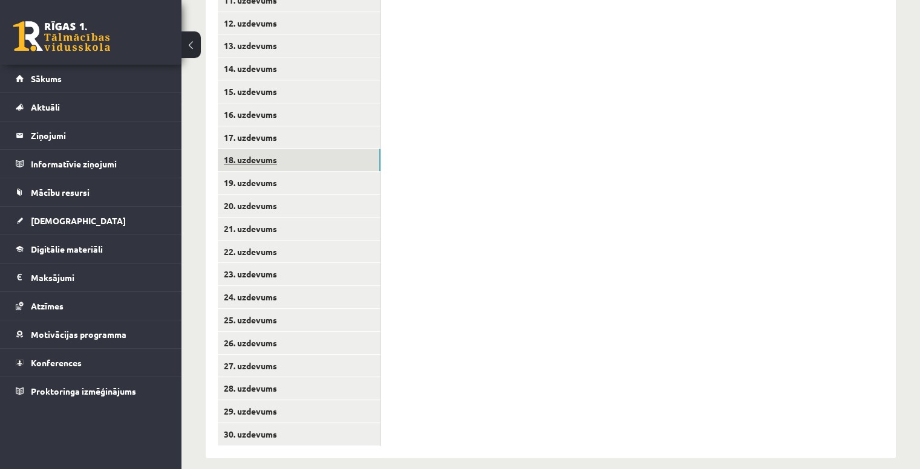
click at [333, 149] on link "18. uzdevums" at bounding box center [299, 160] width 163 height 22
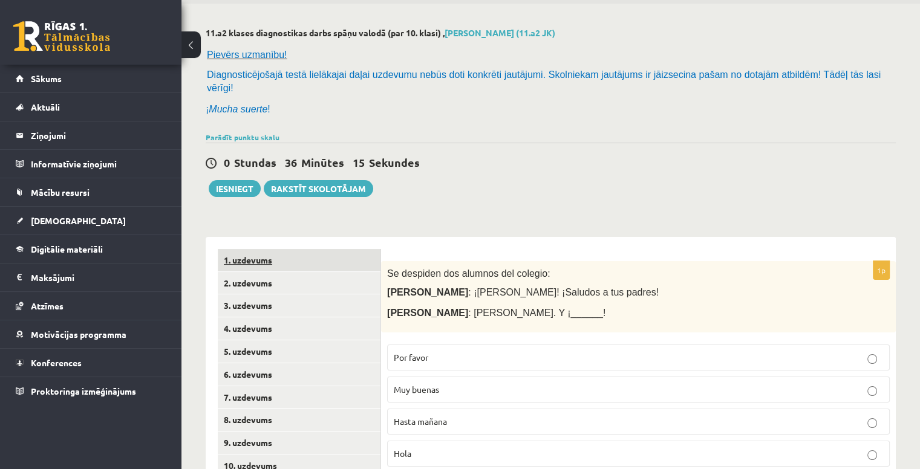
scroll to position [207, 0]
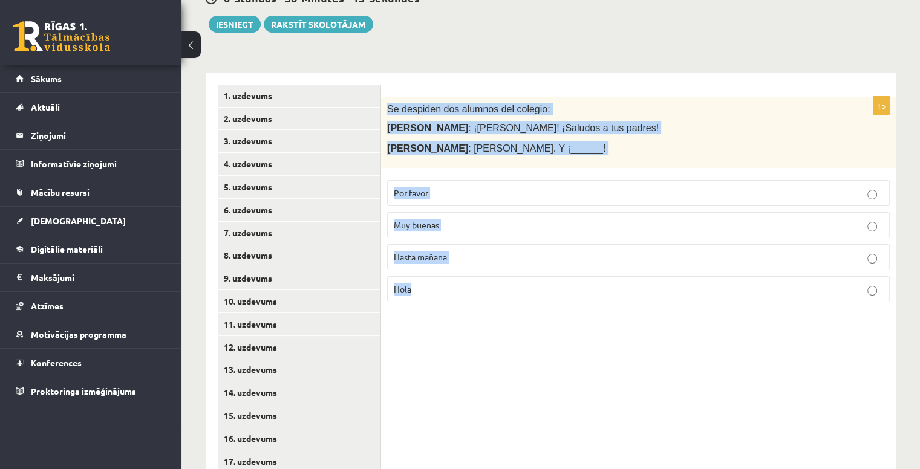
drag, startPoint x: 388, startPoint y: 90, endPoint x: 599, endPoint y: 305, distance: 301.4
click at [599, 305] on div "1p Se despiden dos alumnos del colegio: Marta : ¡Chao, José! ¡Saludos a tus pad…" at bounding box center [638, 428] width 515 height 710
click at [479, 337] on div "1p Se despiden dos alumnos del colegio: Marta : ¡Chao, José! ¡Saludos a tus pad…" at bounding box center [638, 428] width 515 height 710
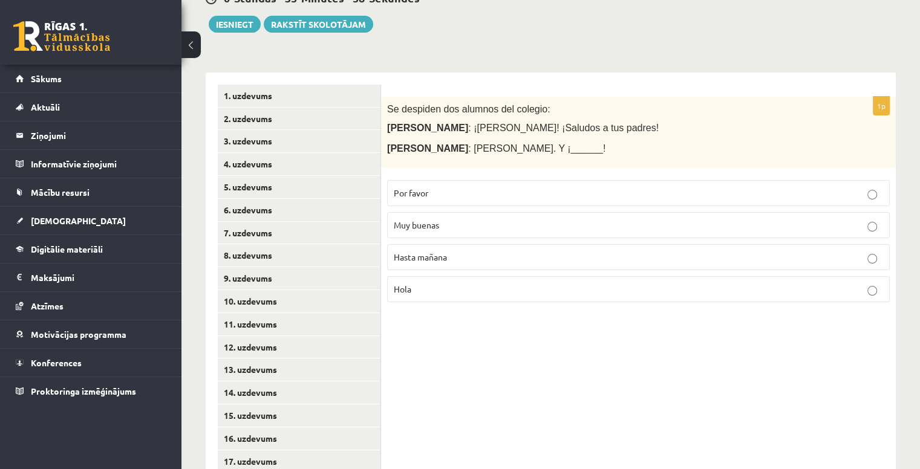
click at [462, 251] on p "Hasta mañana" at bounding box center [638, 257] width 489 height 13
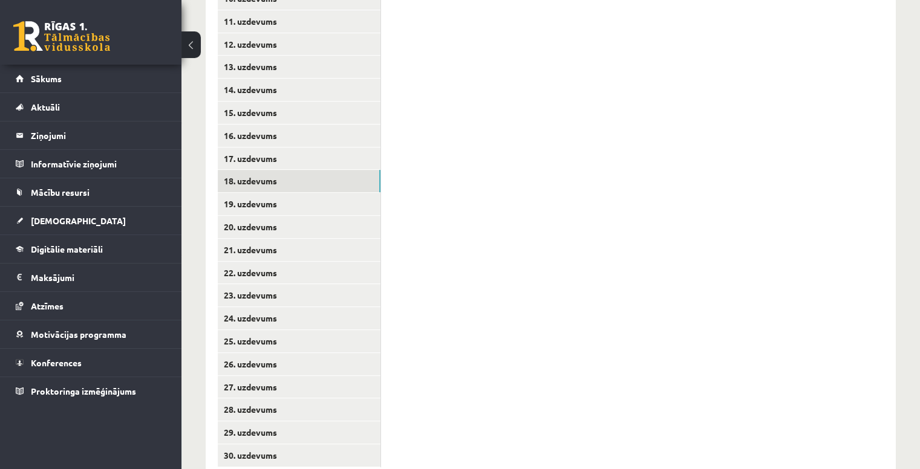
scroll to position [514, 0]
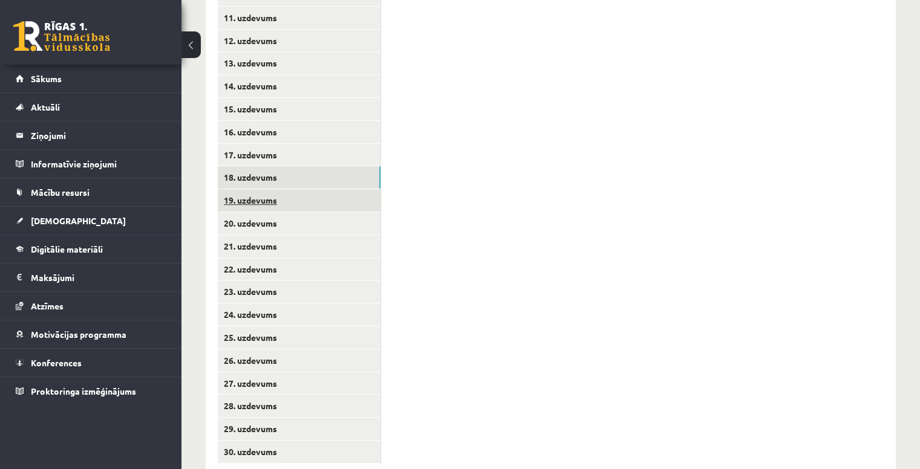
click at [338, 189] on link "19. uzdevums" at bounding box center [299, 200] width 163 height 22
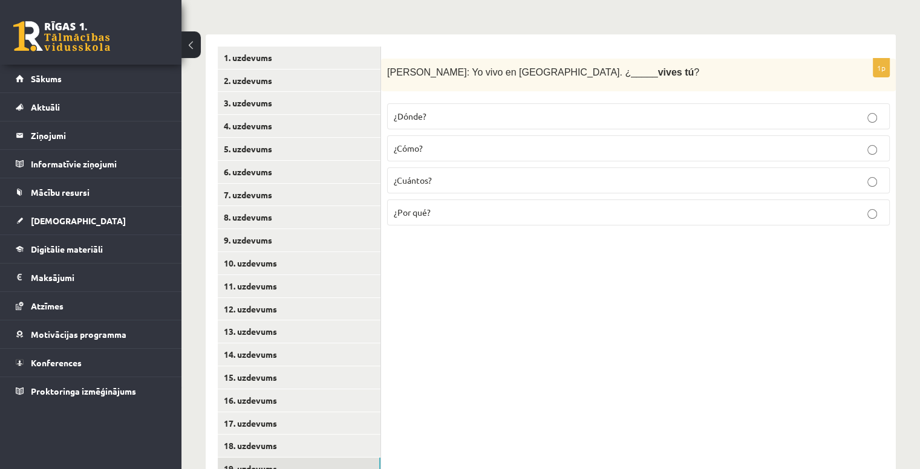
scroll to position [239, 0]
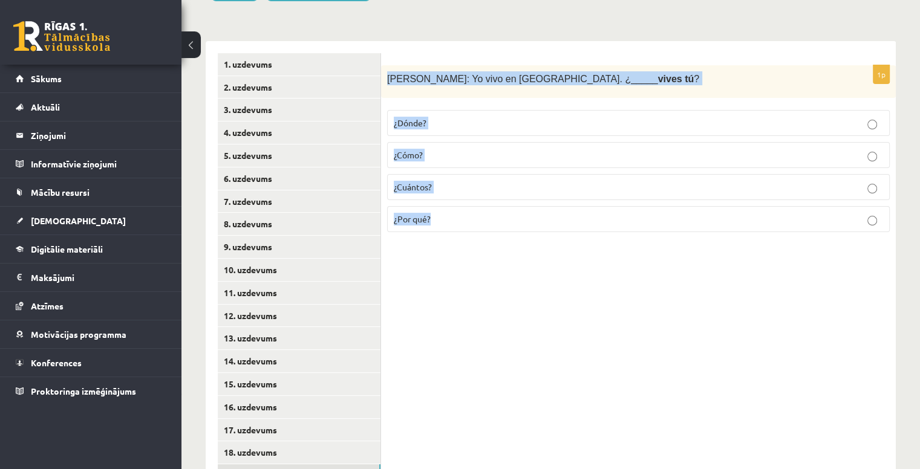
drag, startPoint x: 385, startPoint y: 60, endPoint x: 622, endPoint y: 206, distance: 278.2
click at [622, 206] on div "1p Alberto: Yo vivo en Madrid. ¿_____ vives tú ? ¿Dónde? ¿Cómo? ¿Cuántos? ¿Por …" at bounding box center [638, 153] width 515 height 177
click at [458, 117] on p "¿Dónde?" at bounding box center [638, 123] width 489 height 13
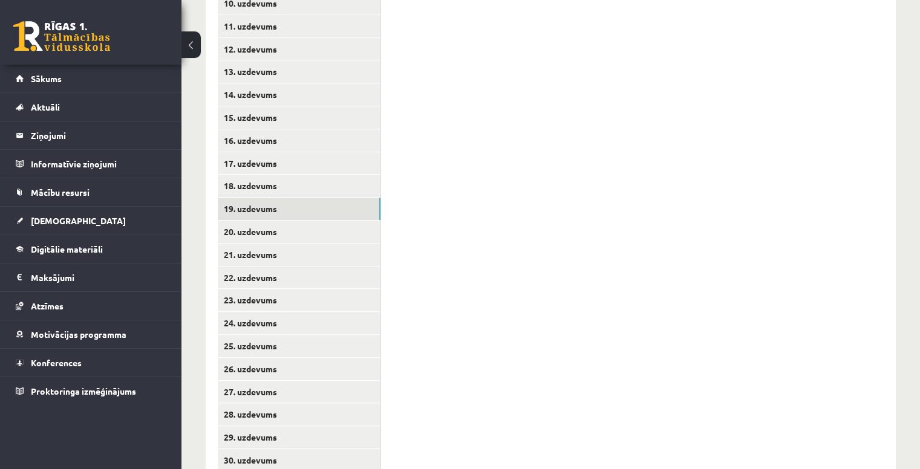
scroll to position [507, 0]
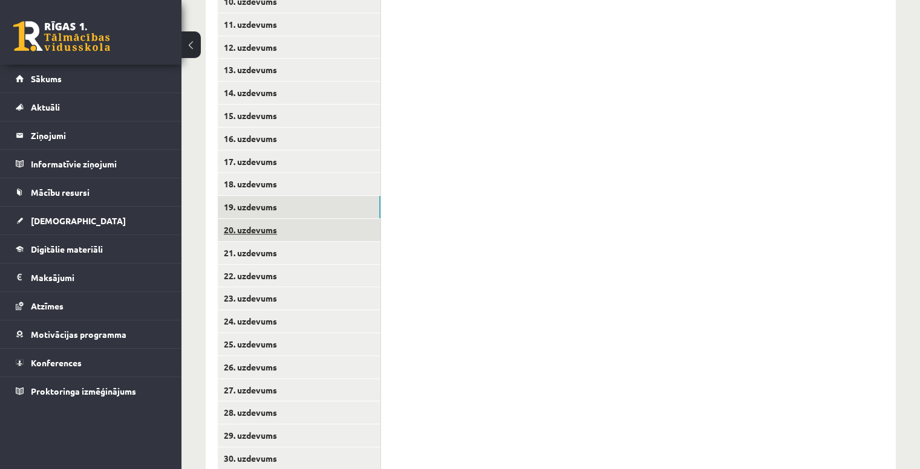
click at [291, 219] on link "20. uzdevums" at bounding box center [299, 230] width 163 height 22
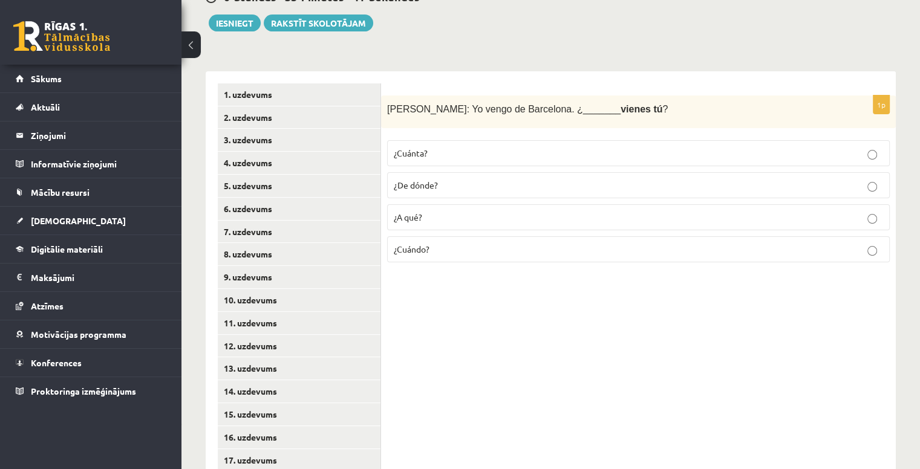
scroll to position [207, 0]
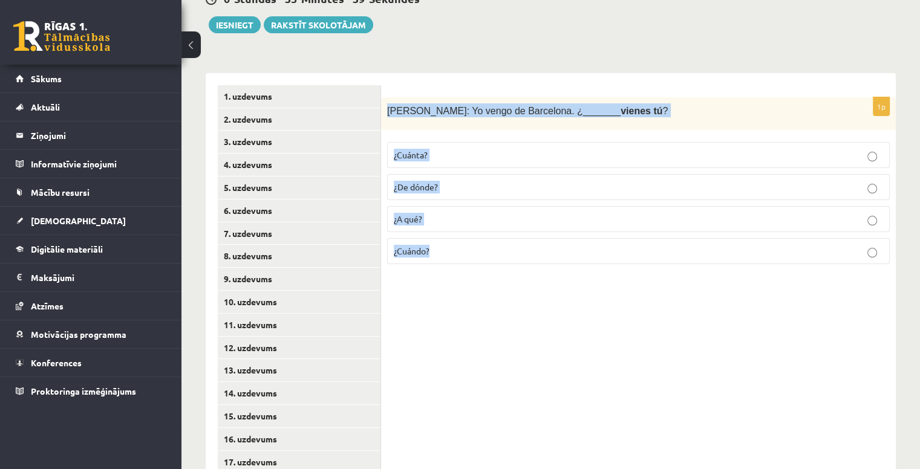
drag, startPoint x: 386, startPoint y: 94, endPoint x: 695, endPoint y: 293, distance: 368.3
click at [695, 293] on div "1p Antonio: Yo vengo de Barcelona. ¿_______ vienes tú ? ¿Cuánta? ¿De dónde? ¿A …" at bounding box center [638, 428] width 515 height 710
click at [474, 174] on label "¿De dónde?" at bounding box center [638, 187] width 502 height 26
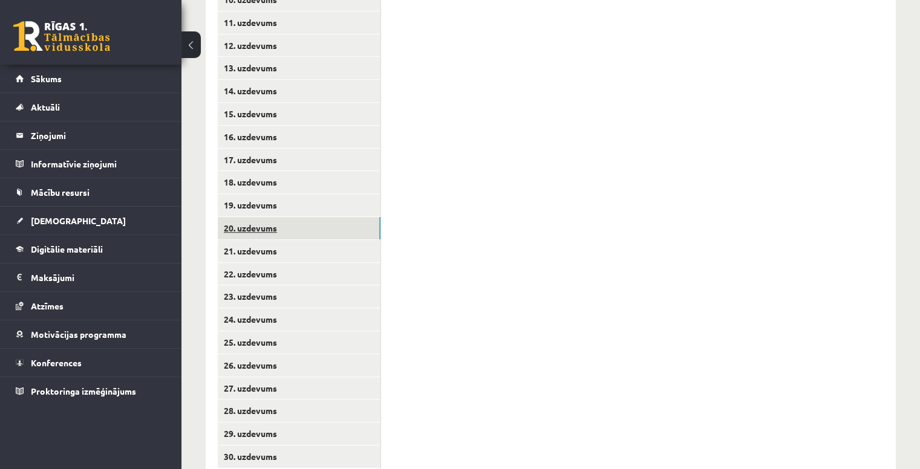
scroll to position [531, 0]
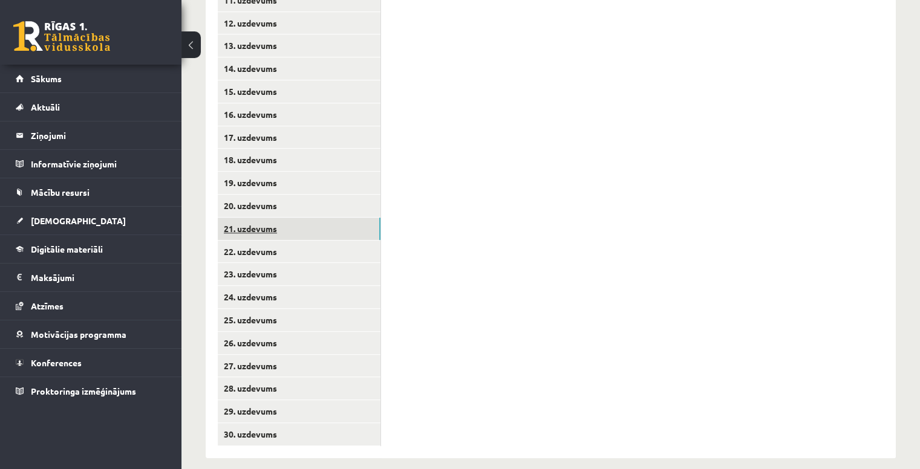
click at [310, 218] on link "21. uzdevums" at bounding box center [299, 229] width 163 height 22
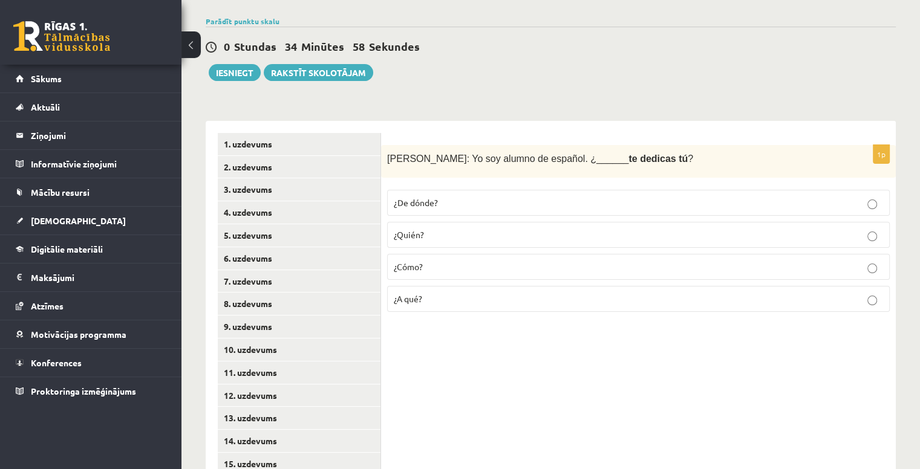
scroll to position [156, 0]
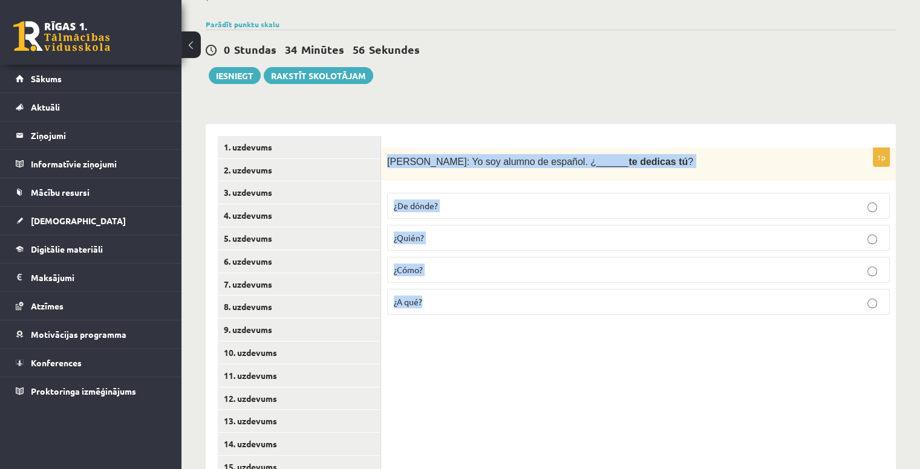
drag, startPoint x: 382, startPoint y: 144, endPoint x: 533, endPoint y: 298, distance: 215.9
click at [533, 298] on div "1p Javier: Yo soy alumno de español. ¿______ te dedicas tú ? ¿De dónde? ¿Quién?…" at bounding box center [638, 236] width 515 height 177
click at [452, 200] on p "¿De dónde?" at bounding box center [638, 206] width 489 height 13
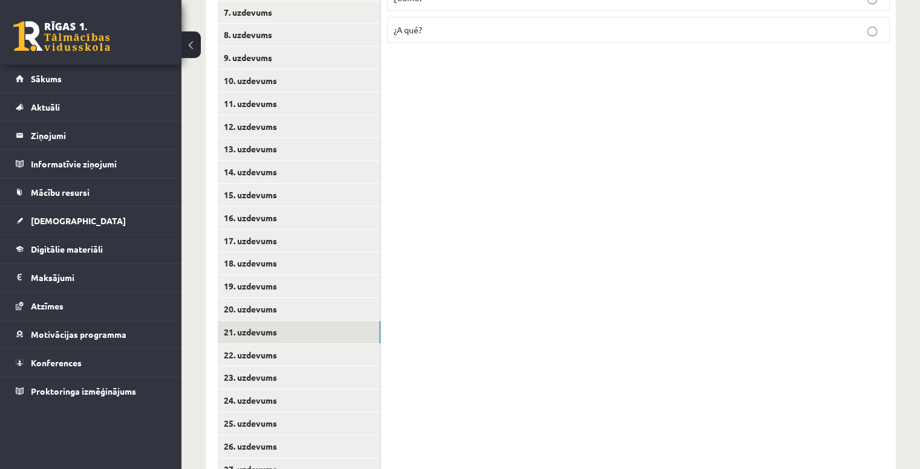
scroll to position [436, 0]
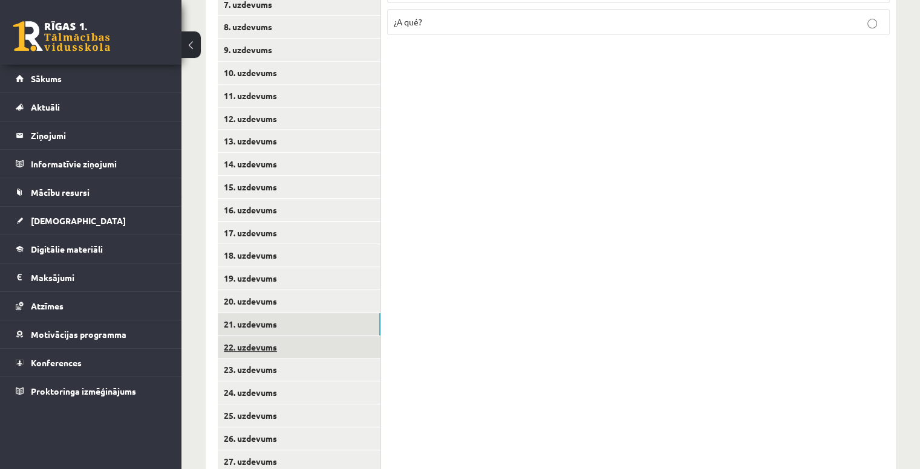
click at [305, 336] on link "22. uzdevums" at bounding box center [299, 347] width 163 height 22
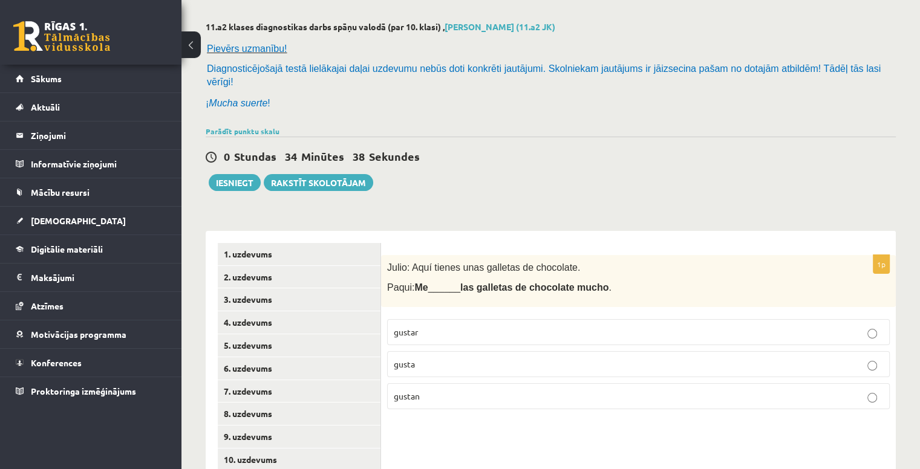
scroll to position [48, 0]
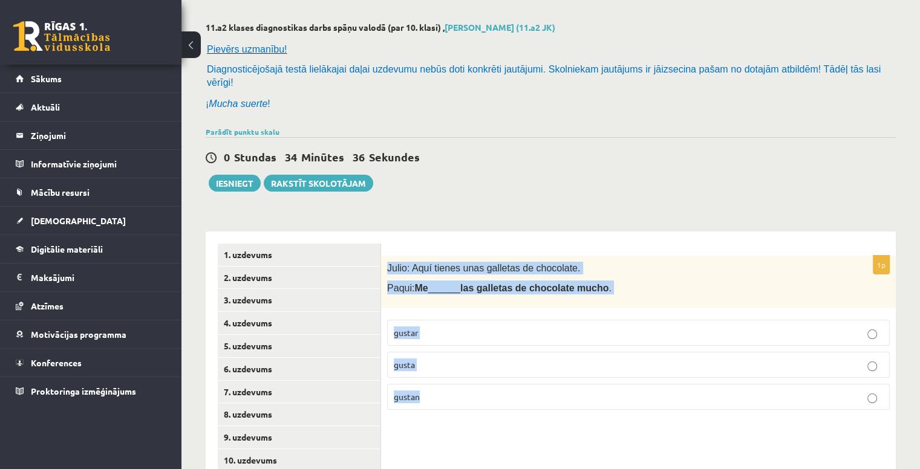
drag, startPoint x: 385, startPoint y: 255, endPoint x: 624, endPoint y: 432, distance: 297.5
drag, startPoint x: 467, startPoint y: 377, endPoint x: 425, endPoint y: 423, distance: 62.1
click at [427, 384] on label "gustan" at bounding box center [638, 397] width 502 height 26
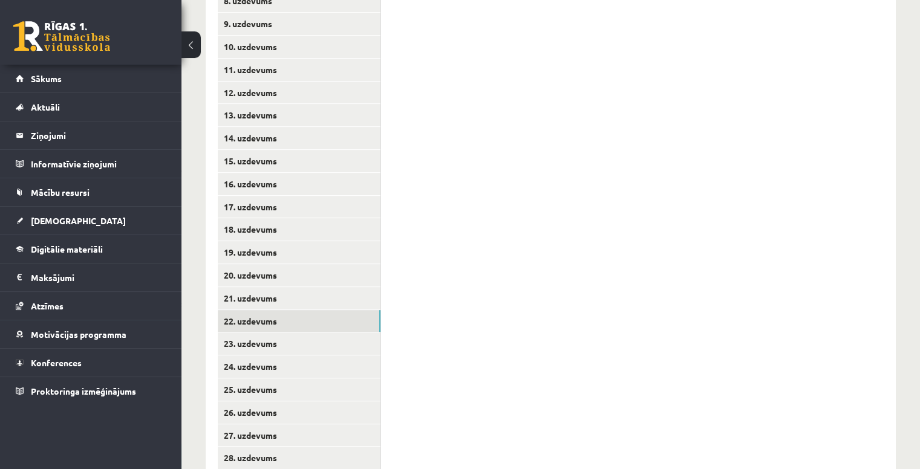
scroll to position [464, 0]
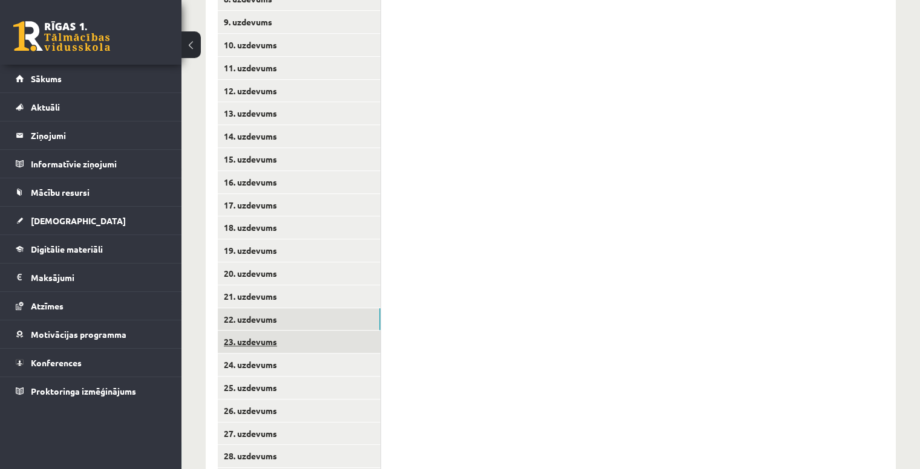
click at [340, 331] on link "23. uzdevums" at bounding box center [299, 342] width 163 height 22
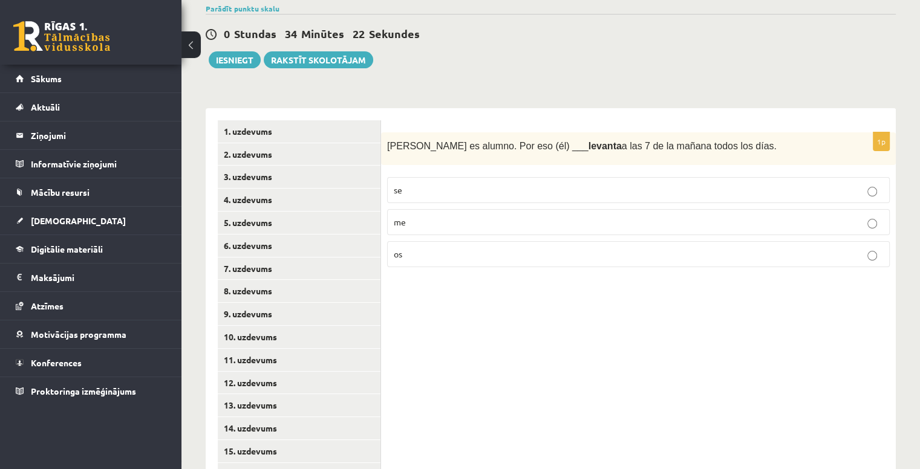
scroll to position [117, 0]
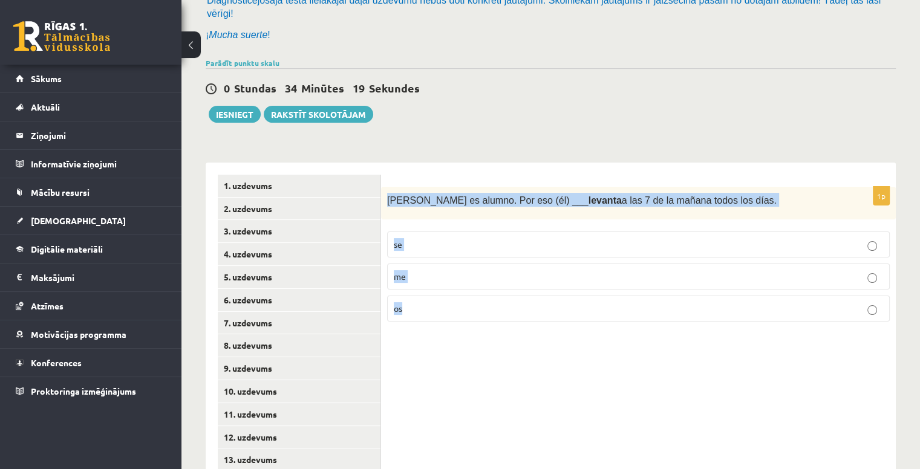
drag, startPoint x: 388, startPoint y: 182, endPoint x: 624, endPoint y: 324, distance: 275.8
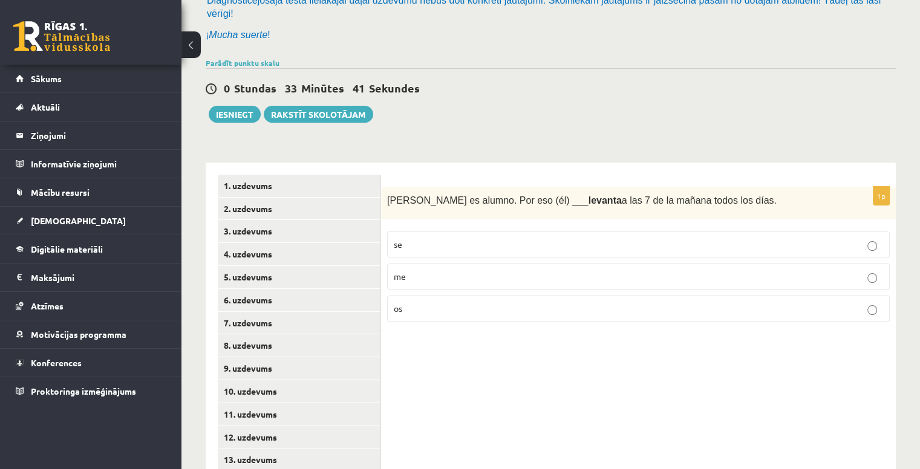
click at [436, 238] on label "se" at bounding box center [638, 245] width 502 height 26
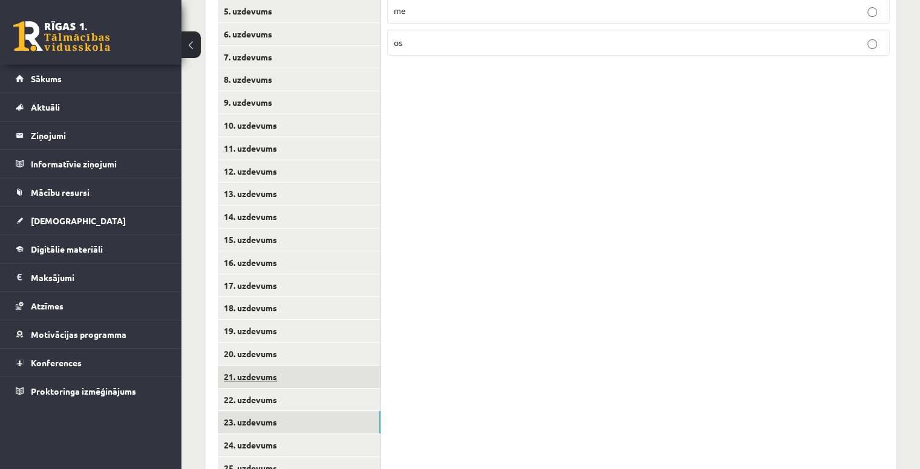
scroll to position [531, 0]
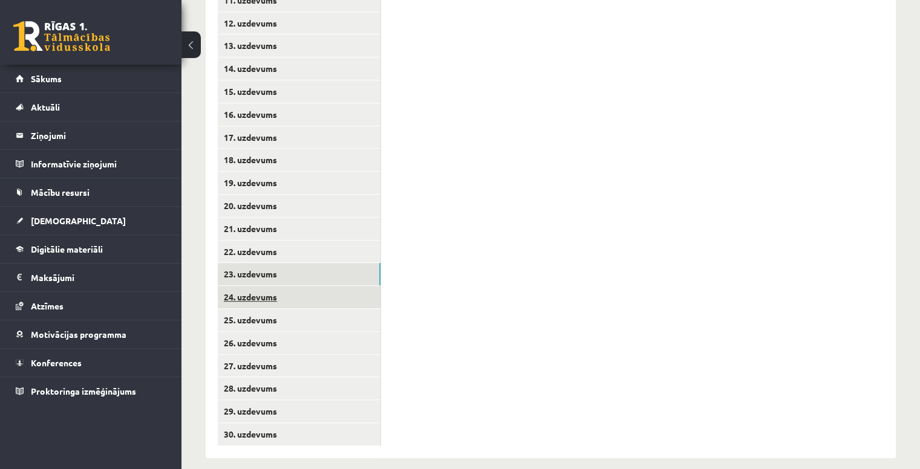
click at [311, 288] on link "24. uzdevums" at bounding box center [299, 297] width 163 height 22
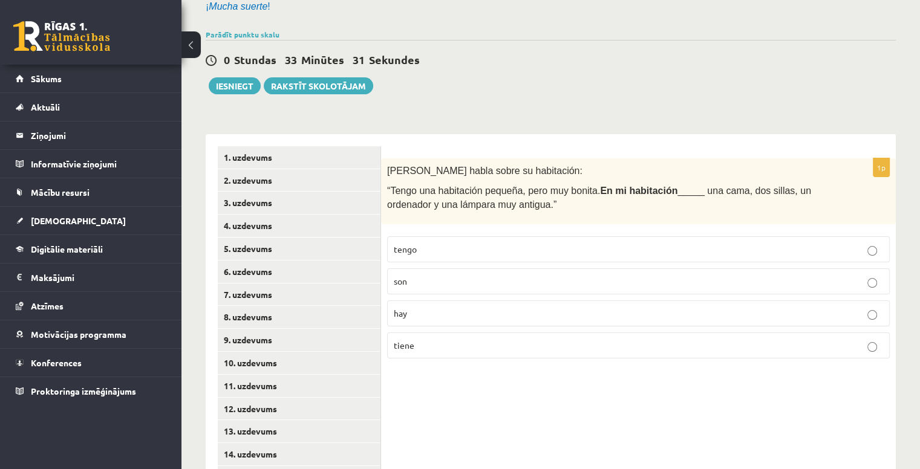
scroll to position [143, 0]
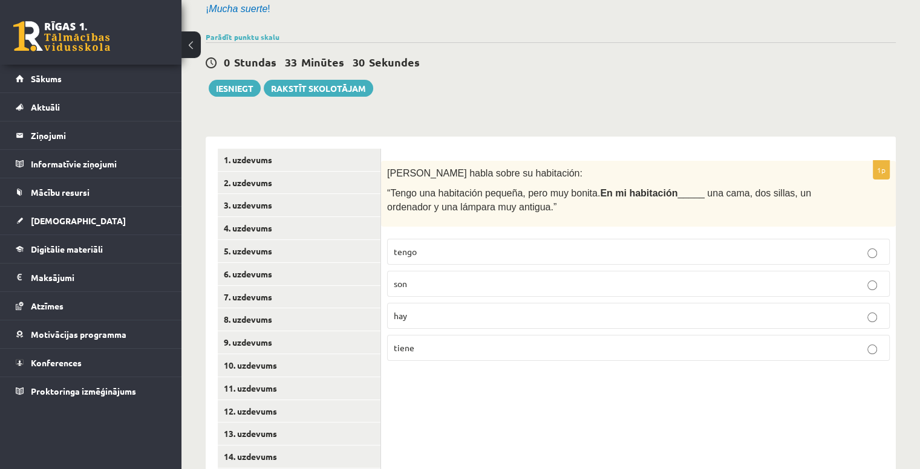
click at [427, 310] on p "hay" at bounding box center [638, 316] width 489 height 13
click at [424, 245] on p "tengo" at bounding box center [638, 251] width 489 height 13
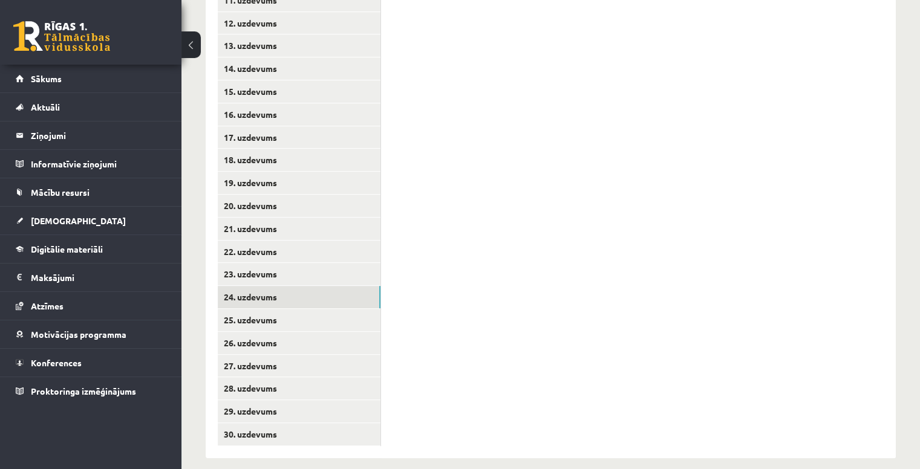
scroll to position [530, 0]
click at [307, 310] on link "25. uzdevums" at bounding box center [299, 321] width 163 height 22
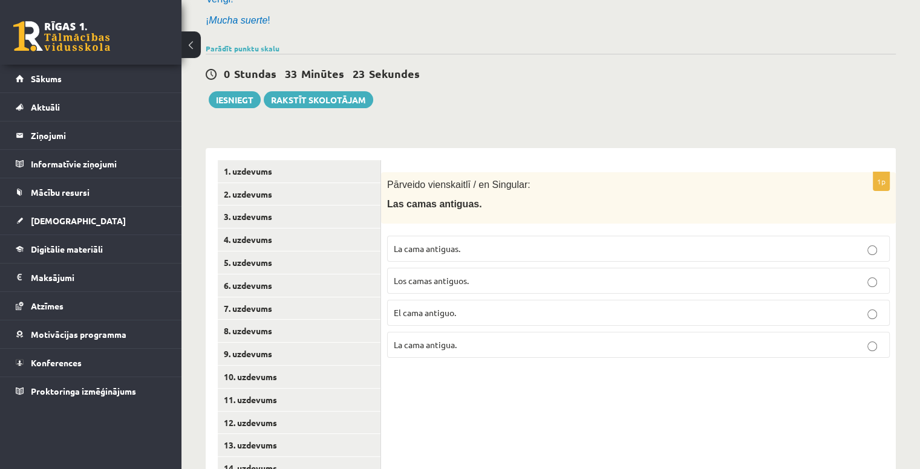
scroll to position [105, 0]
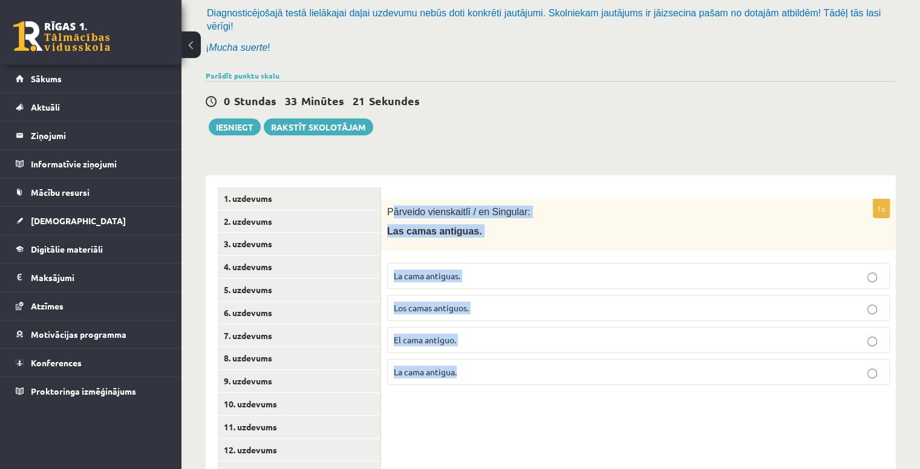
drag, startPoint x: 389, startPoint y: 196, endPoint x: 558, endPoint y: 388, distance: 255.3
click at [493, 270] on p "La cama antiguas." at bounding box center [638, 276] width 489 height 13
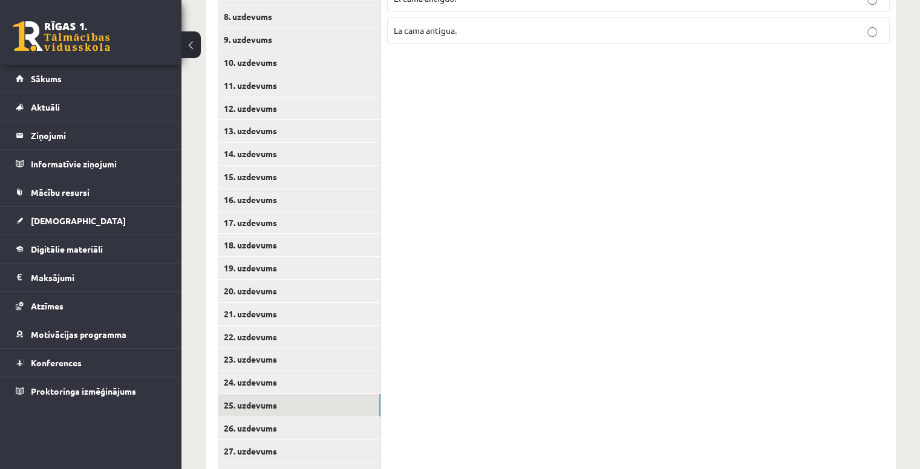
scroll to position [446, 0]
click at [325, 418] on link "26. uzdevums" at bounding box center [299, 429] width 163 height 22
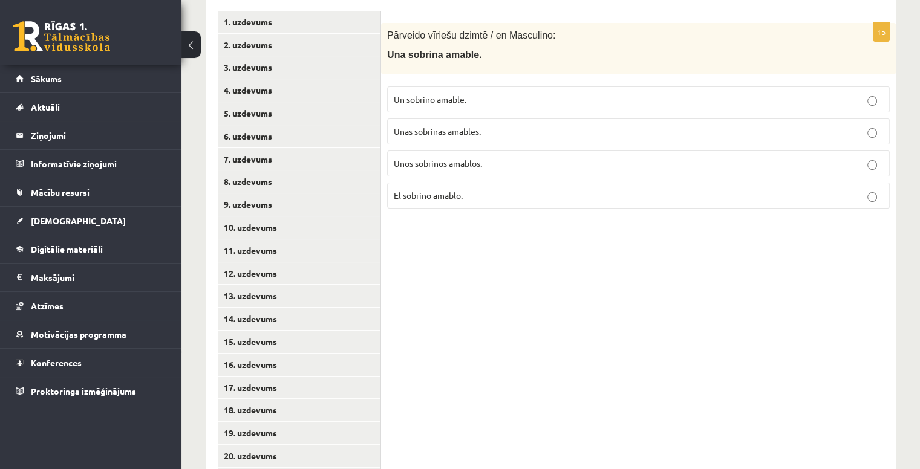
scroll to position [270, 0]
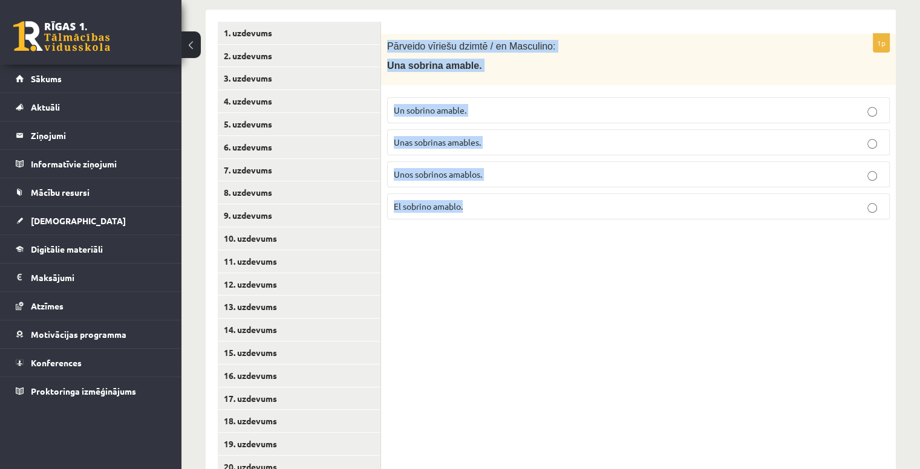
drag, startPoint x: 385, startPoint y: 32, endPoint x: 544, endPoint y: 204, distance: 234.9
click at [544, 204] on div "1p Pārveido vīriešu dzimtē / en Masculino: Una sobrina amable. Un sobrino amabl…" at bounding box center [638, 131] width 515 height 195
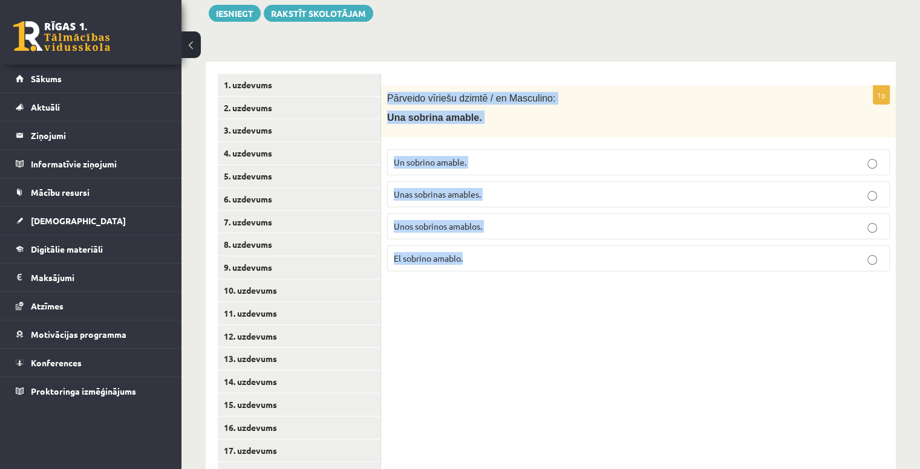
scroll to position [218, 0]
click at [498, 345] on div "1p Pārveido vīriešu dzimtē / en Masculino: Una sobrina amable. Un sobrino amabl…" at bounding box center [638, 417] width 515 height 710
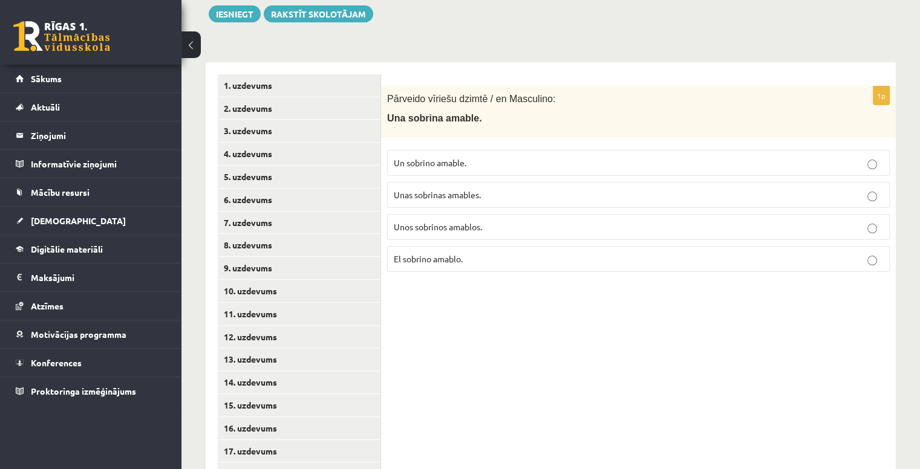
click at [474, 150] on label "Un sobrino amable." at bounding box center [638, 163] width 502 height 26
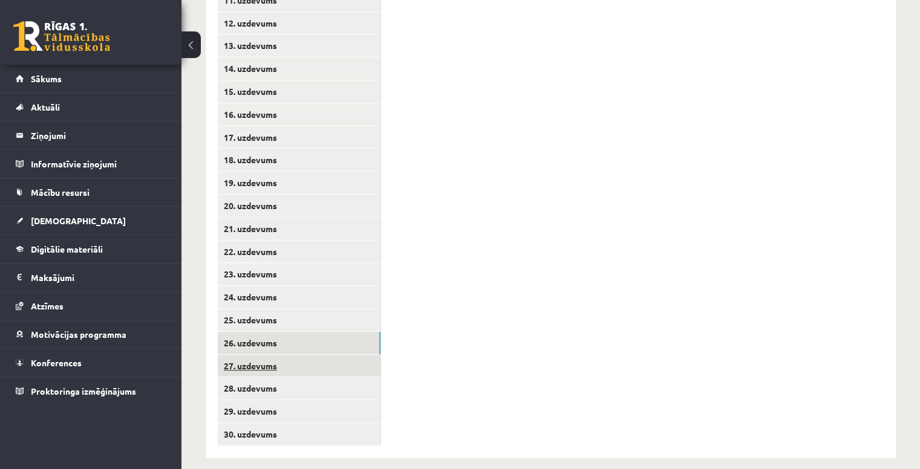
click at [304, 356] on link "27. uzdevums" at bounding box center [299, 366] width 163 height 22
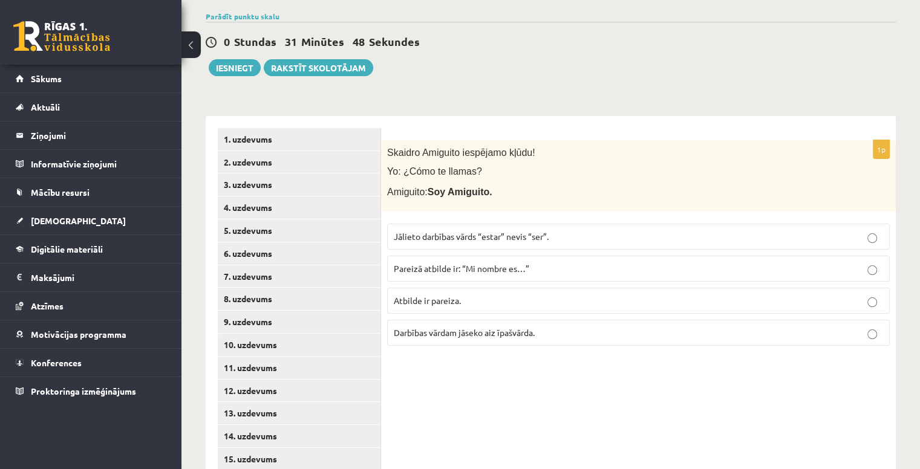
scroll to position [163, 0]
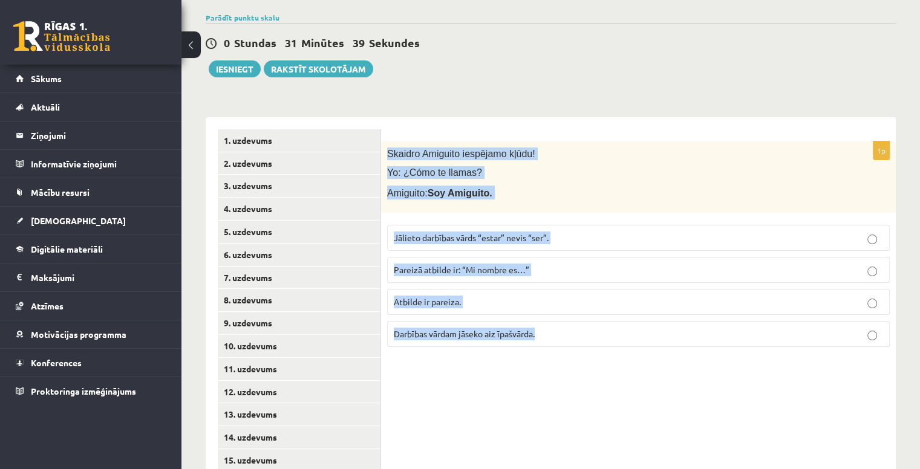
drag, startPoint x: 385, startPoint y: 136, endPoint x: 628, endPoint y: 354, distance: 326.3
click at [628, 354] on div "1p Skaidro Amiguito iespējamo kļūdu! Yo: ¿Cómo te llamas? Amiguito: Soy Amiguit…" at bounding box center [638, 472] width 515 height 710
click at [505, 393] on div "1p Skaidro Amiguito iespējamo kļūdu! Yo: ¿Cómo te llamas? Amiguito: Soy Amiguit…" at bounding box center [638, 472] width 515 height 710
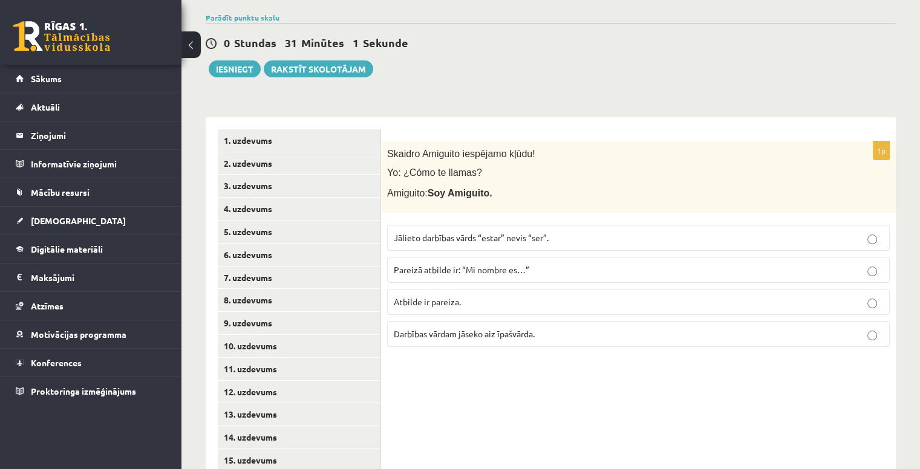
click at [550, 264] on p "Pareizā atbilde ir: “Mi nombre es…”" at bounding box center [638, 270] width 489 height 13
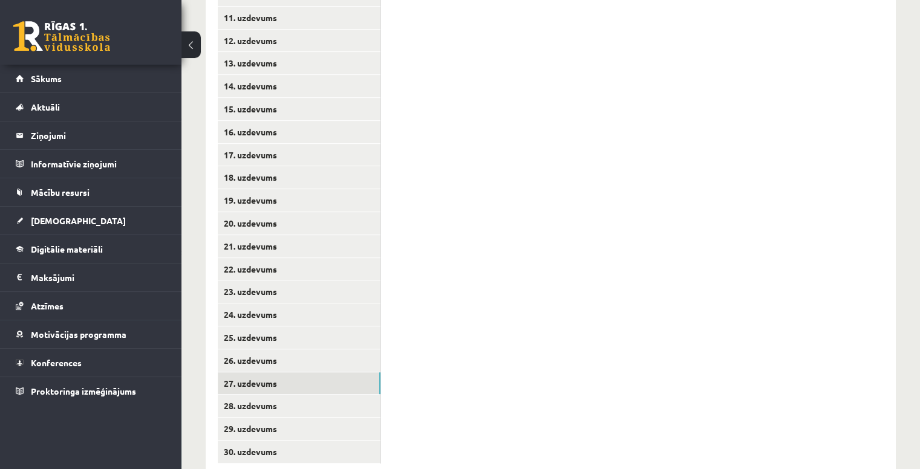
scroll to position [518, 0]
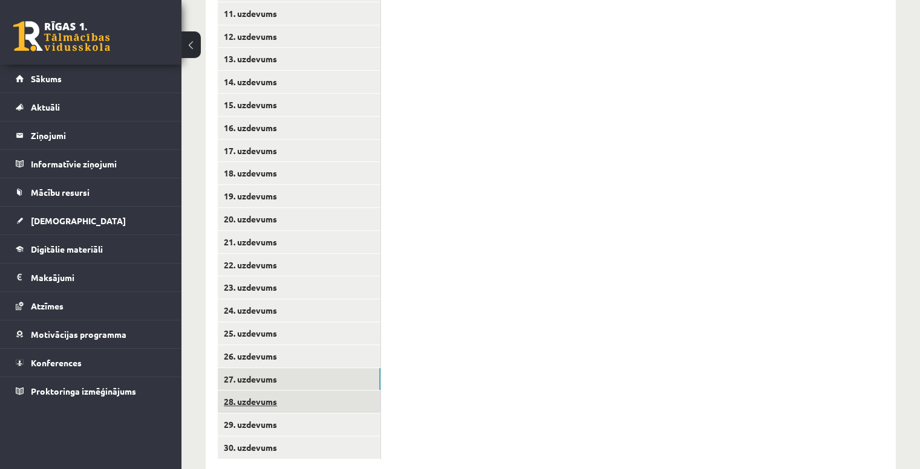
click at [283, 391] on link "28. uzdevums" at bounding box center [299, 402] width 163 height 22
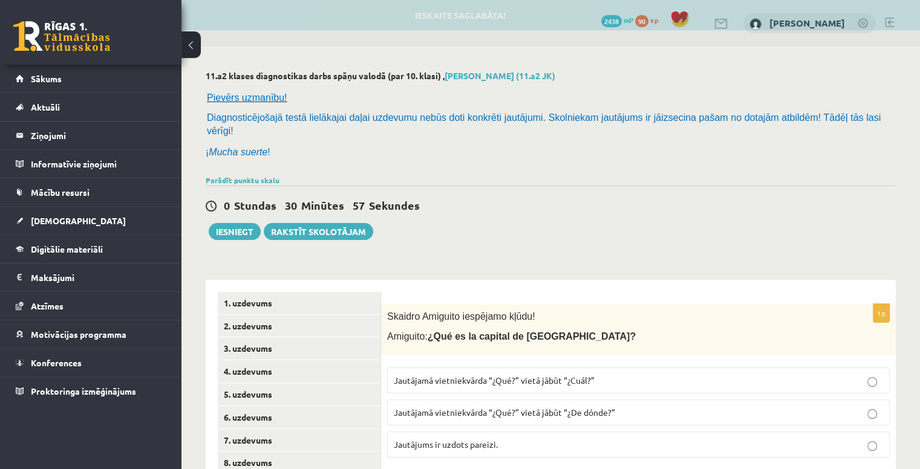
scroll to position [135, 0]
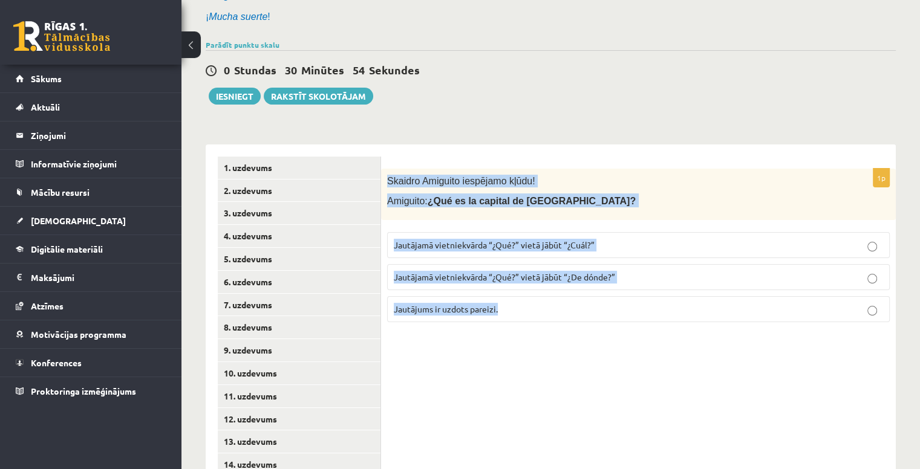
drag, startPoint x: 386, startPoint y: 163, endPoint x: 602, endPoint y: 359, distance: 291.9
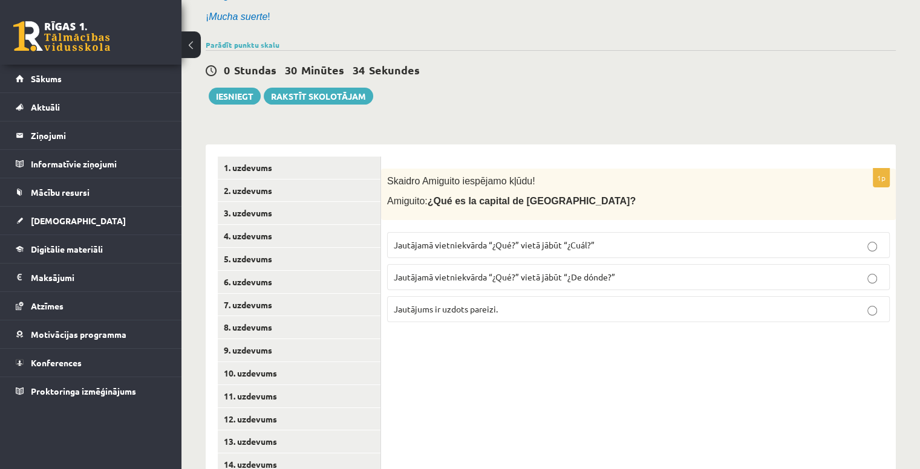
click at [577, 239] on p "Jautājamā vietniekvārda “¿Qué?” vietā jābūt “¿Cuál?”" at bounding box center [638, 245] width 489 height 13
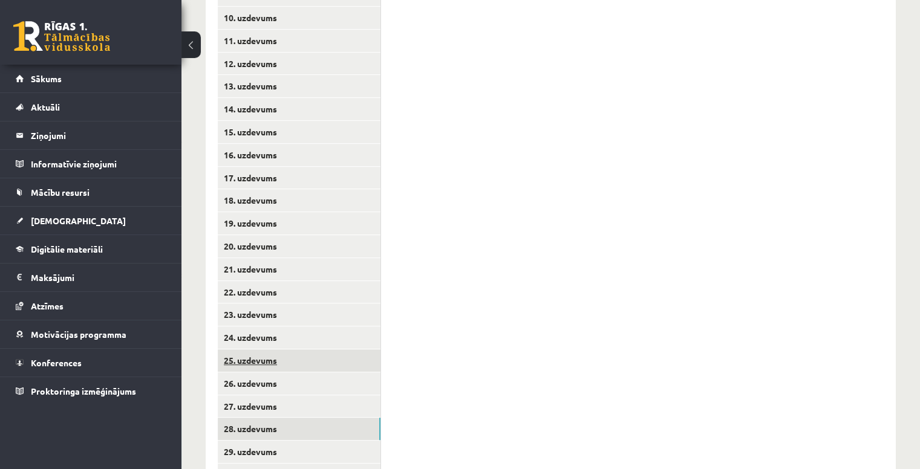
scroll to position [531, 0]
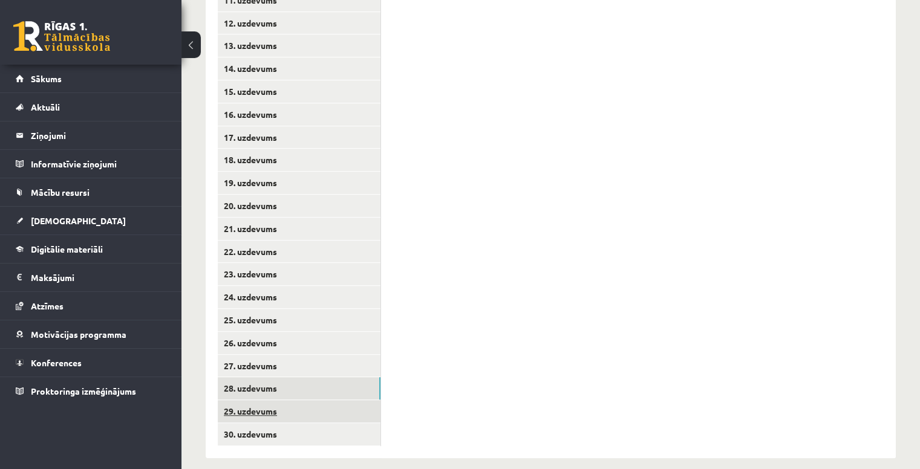
click at [346, 400] on link "29. uzdevums" at bounding box center [299, 411] width 163 height 22
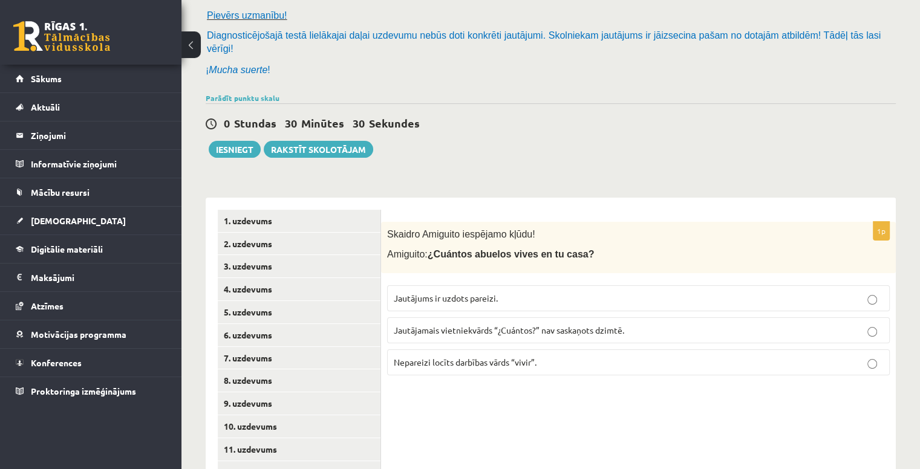
scroll to position [76, 0]
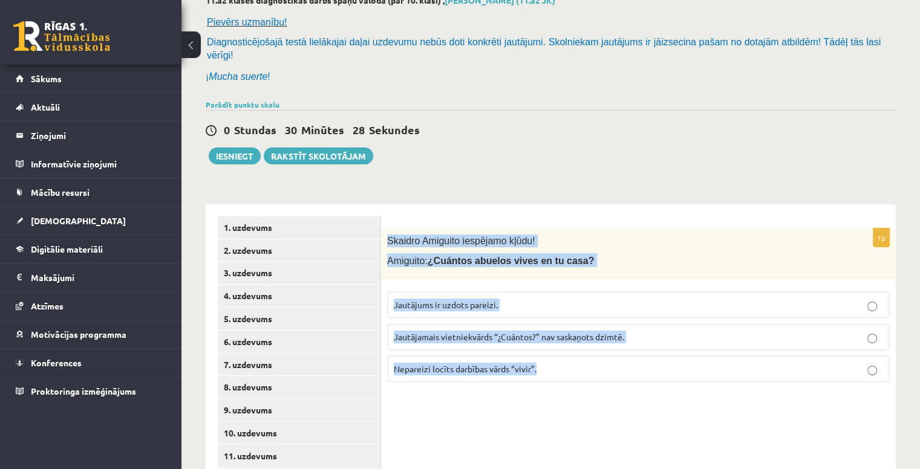
drag, startPoint x: 386, startPoint y: 224, endPoint x: 755, endPoint y: 413, distance: 414.2
click at [594, 161] on div "11.a2 klases diagnostikas darbs spāņu valodā (par 10. klasi) , Annija Maslovska…" at bounding box center [550, 454] width 738 height 967
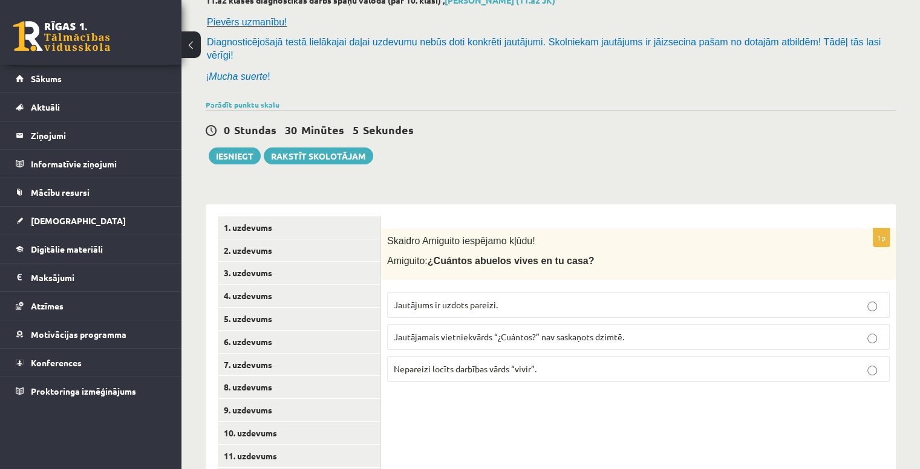
click at [510, 363] on span "Nepareizi locīts darbības vārds “vivir”." at bounding box center [465, 368] width 143 height 11
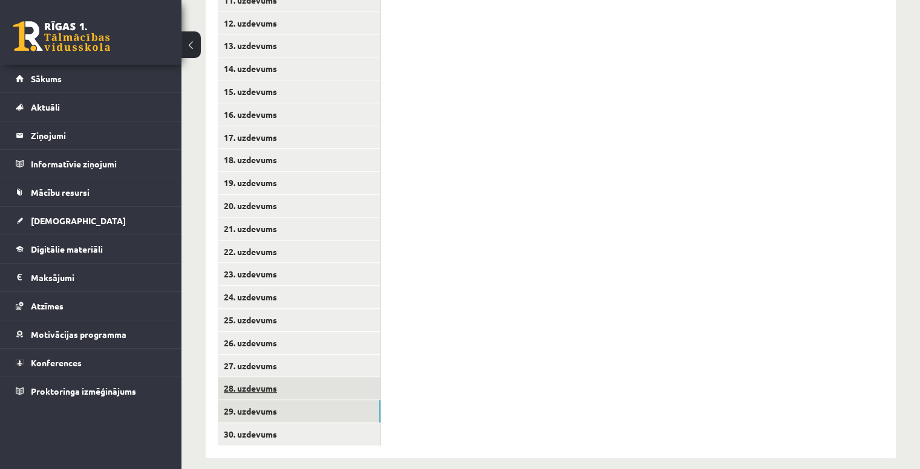
scroll to position [531, 0]
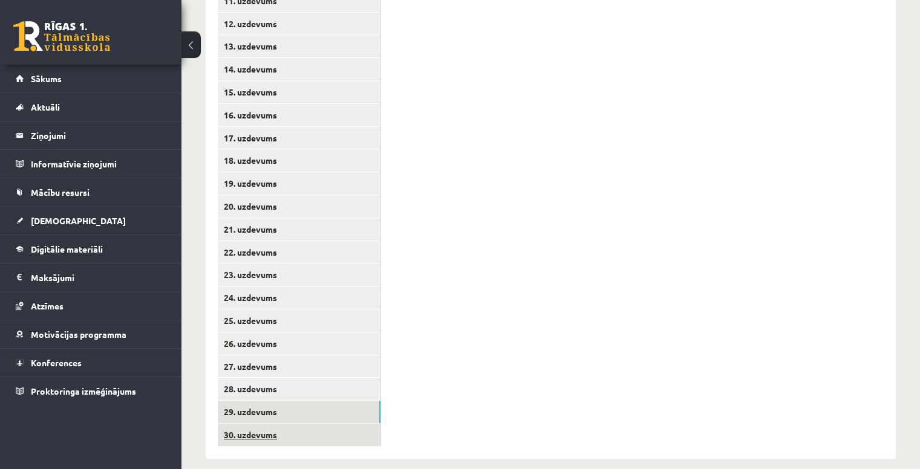
click at [300, 425] on link "30. uzdevums" at bounding box center [299, 435] width 163 height 22
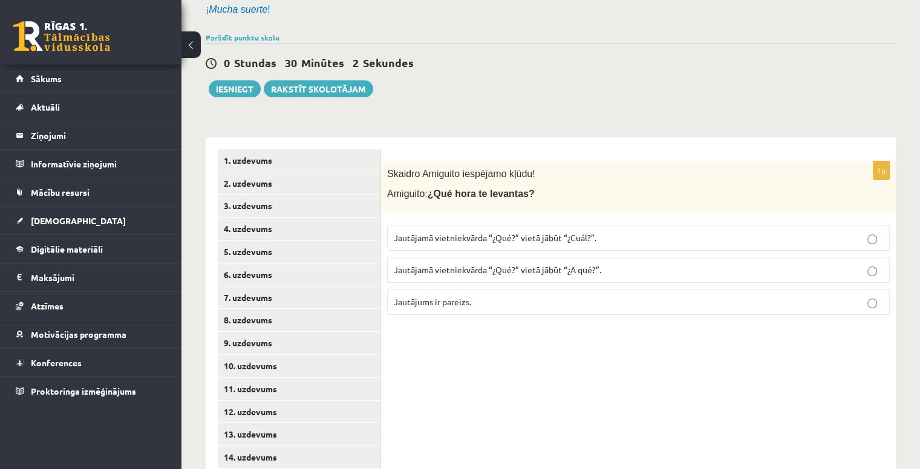
scroll to position [137, 0]
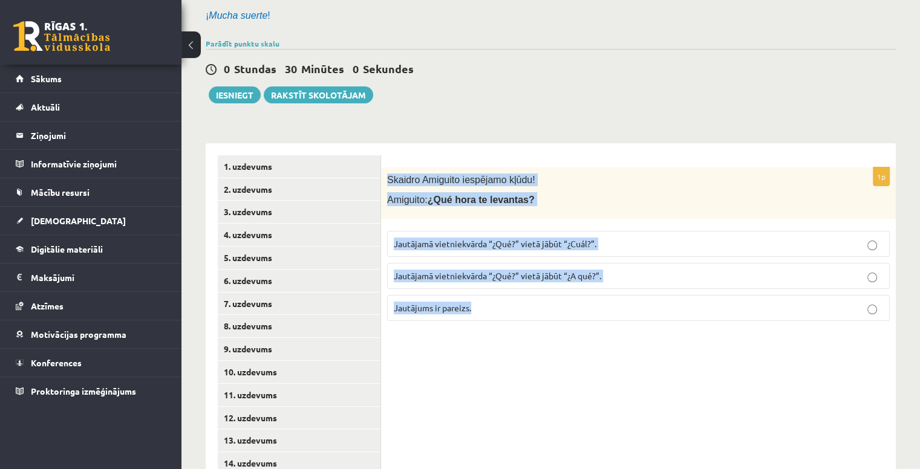
drag, startPoint x: 387, startPoint y: 161, endPoint x: 620, endPoint y: 322, distance: 283.3
drag, startPoint x: 620, startPoint y: 322, endPoint x: 699, endPoint y: 313, distance: 79.8
click at [699, 313] on div "1p Skaidro Amiguito iespējamo kļūdu! Amiguito: ¿Qué hora te levantas? Jautājamā…" at bounding box center [638, 248] width 515 height 163
click at [635, 270] on p "Jautājamā vietniekvārda “¿Qué?” vietā jābūt “¿A qué?”." at bounding box center [638, 276] width 489 height 13
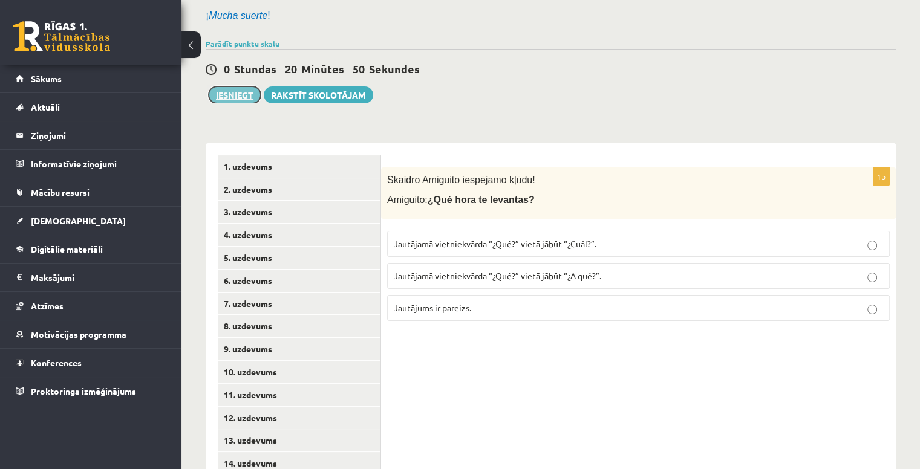
click at [239, 86] on button "Iesniegt" at bounding box center [235, 94] width 52 height 17
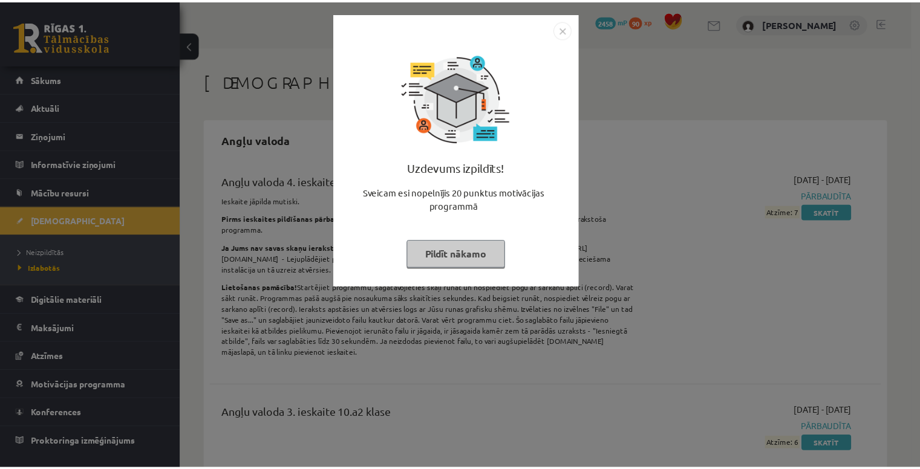
scroll to position [1329, 0]
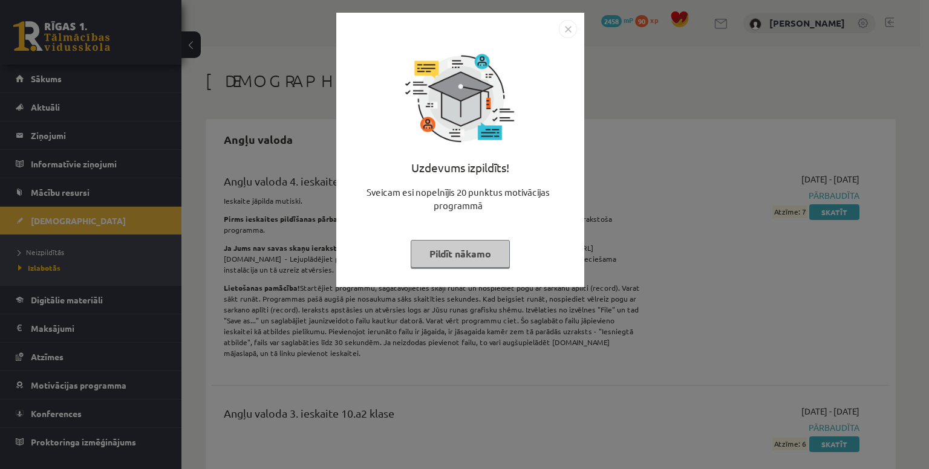
click at [452, 254] on button "Pildīt nākamo" at bounding box center [460, 254] width 99 height 28
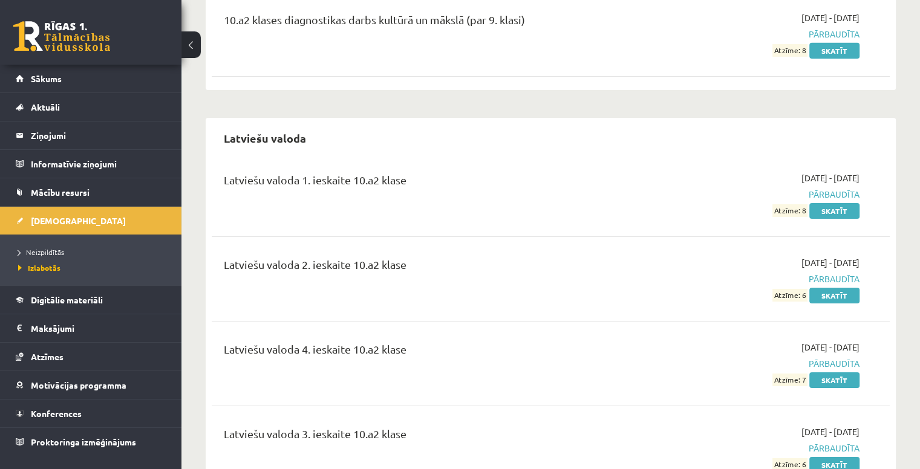
scroll to position [3980, 0]
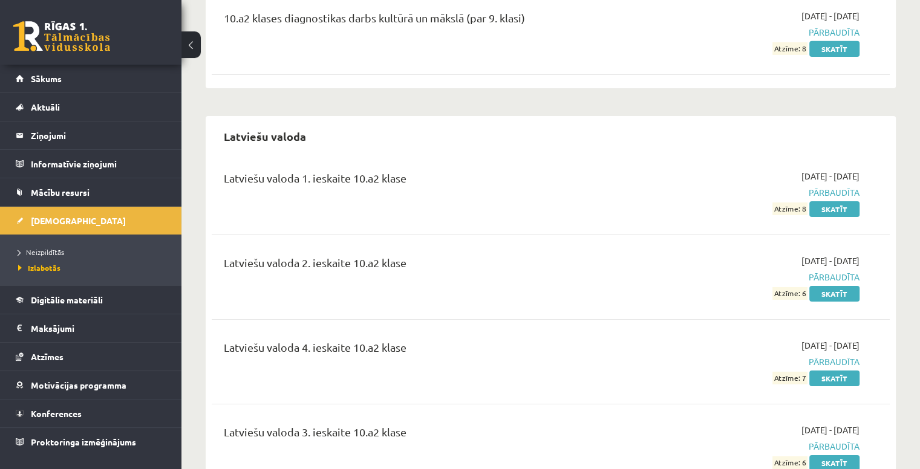
click at [452, 255] on div "Latviešu valoda 2. ieskaite 10.a2 klase" at bounding box center [433, 277] width 436 height 45
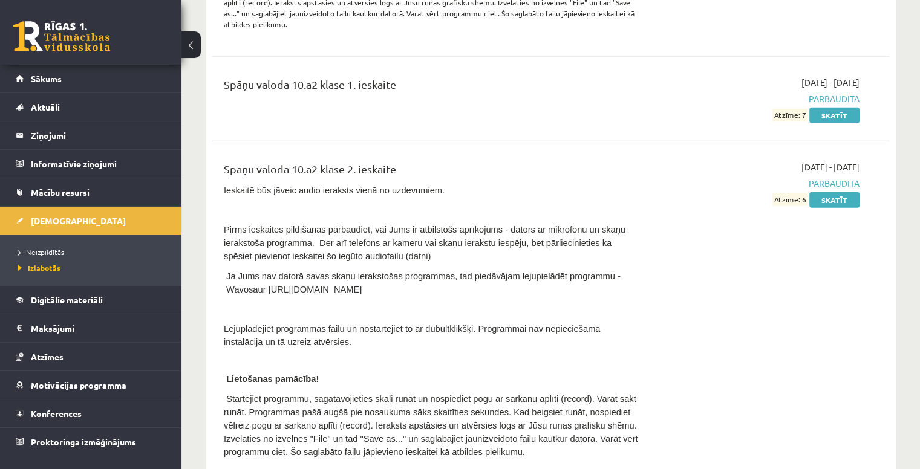
scroll to position [7814, 0]
